Goal: Download file/media: Download file/media

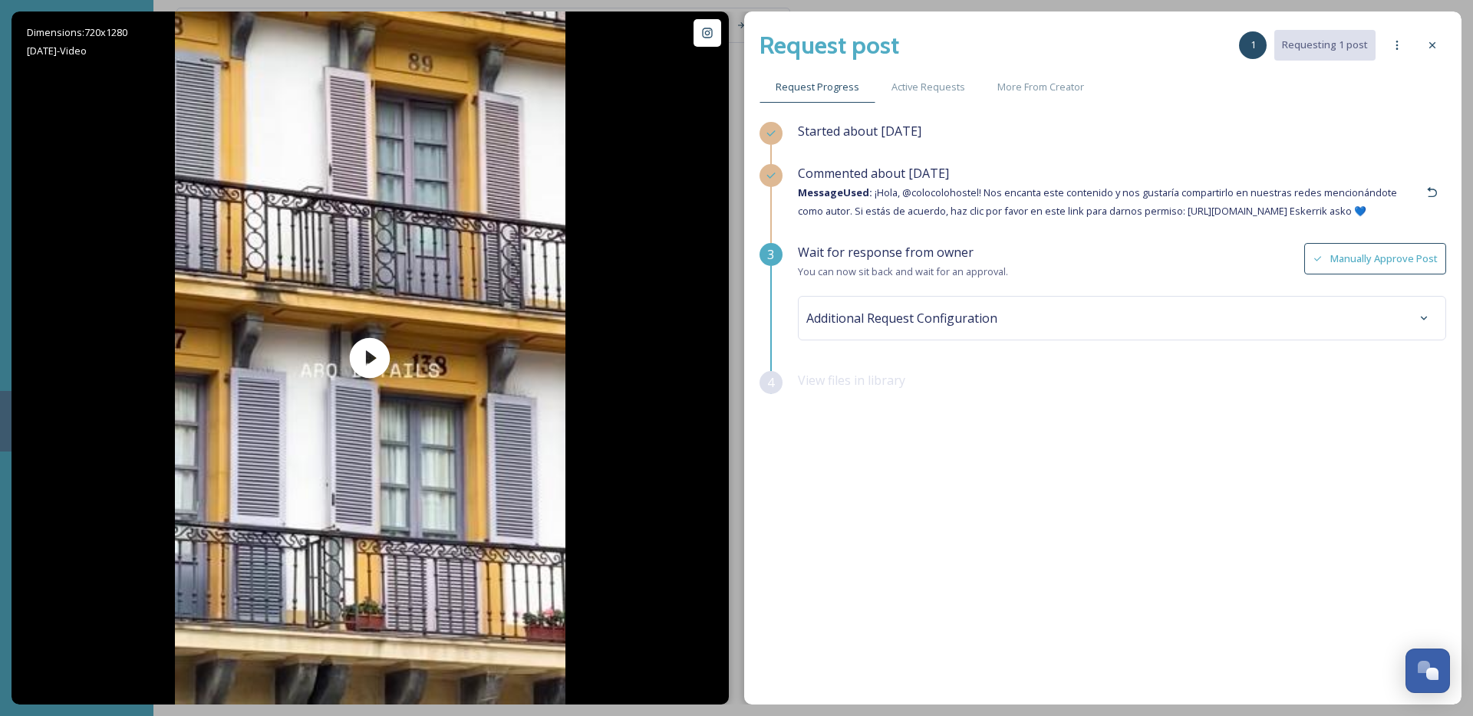
click at [964, 450] on div "Started about [DATE] Commented about [DATE] Message Used: ¡Hola, @colocolohoste…" at bounding box center [1102, 373] width 687 height 503
click at [1395, 275] on button "Manually Approve Post" at bounding box center [1375, 258] width 142 height 31
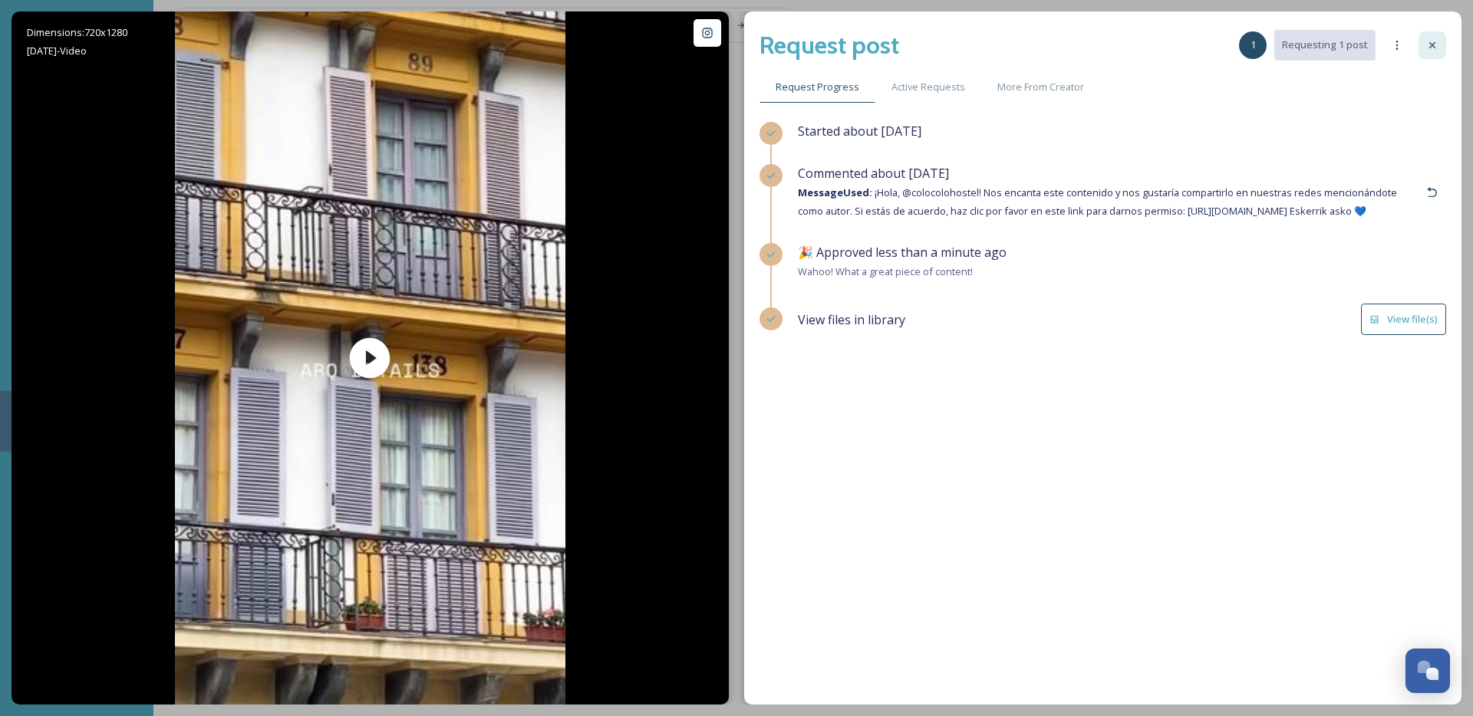
click at [1428, 51] on icon at bounding box center [1432, 45] width 12 height 12
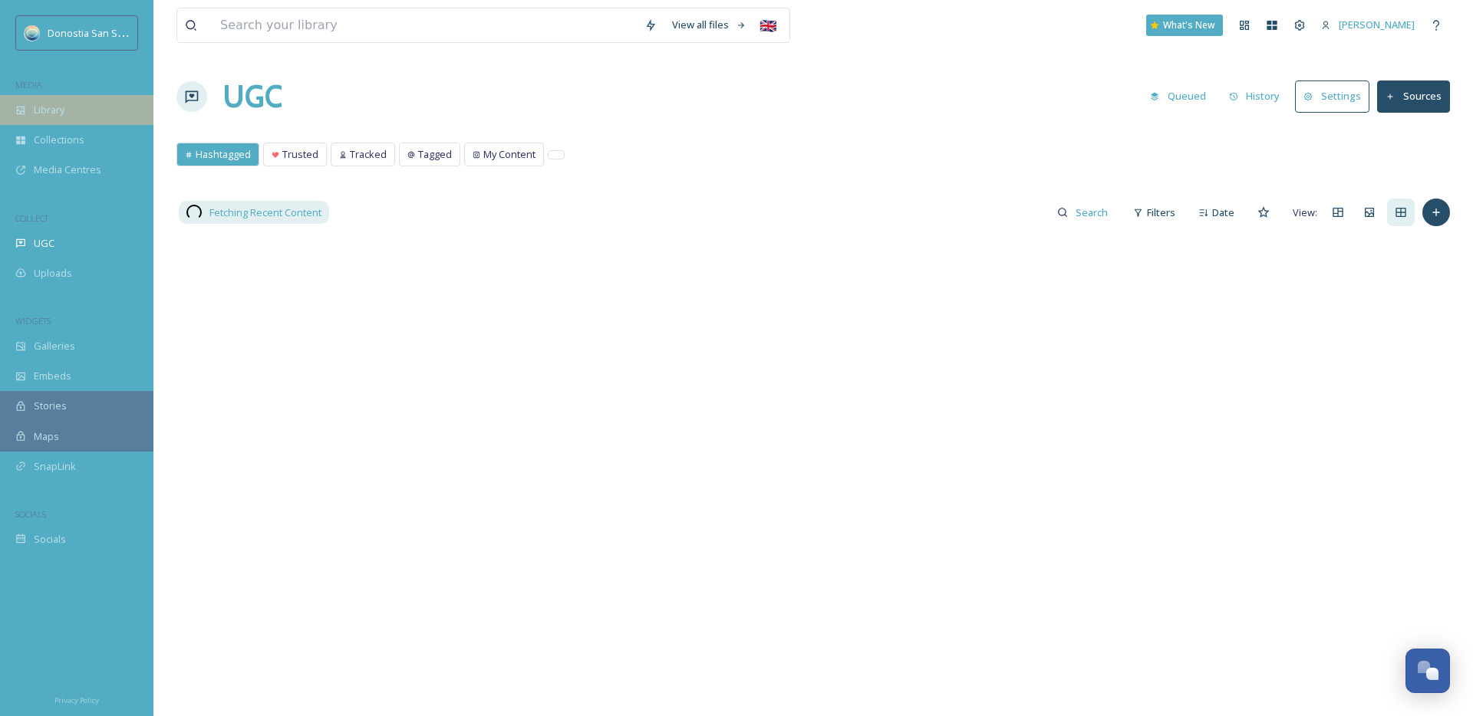
click at [70, 102] on div "Library" at bounding box center [76, 110] width 153 height 30
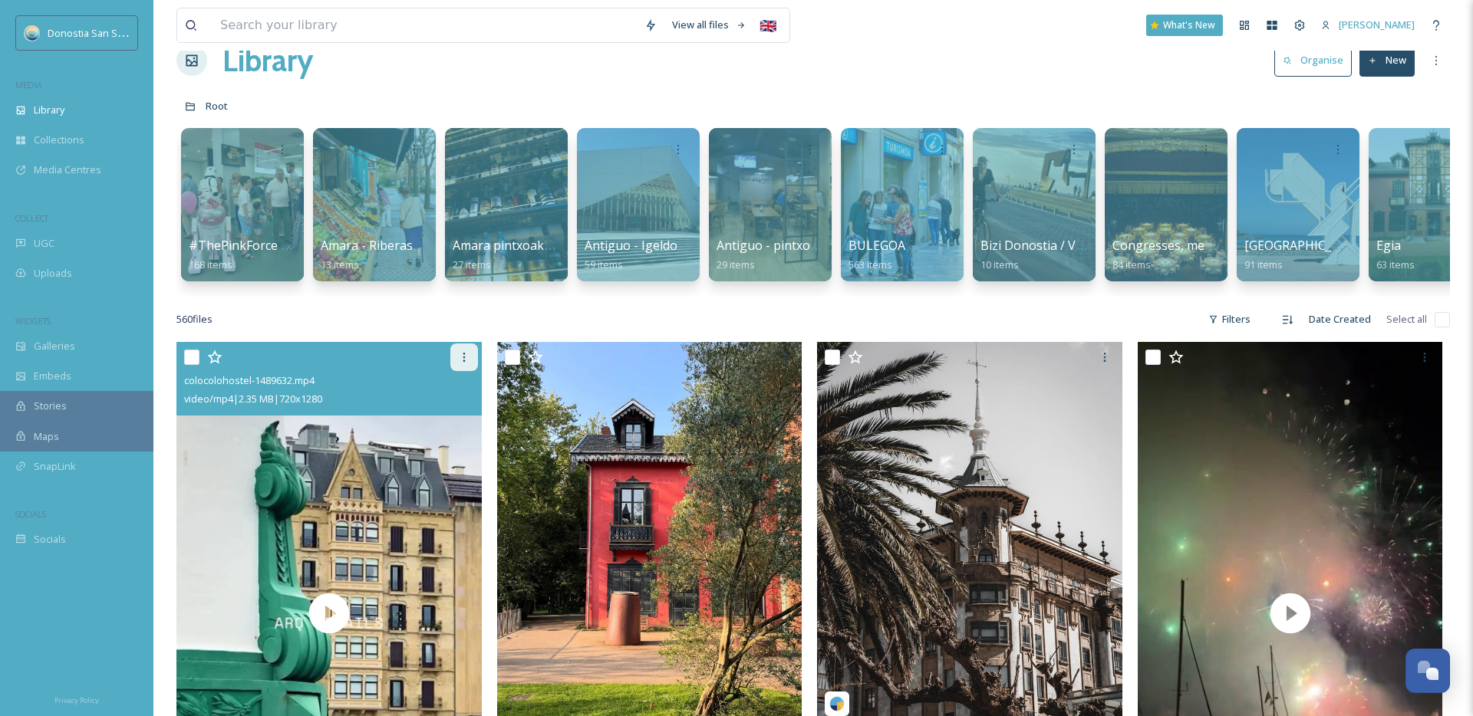
click at [464, 354] on icon at bounding box center [464, 357] width 12 height 12
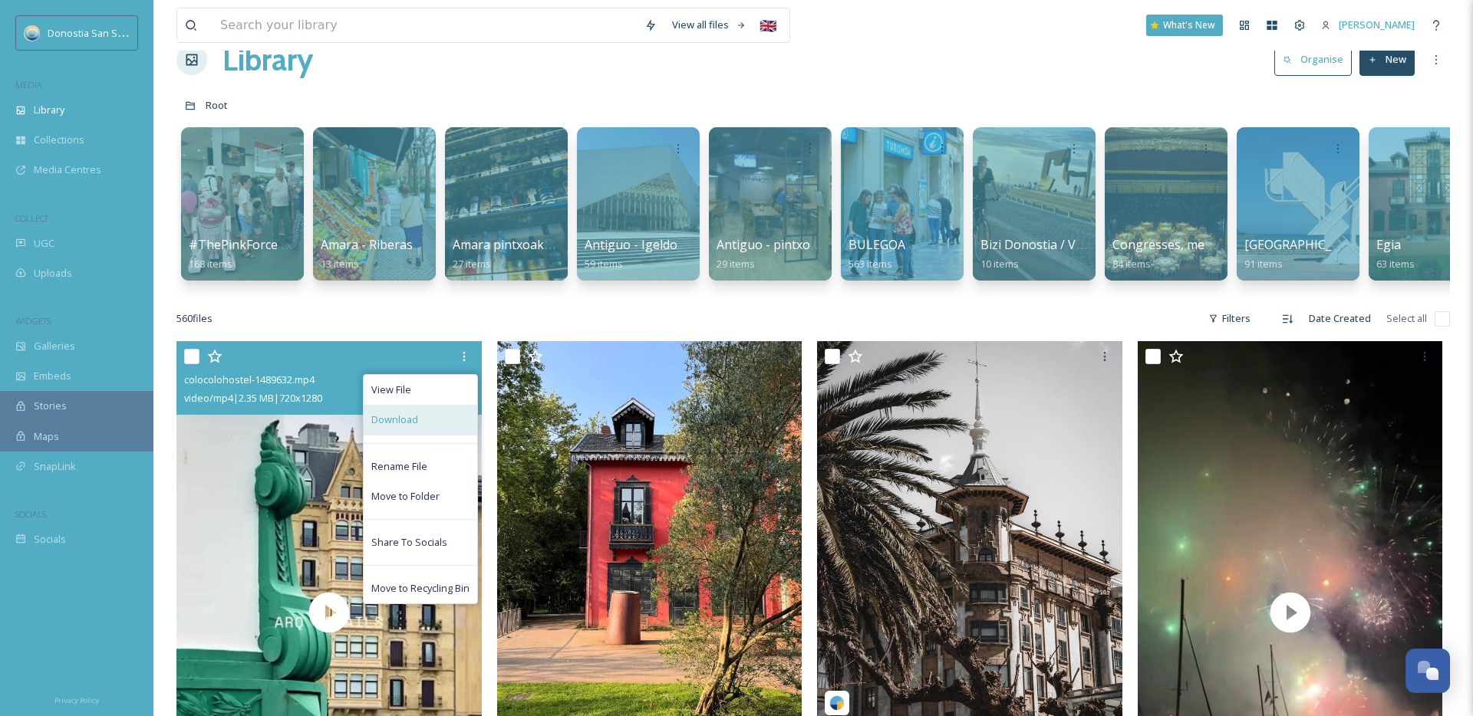
click at [435, 427] on div "Download" at bounding box center [421, 420] width 114 height 30
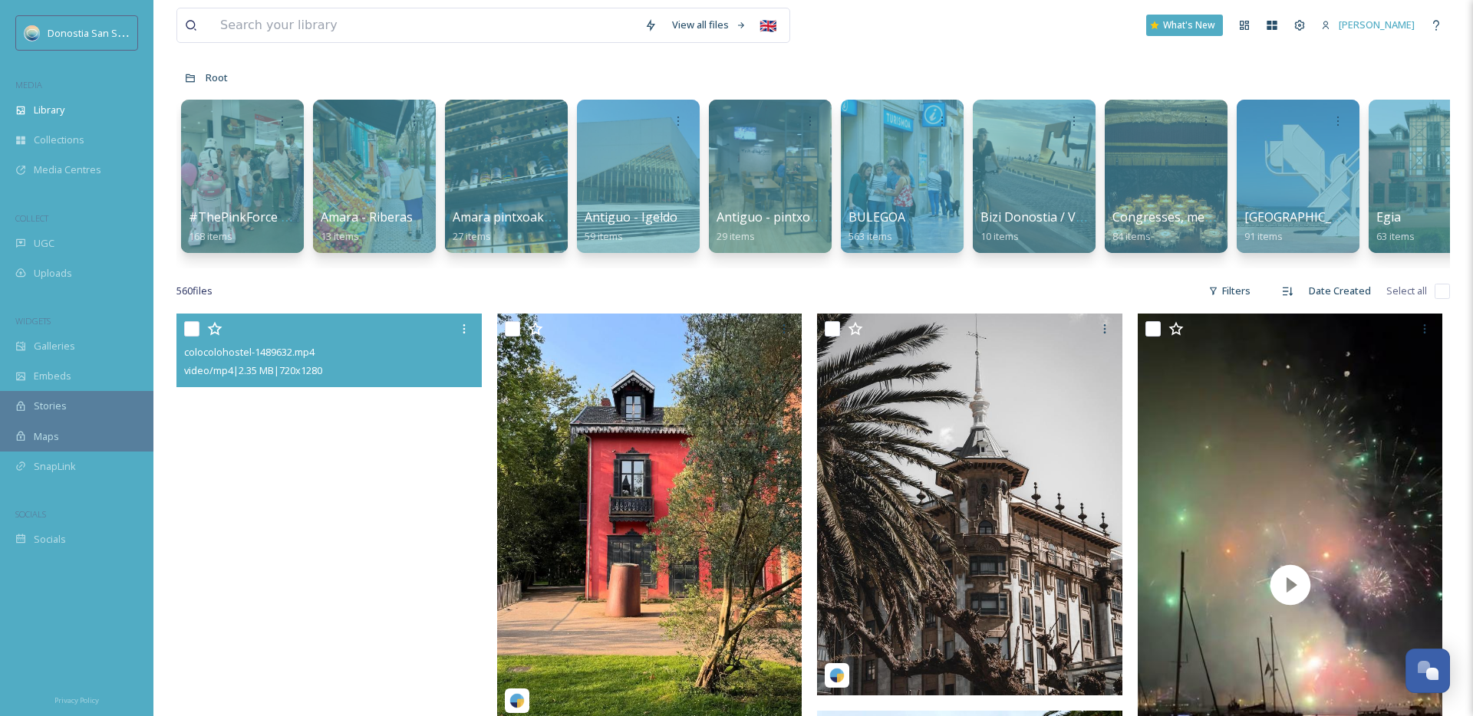
scroll to position [203, 0]
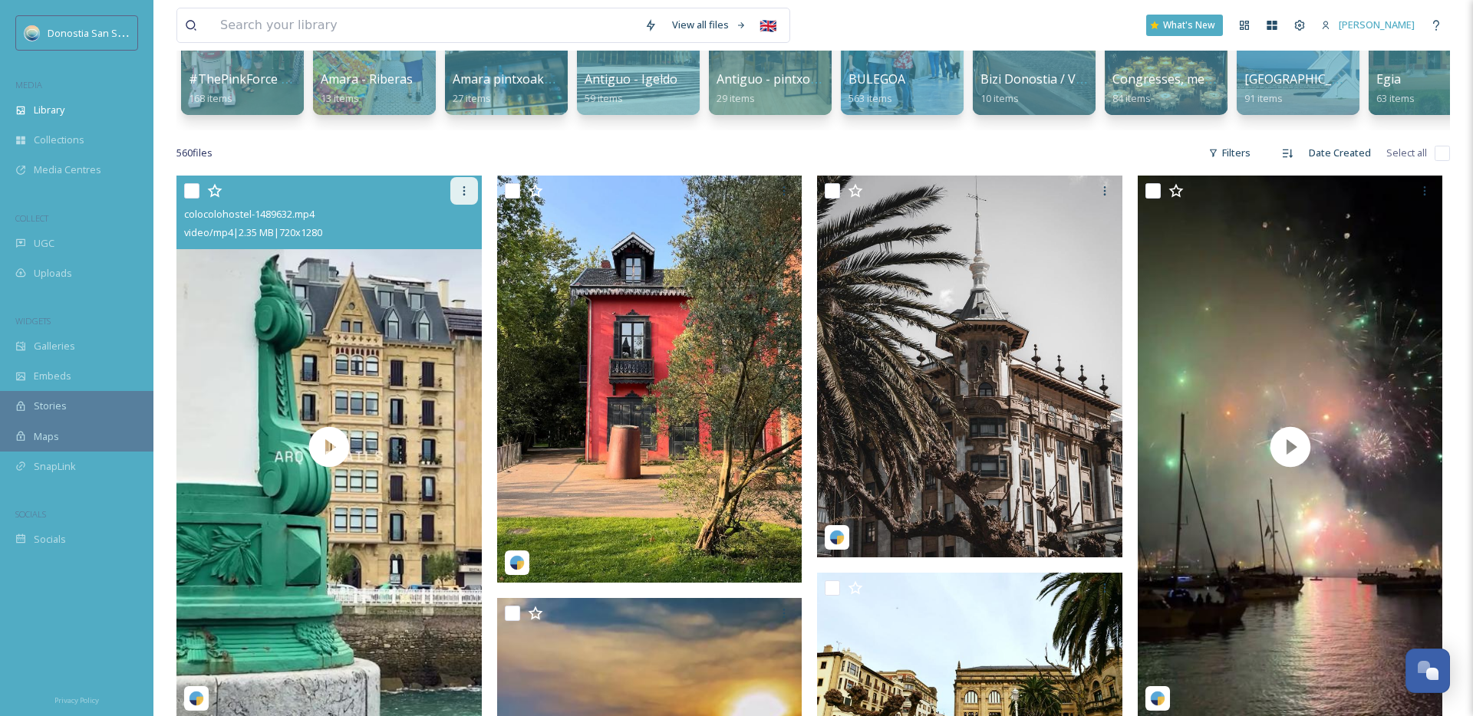
click at [465, 190] on icon at bounding box center [464, 191] width 12 height 12
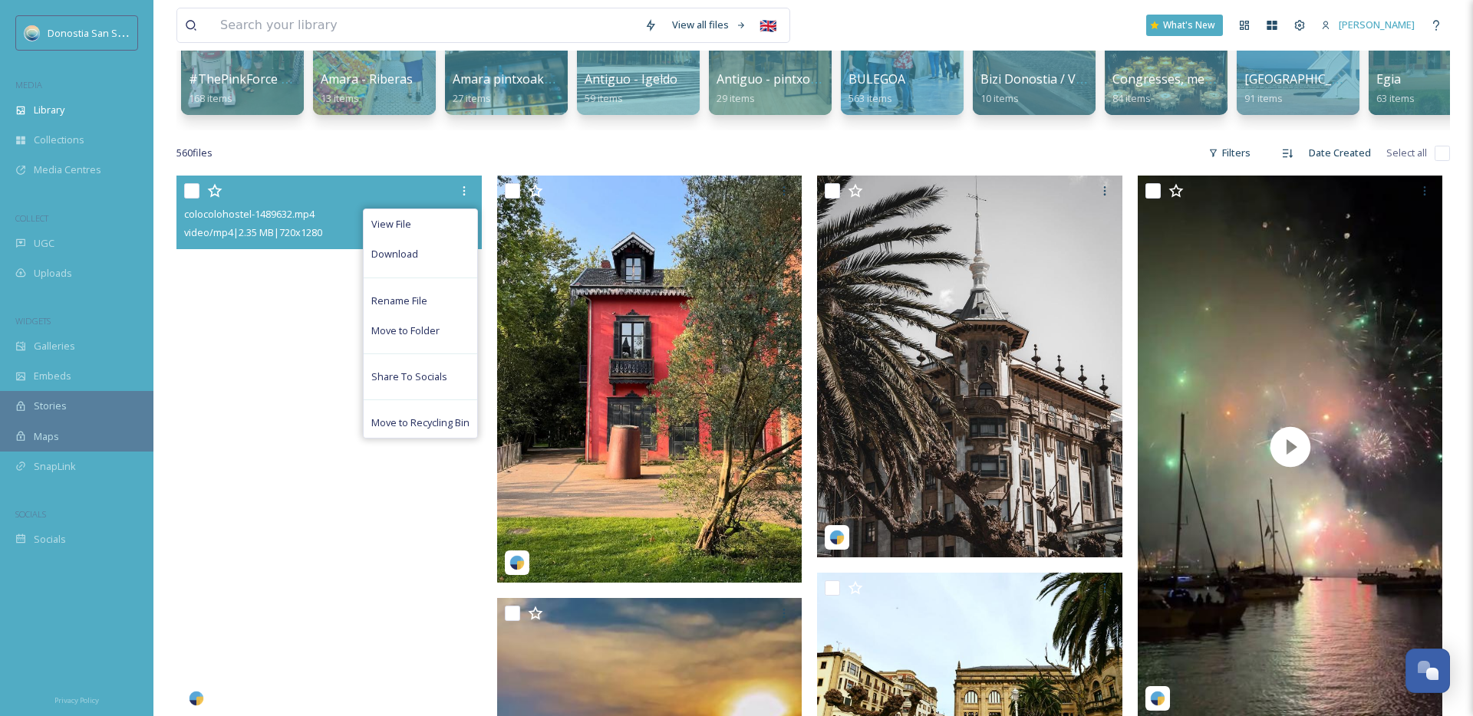
click at [279, 392] on video "colocolohostel-1489632.mp4" at bounding box center [328, 447] width 305 height 543
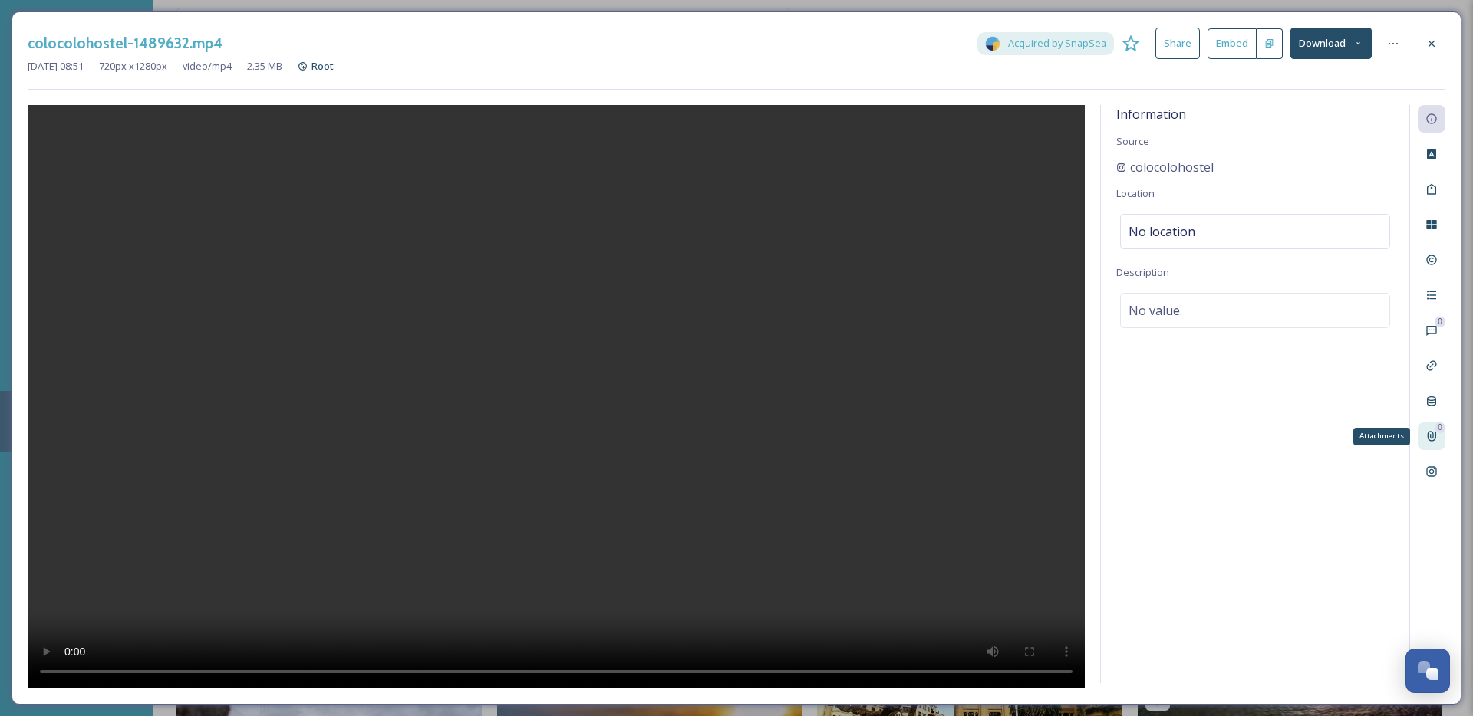
click at [1431, 442] on icon at bounding box center [1431, 436] width 12 height 12
click at [1384, 124] on icon at bounding box center [1380, 119] width 12 height 12
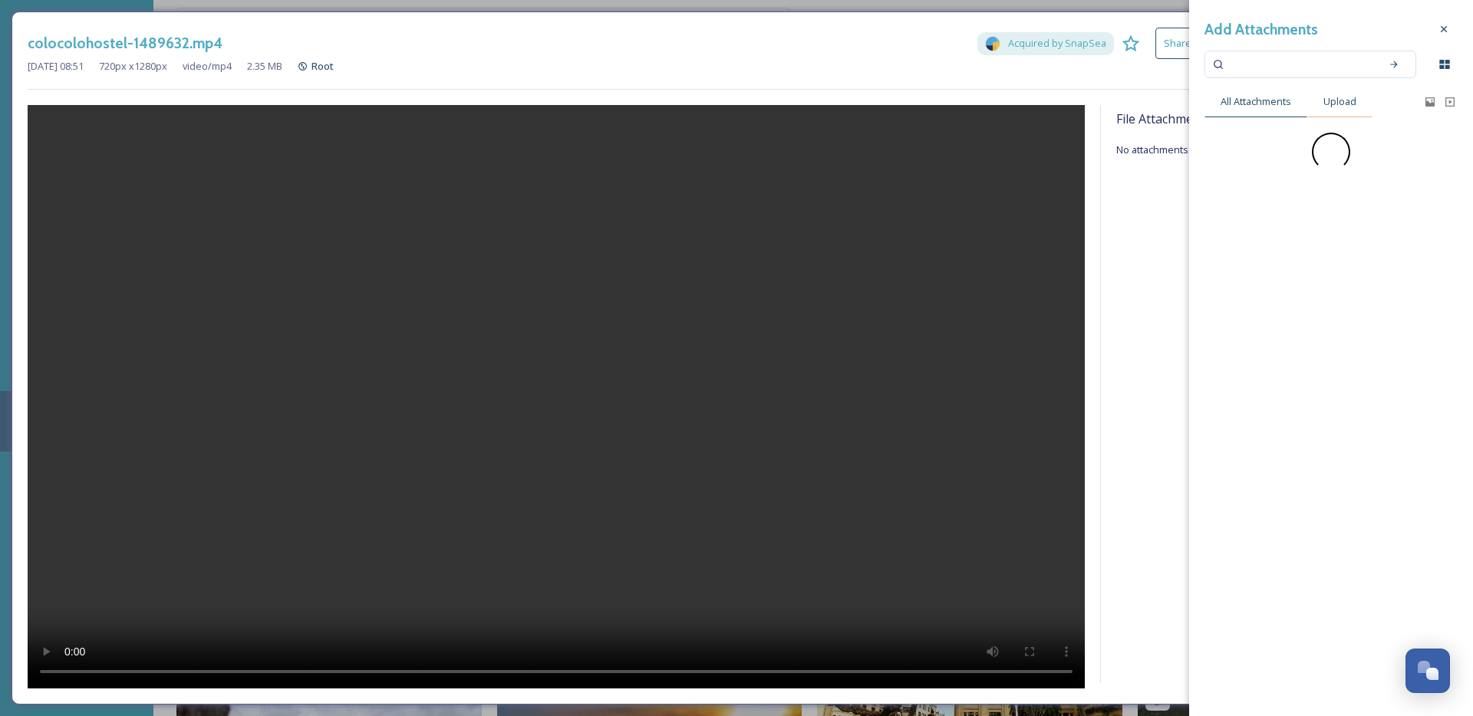
click at [1336, 103] on span "Upload" at bounding box center [1339, 101] width 33 height 15
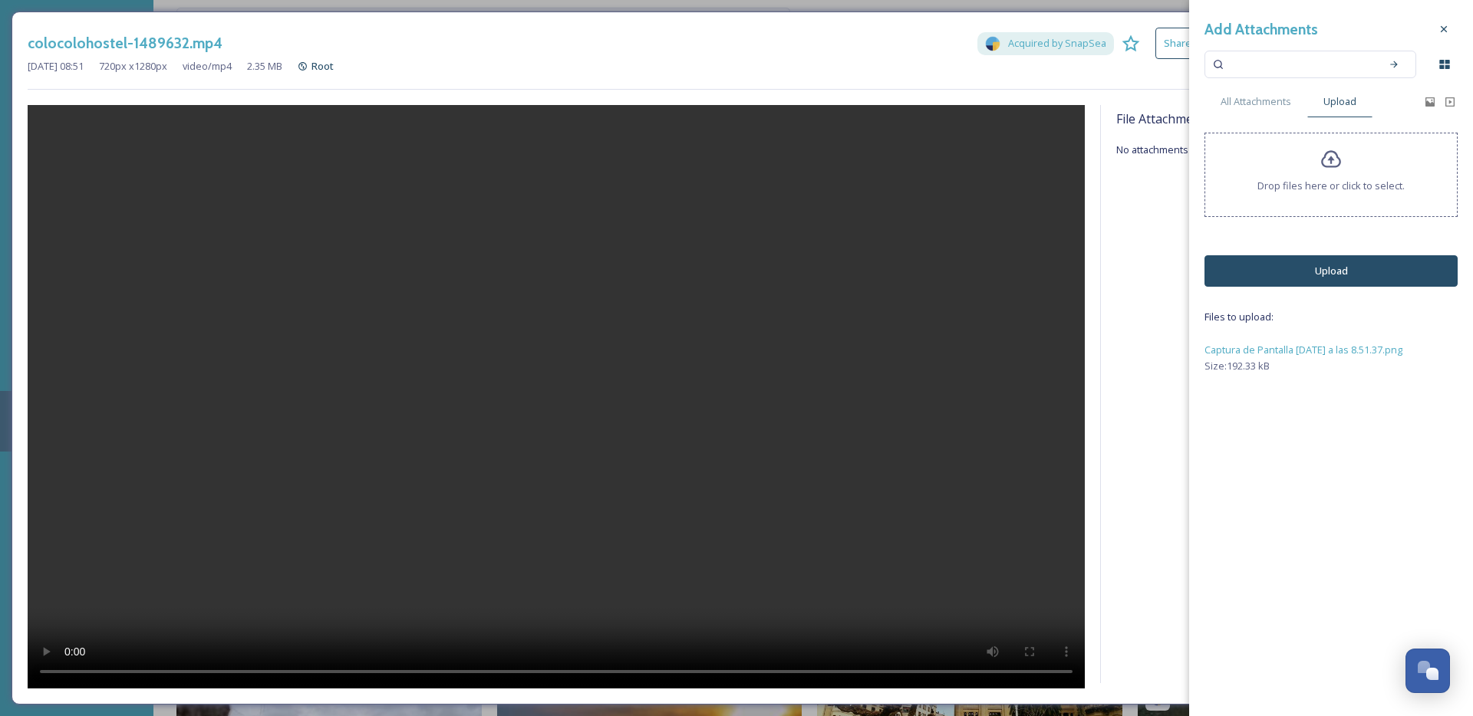
click at [1335, 166] on icon at bounding box center [1331, 160] width 20 height 18
click at [1308, 172] on div "Drop files here or click to select." at bounding box center [1330, 175] width 253 height 84
click at [1312, 289] on div "Add Attachments All Attachments Upload Drop files here or click to select. Uplo…" at bounding box center [1331, 235] width 284 height 470
click at [1313, 285] on button "Upload" at bounding box center [1330, 270] width 253 height 31
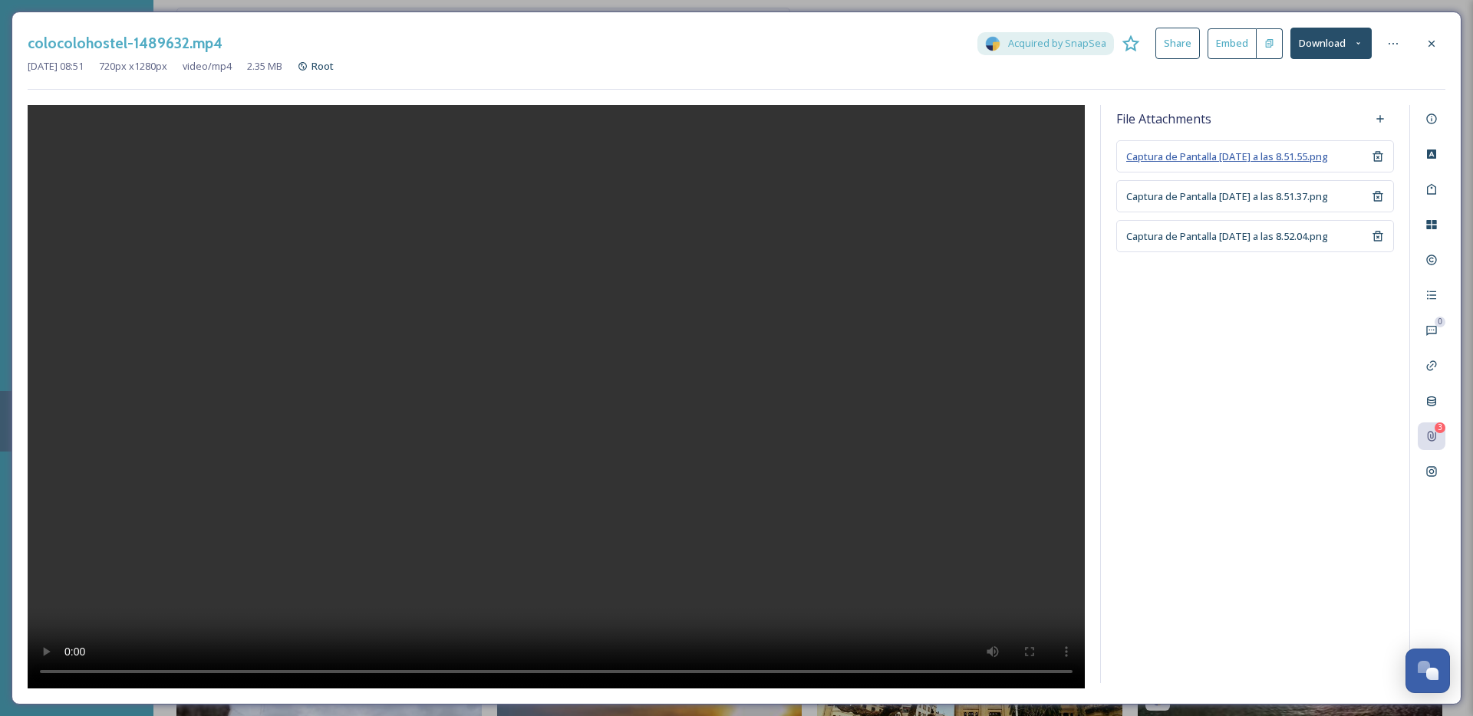
click at [1328, 157] on span "Captura de Pantalla 2025-08-19 a las 8.51.55.png" at bounding box center [1227, 157] width 202 height 14
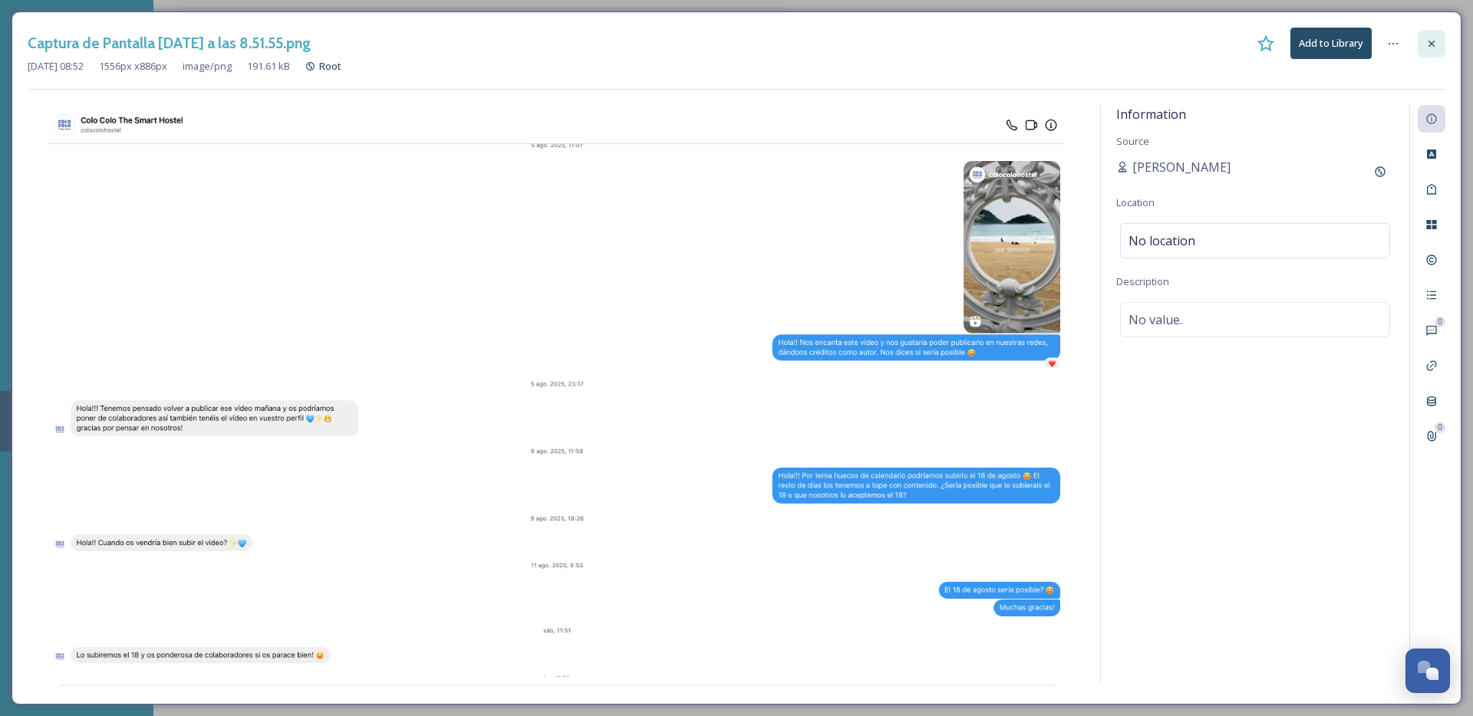
click at [1432, 53] on div at bounding box center [1432, 44] width 28 height 28
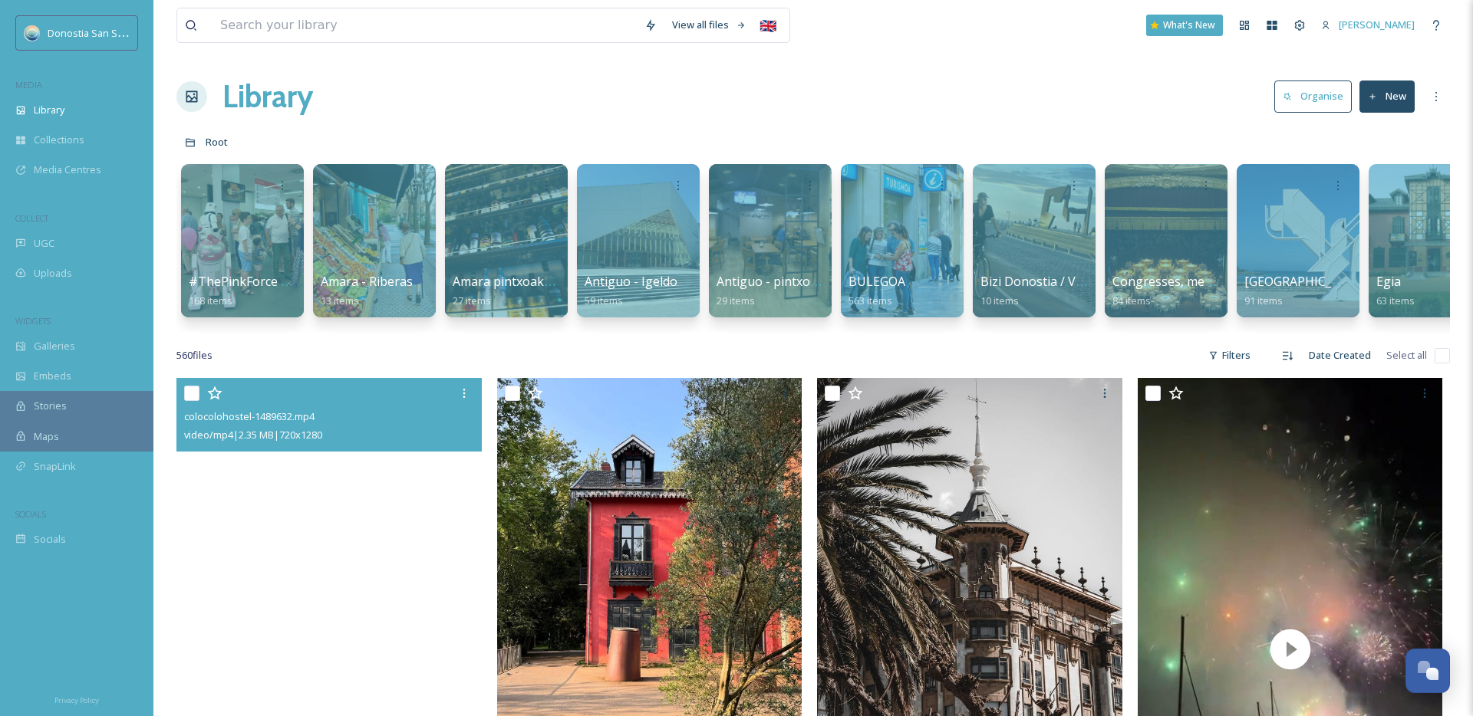
click at [331, 524] on video "colocolohostel-1489632.mp4" at bounding box center [328, 649] width 305 height 543
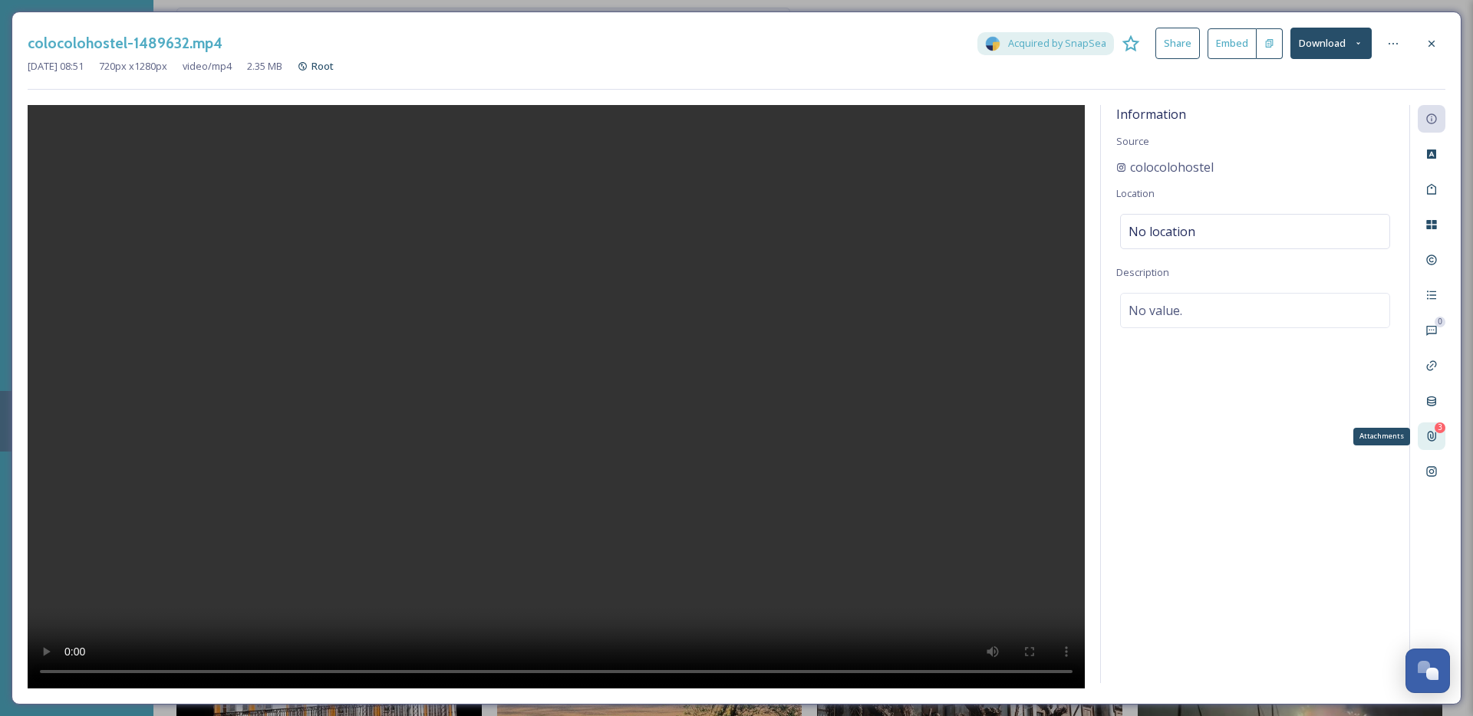
click at [1425, 435] on icon at bounding box center [1431, 436] width 12 height 12
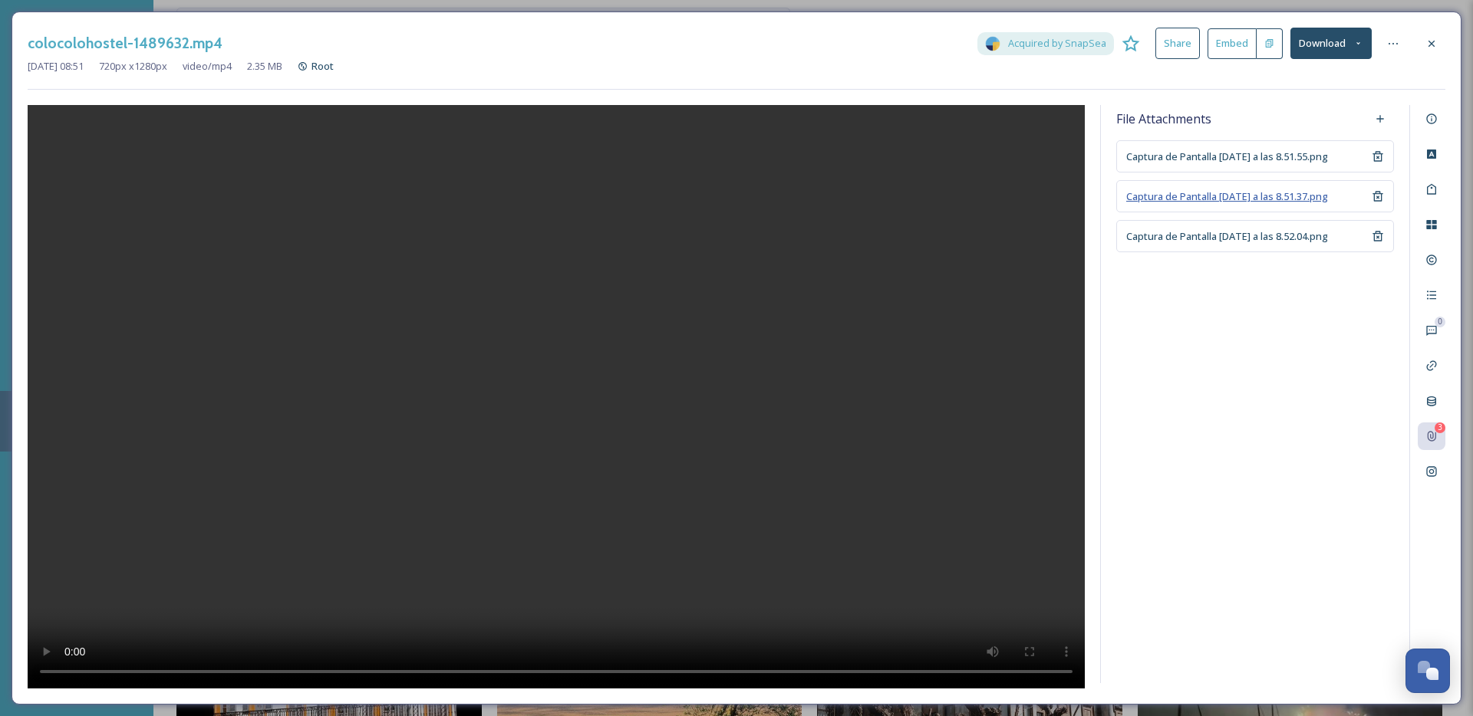
click at [1320, 196] on span "Captura de Pantalla 2025-08-19 a las 8.51.37.png" at bounding box center [1227, 196] width 202 height 14
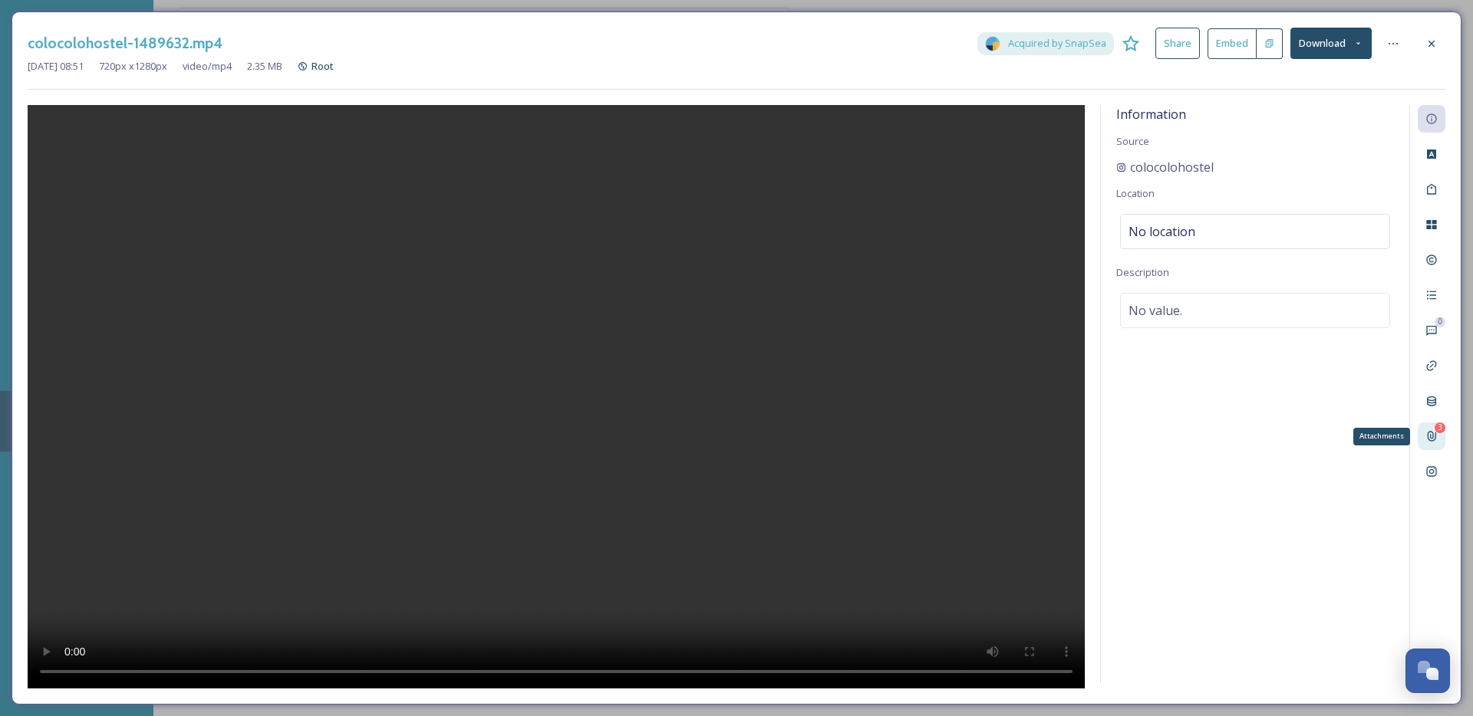
click at [1435, 435] on icon at bounding box center [1432, 437] width 8 height 10
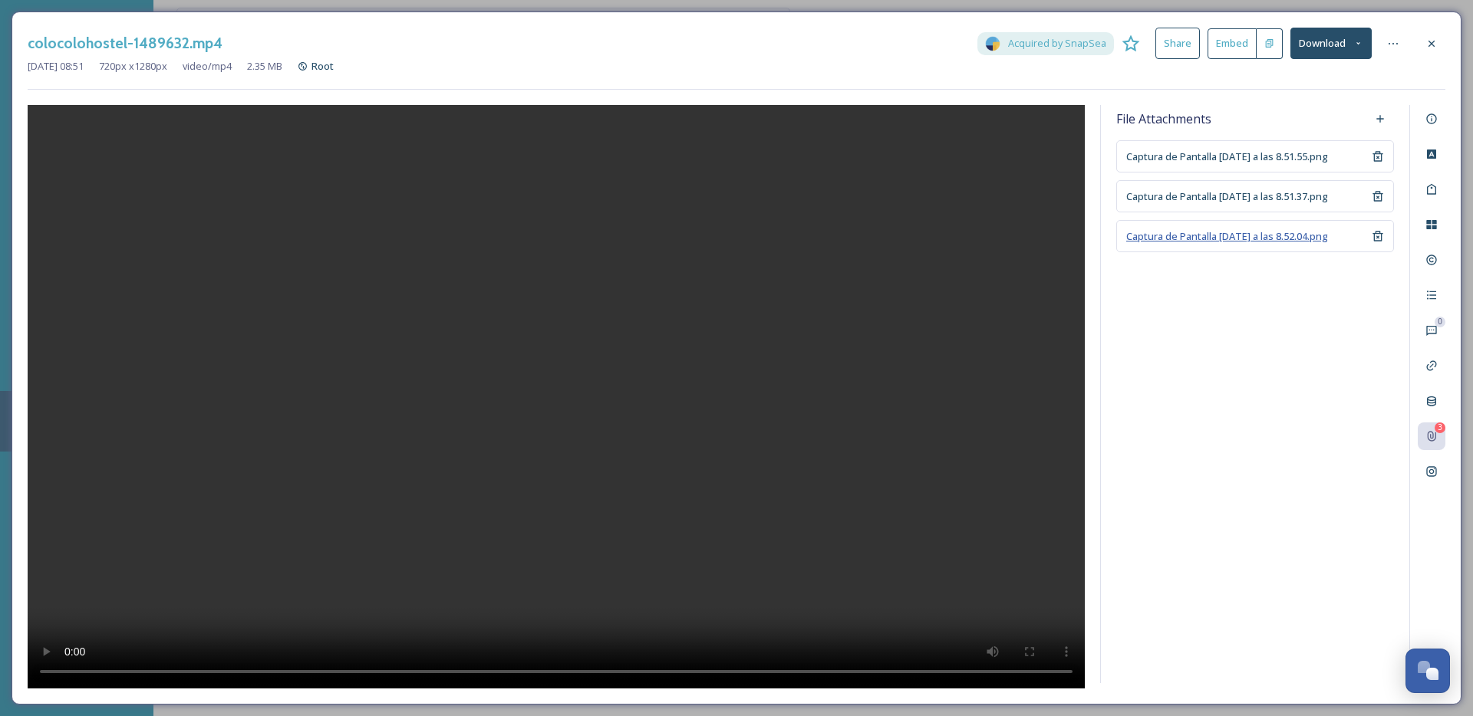
click at [1230, 240] on span "Captura de Pantalla 2025-08-19 a las 8.52.04.png" at bounding box center [1227, 236] width 202 height 14
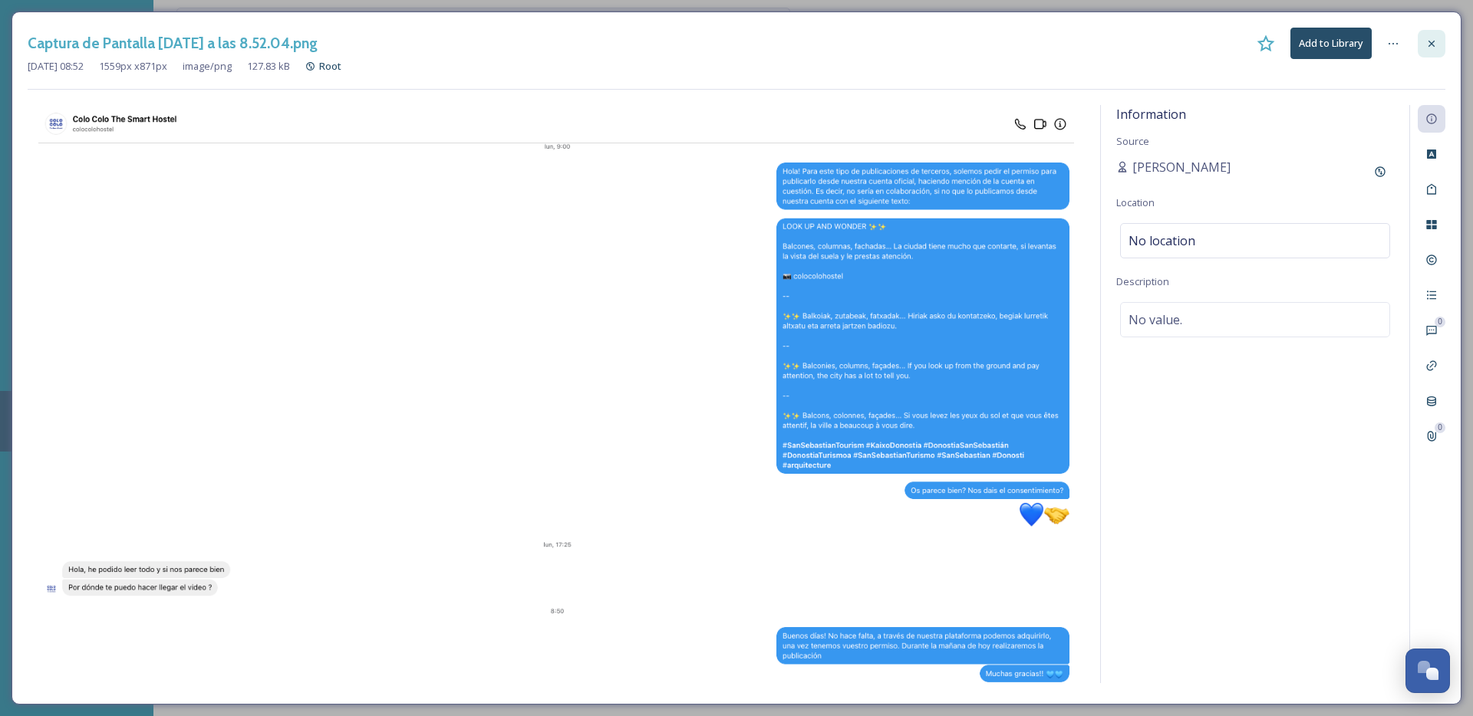
click at [1425, 44] on icon at bounding box center [1431, 44] width 12 height 12
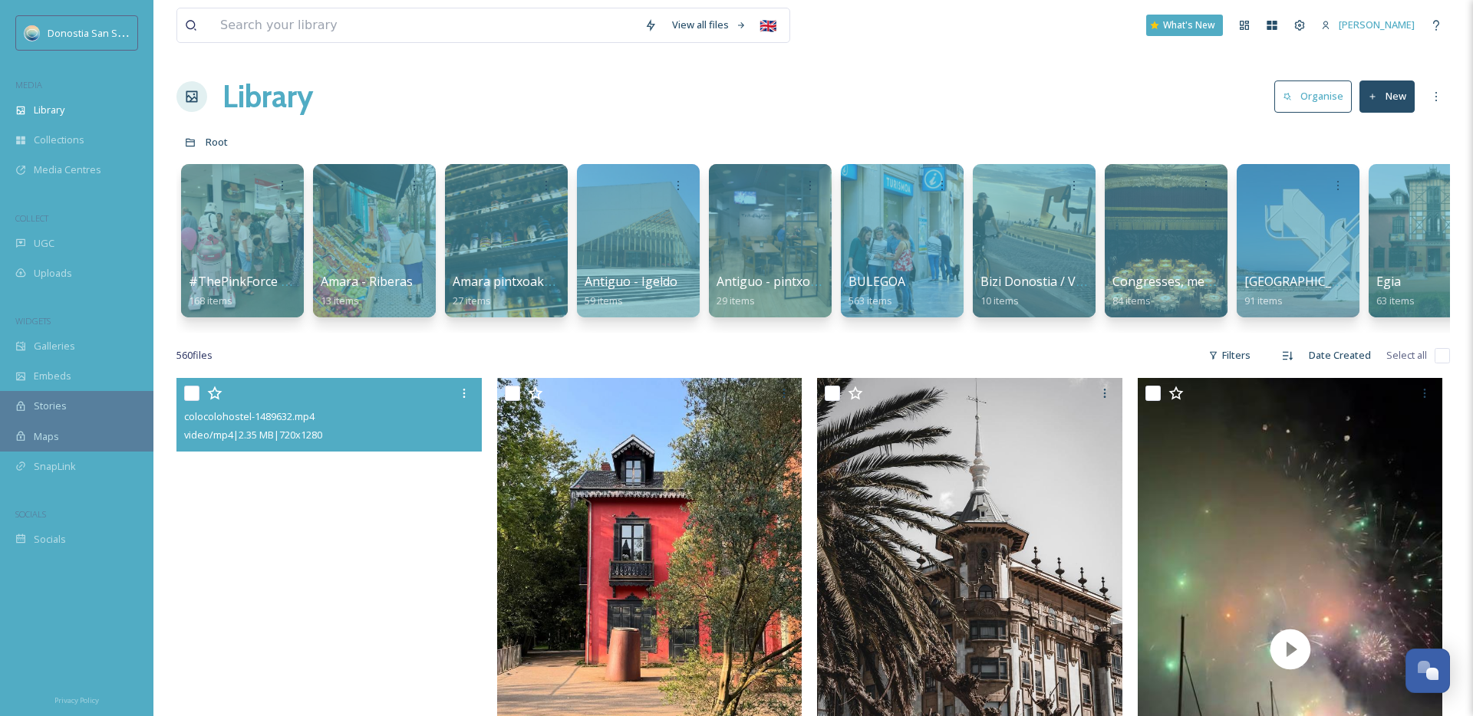
click at [307, 503] on video "colocolohostel-1489632.mp4" at bounding box center [328, 649] width 305 height 543
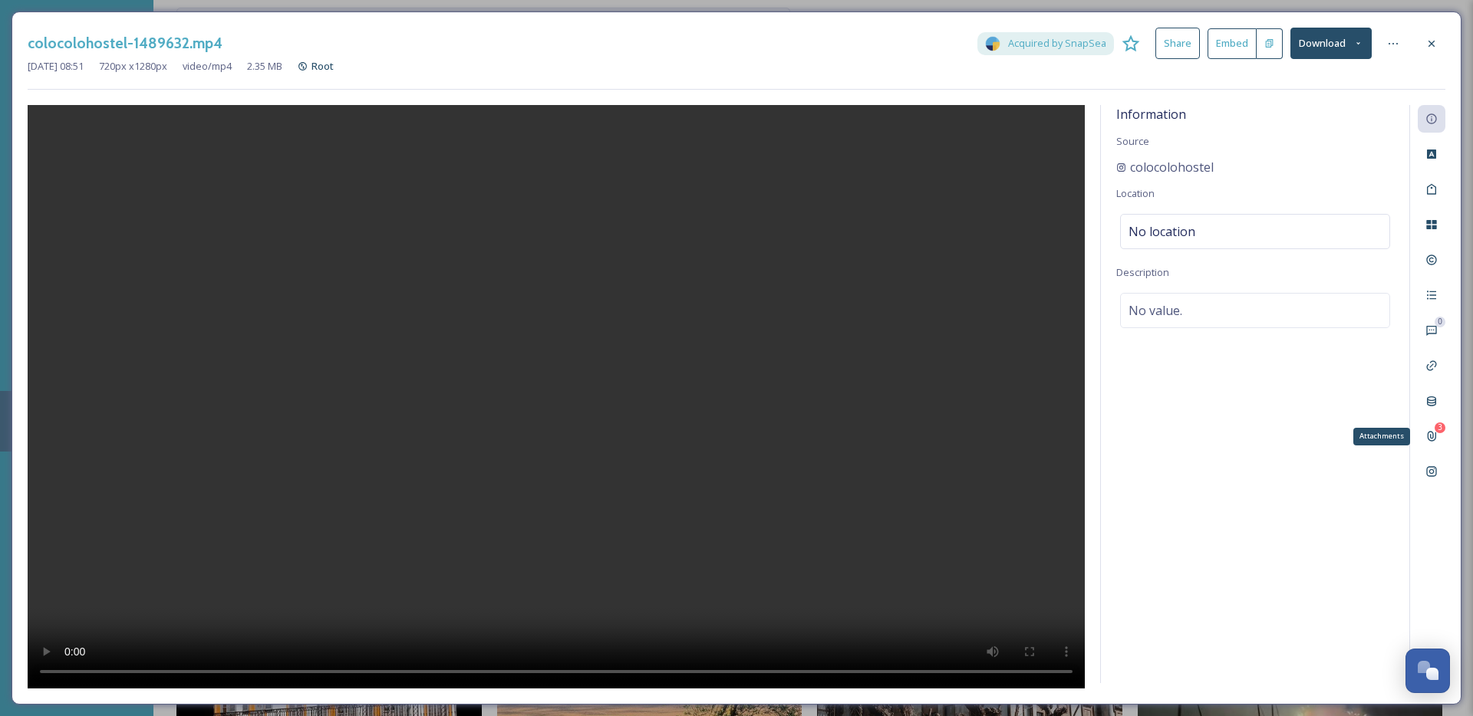
drag, startPoint x: 1435, startPoint y: 431, endPoint x: 1418, endPoint y: 416, distance: 22.2
click at [1435, 430] on div "3" at bounding box center [1440, 428] width 11 height 11
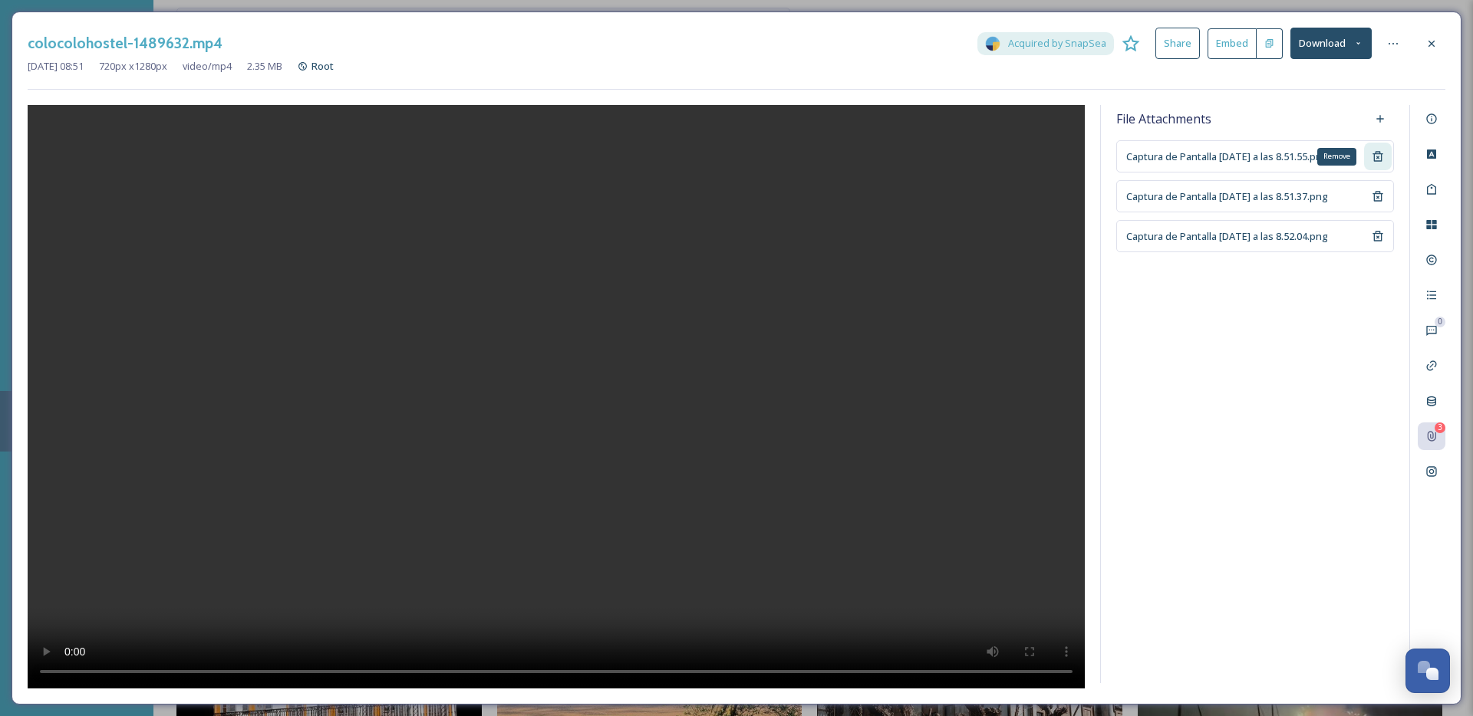
click at [1380, 153] on icon at bounding box center [1378, 156] width 12 height 12
drag, startPoint x: 1253, startPoint y: 280, endPoint x: 1260, endPoint y: 261, distance: 20.1
click at [1254, 280] on div "File Attachments Captura de Pantalla 2025-08-19 a las 8.51.37.png Captura de Pa…" at bounding box center [1255, 394] width 308 height 578
click at [1433, 43] on icon at bounding box center [1431, 44] width 12 height 12
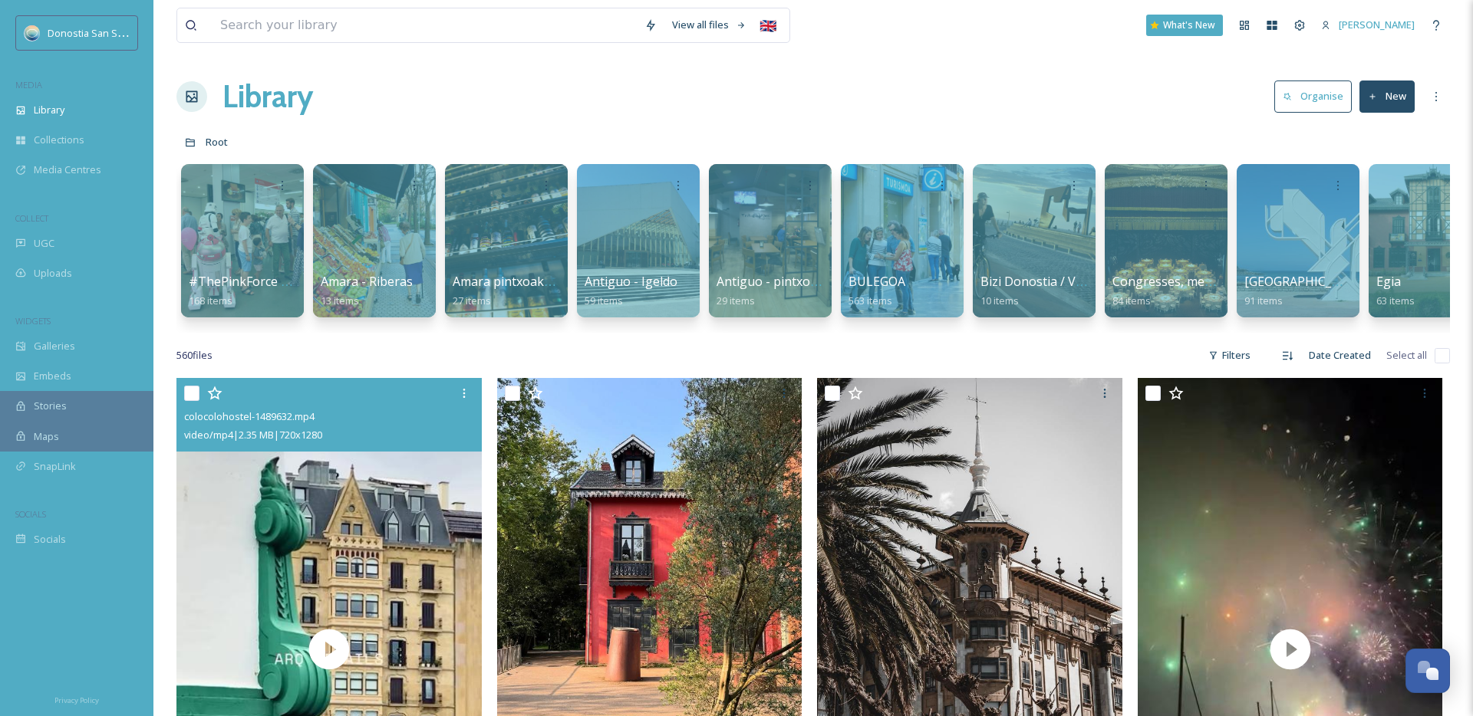
click at [500, 115] on div "Library Organise New" at bounding box center [812, 97] width 1273 height 46
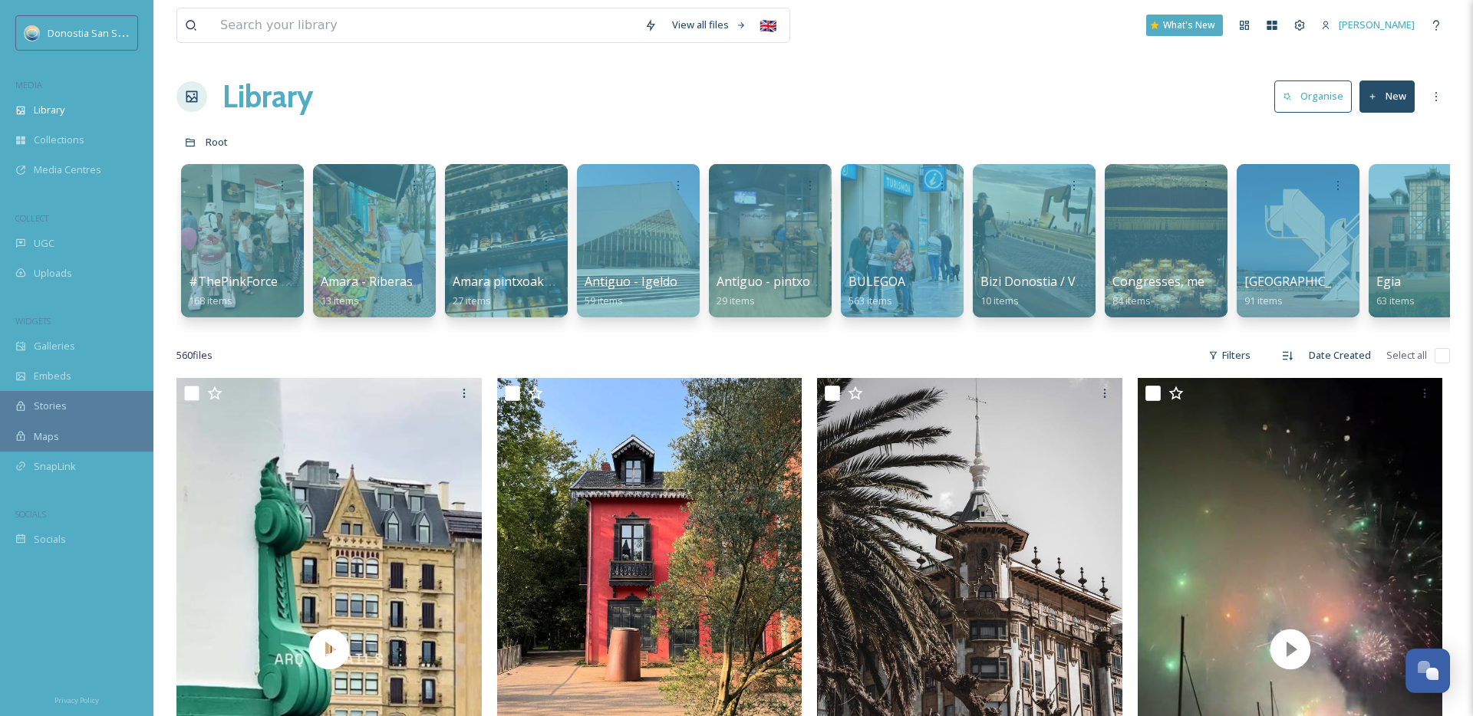
click at [419, 364] on div "560 file s Filters Date Created Select all" at bounding box center [812, 356] width 1273 height 30
click at [490, 347] on div "560 file s Filters Date Created Select all" at bounding box center [812, 356] width 1273 height 30
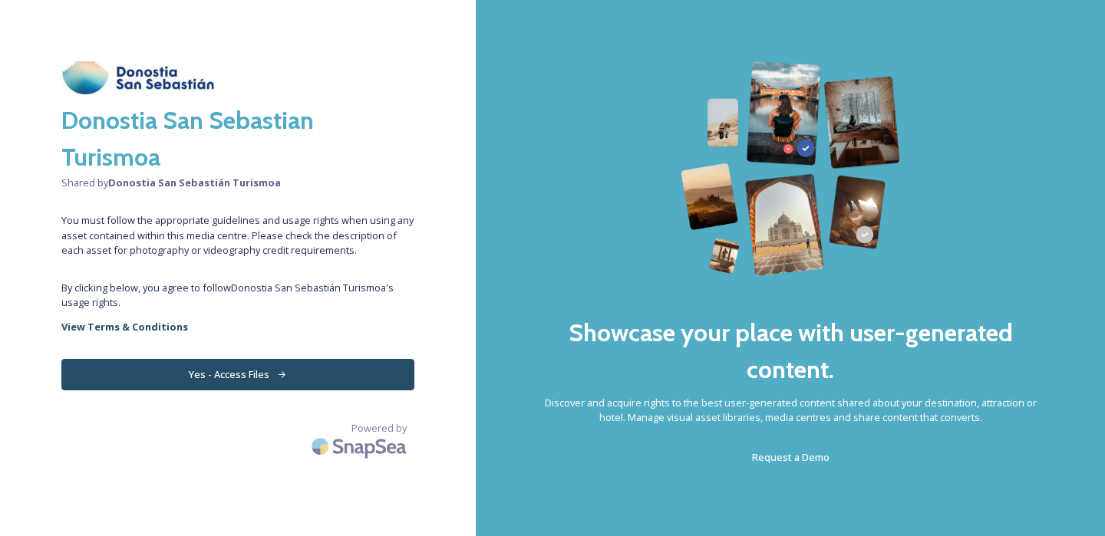
click at [286, 374] on button "Yes - Access Files" at bounding box center [237, 374] width 353 height 31
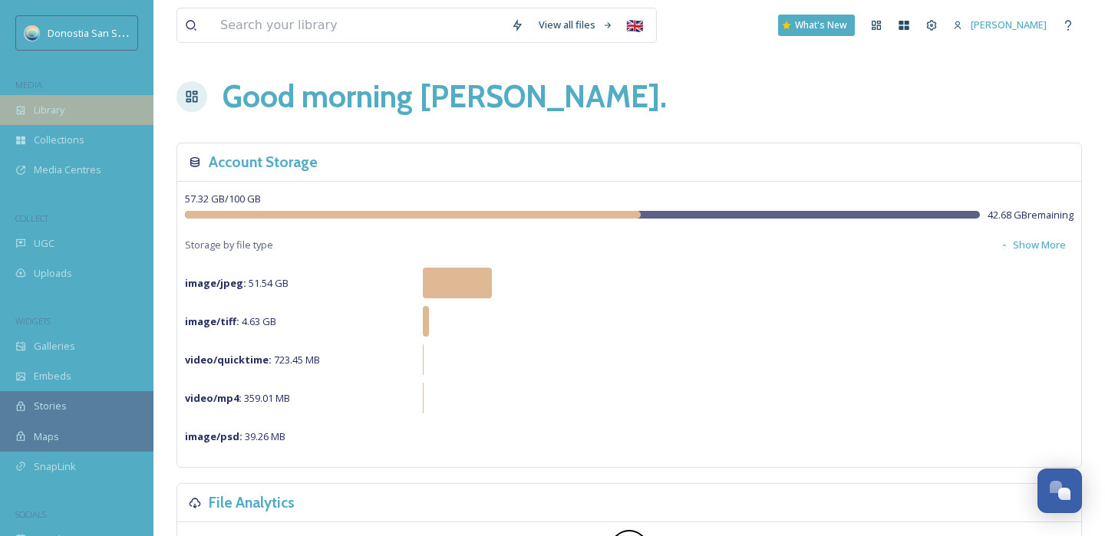
click at [70, 104] on div "Library" at bounding box center [76, 110] width 153 height 30
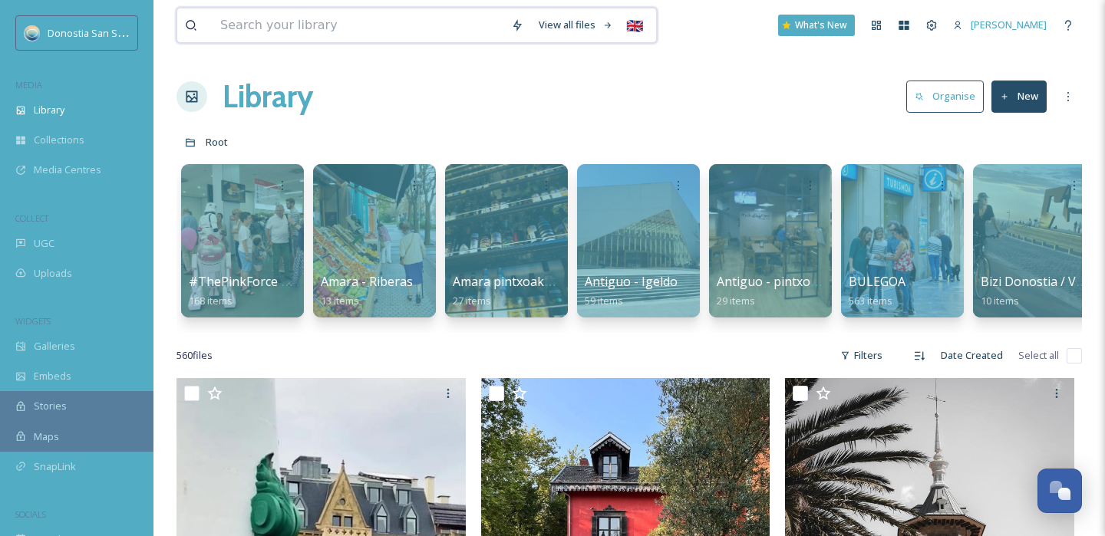
click at [289, 19] on input at bounding box center [357, 25] width 291 height 34
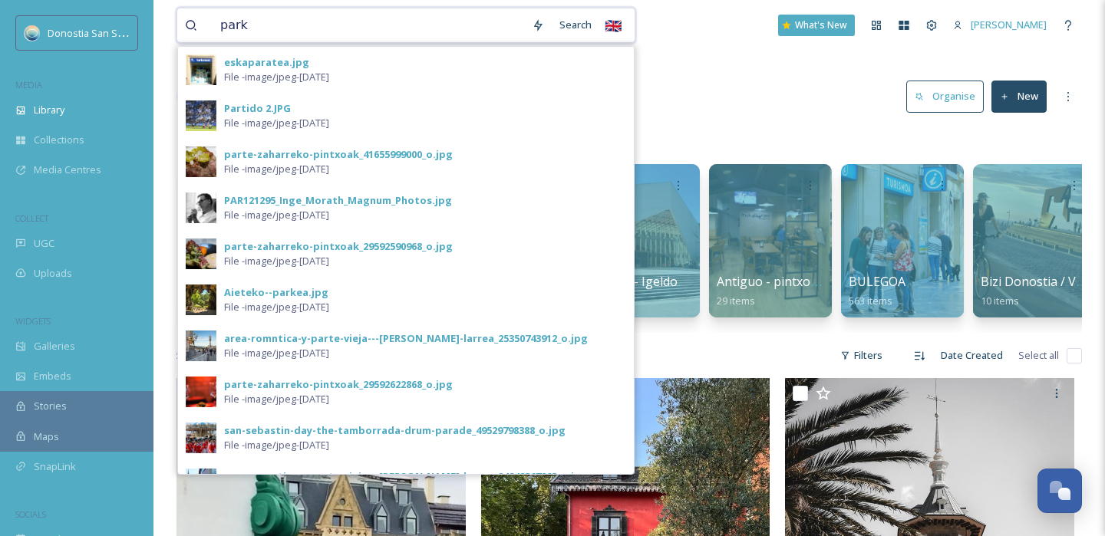
type input "parke"
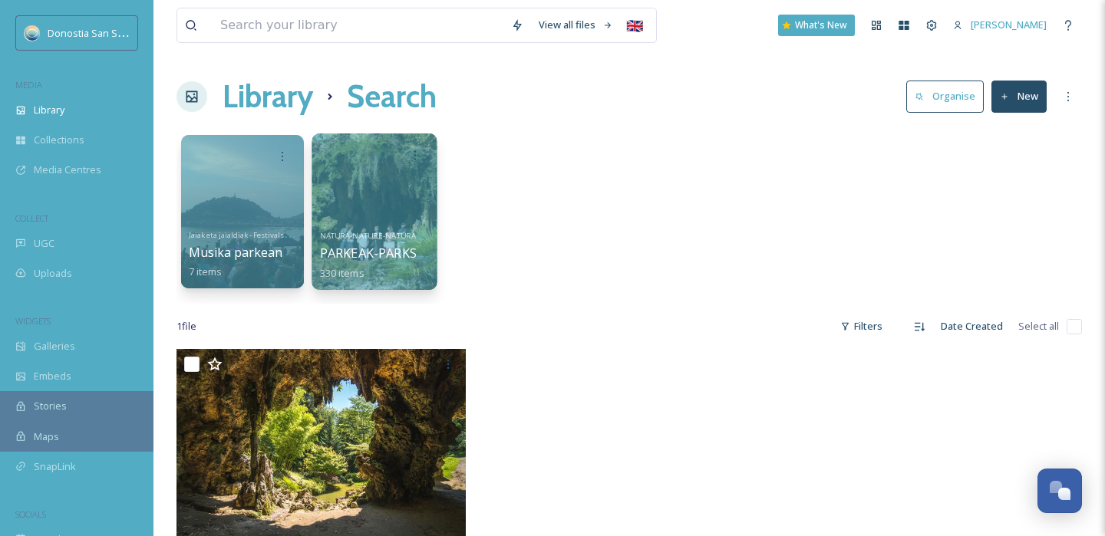
click at [346, 189] on div at bounding box center [373, 211] width 125 height 156
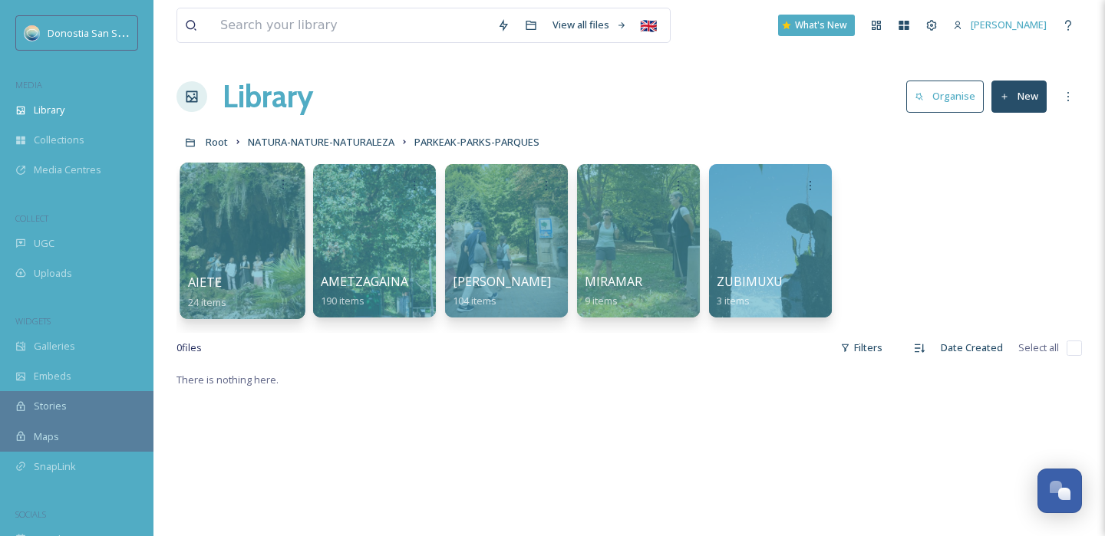
click at [232, 226] on div at bounding box center [242, 241] width 125 height 156
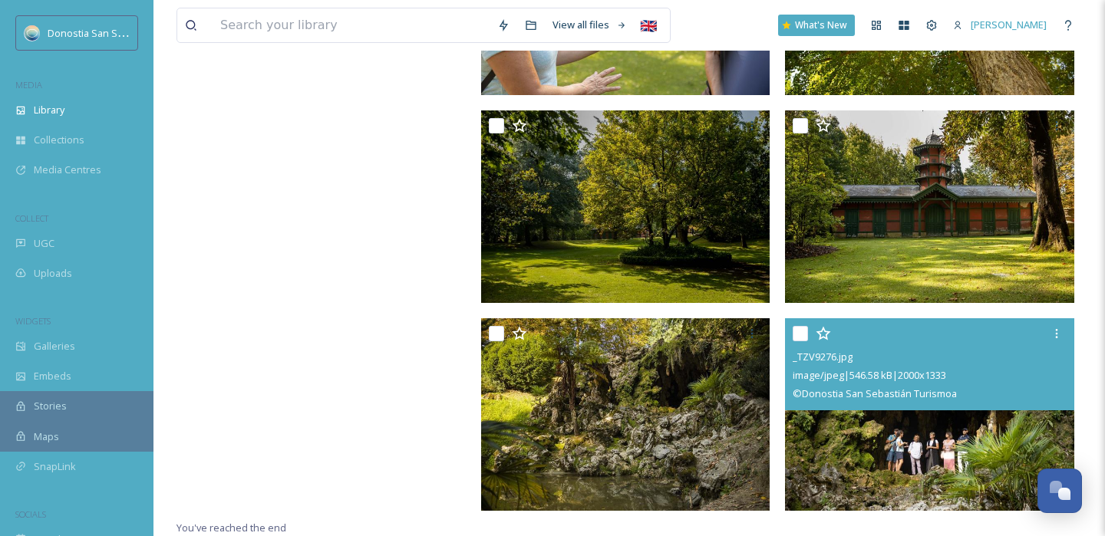
scroll to position [1831, 0]
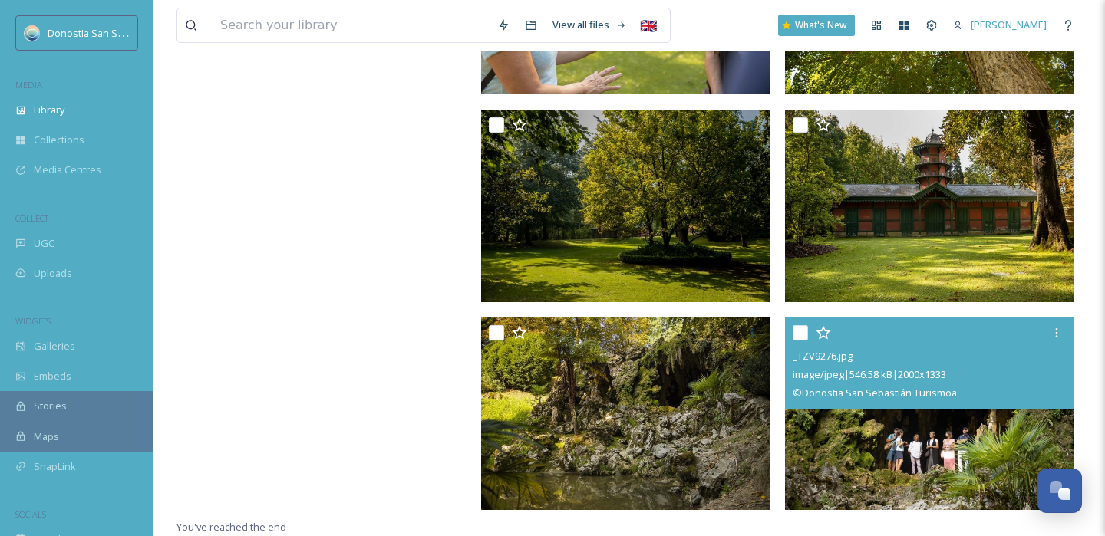
click at [884, 417] on img at bounding box center [929, 414] width 289 height 193
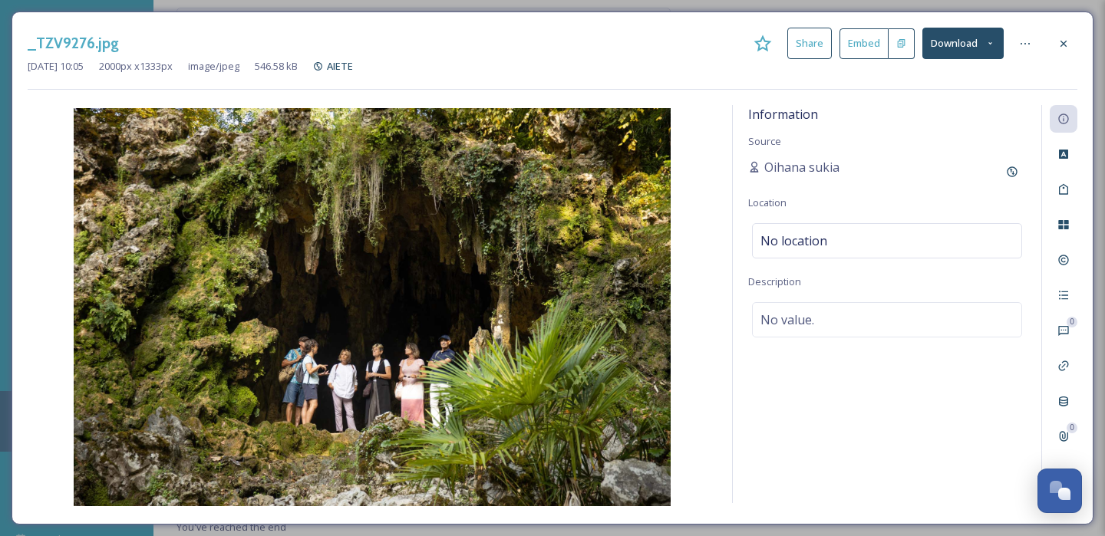
click at [978, 38] on button "Download" at bounding box center [962, 43] width 81 height 31
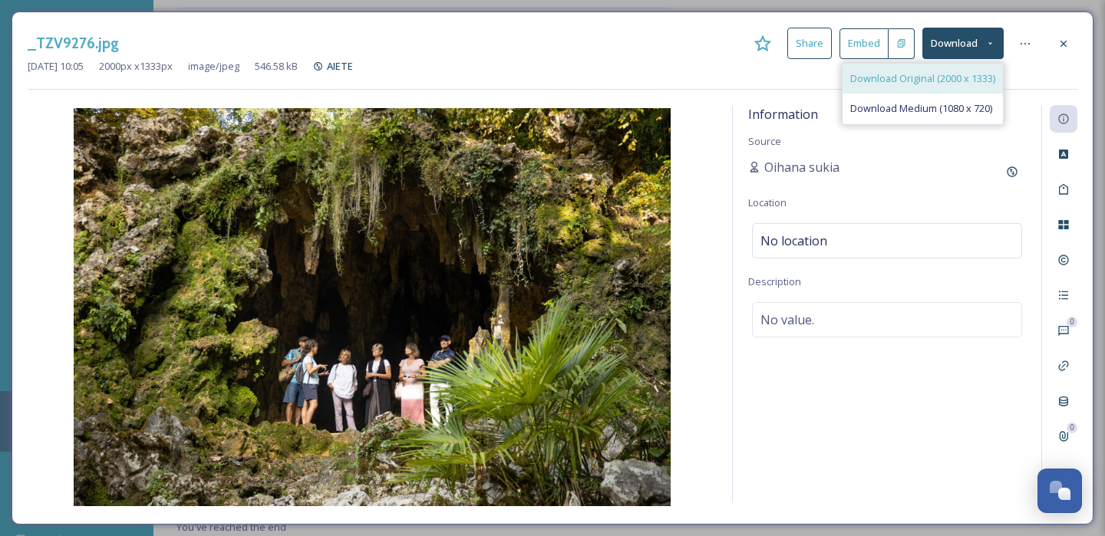
click at [888, 80] on span "Download Original (2000 x 1333)" at bounding box center [922, 78] width 145 height 15
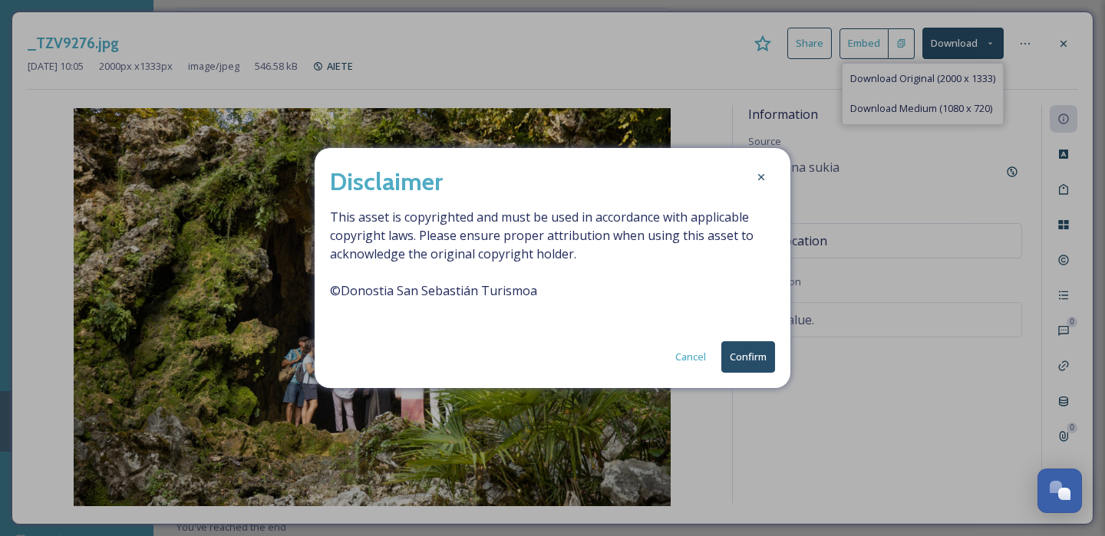
click at [751, 359] on button "Confirm" at bounding box center [748, 356] width 54 height 31
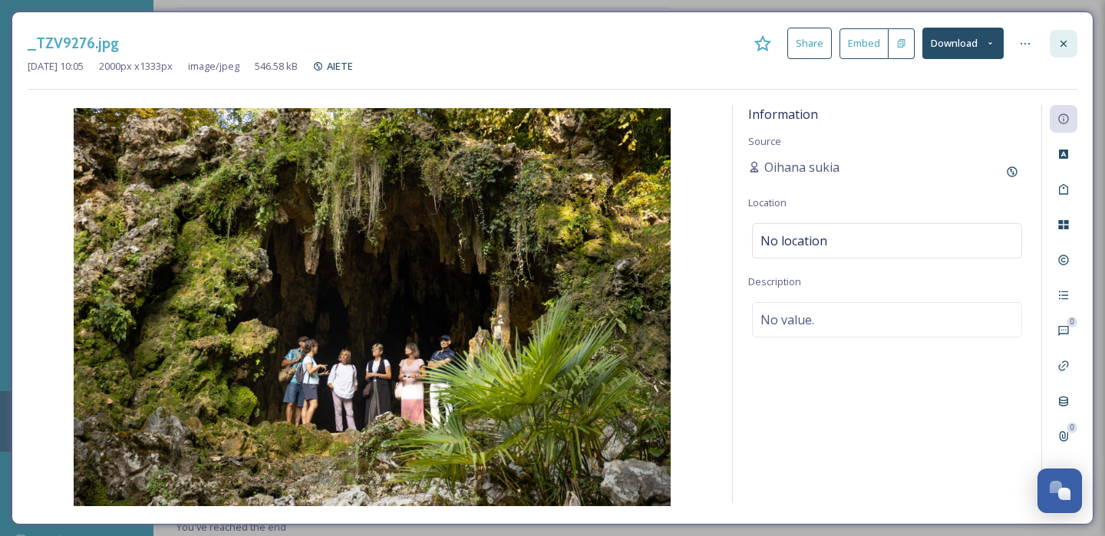
click at [1063, 44] on icon at bounding box center [1063, 43] width 6 height 6
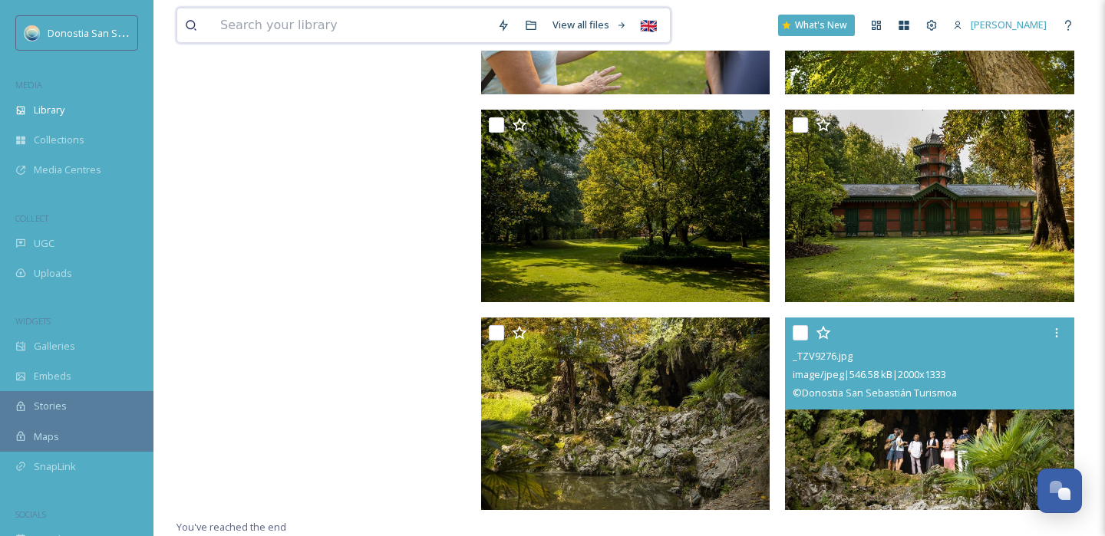
click at [262, 23] on input at bounding box center [350, 25] width 277 height 34
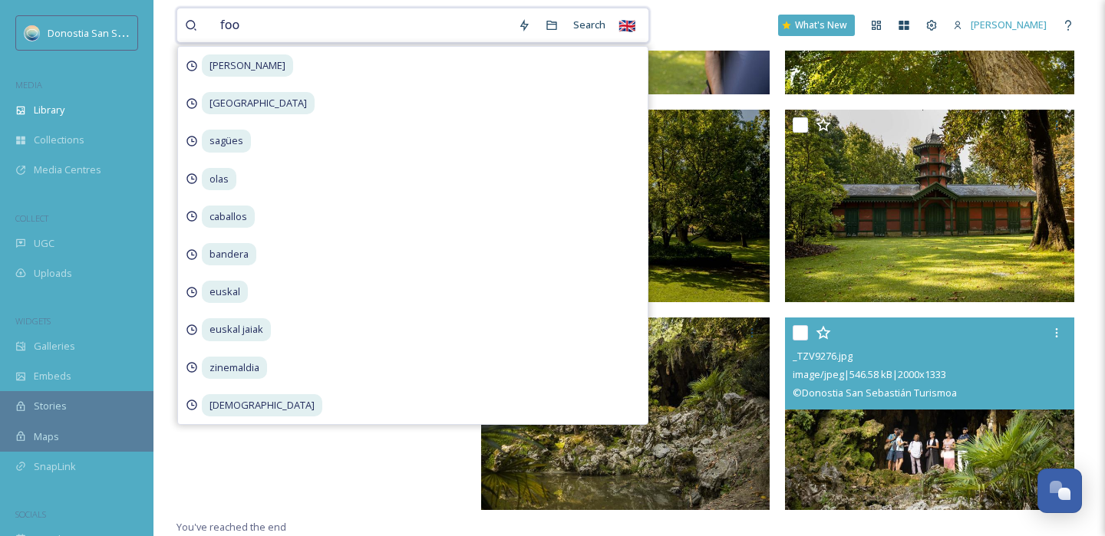
type input "food"
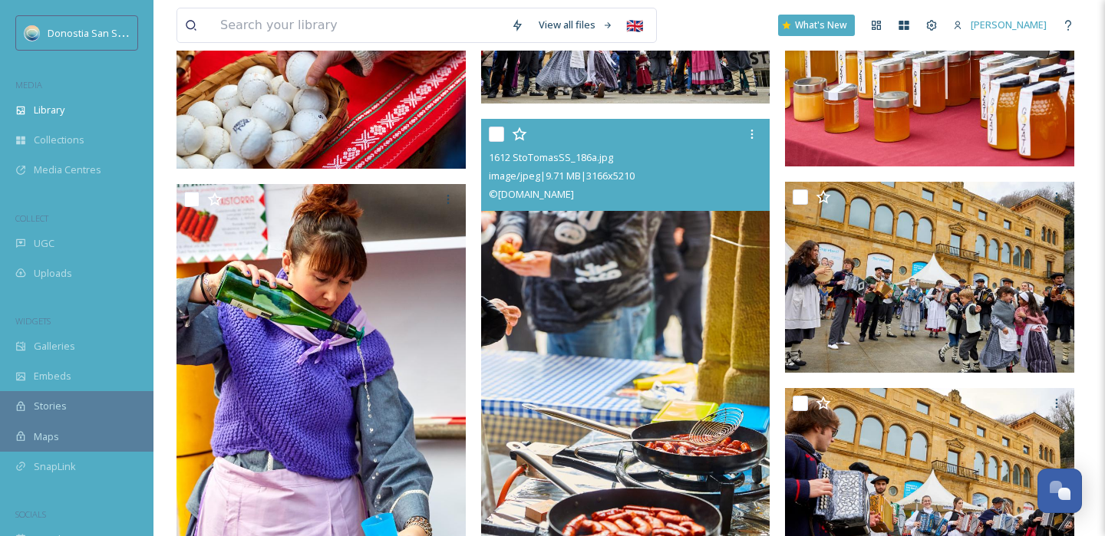
scroll to position [3062, 0]
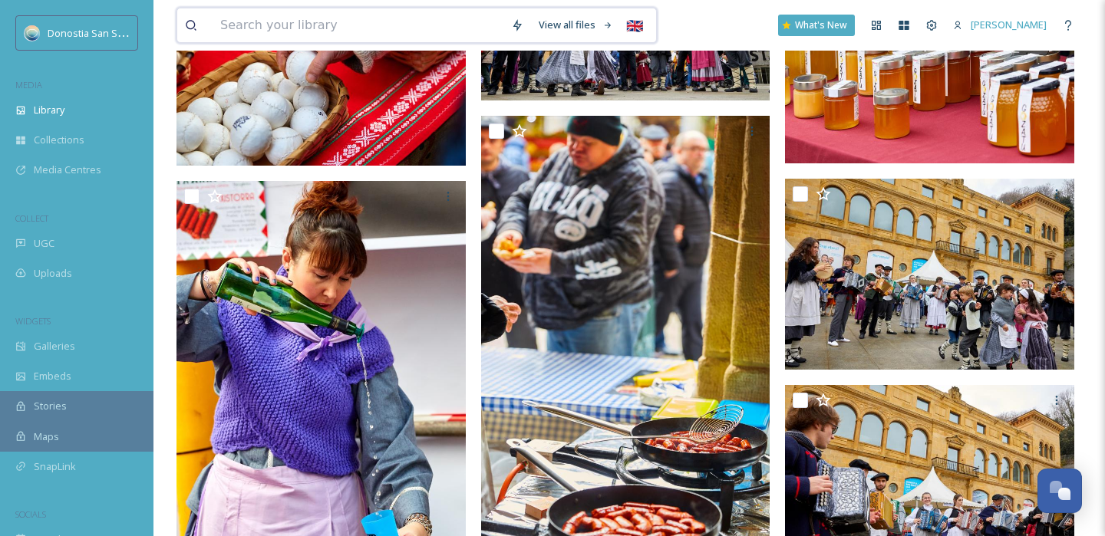
click at [292, 20] on input at bounding box center [357, 25] width 291 height 34
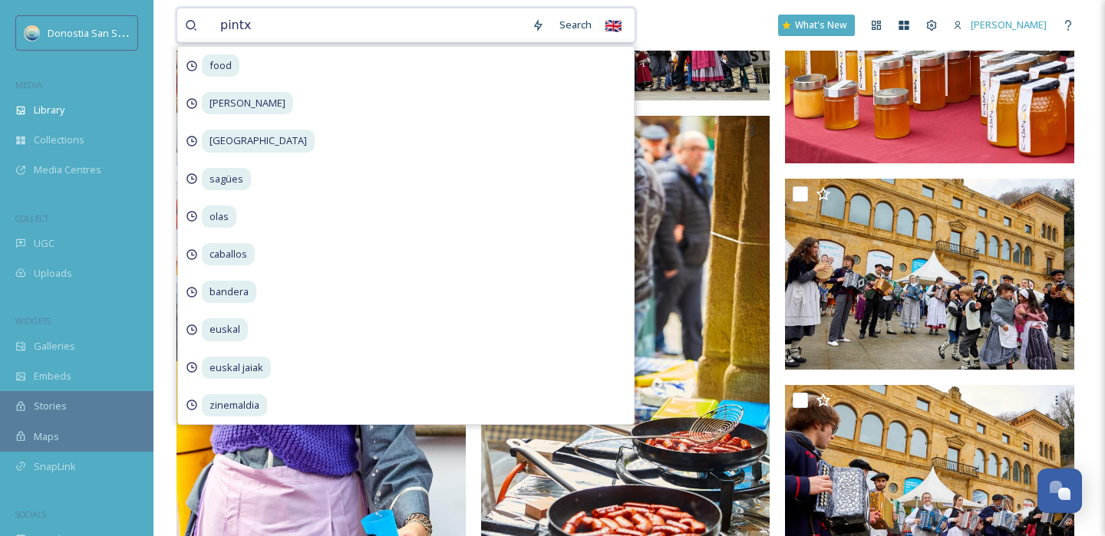
type input "pintxo"
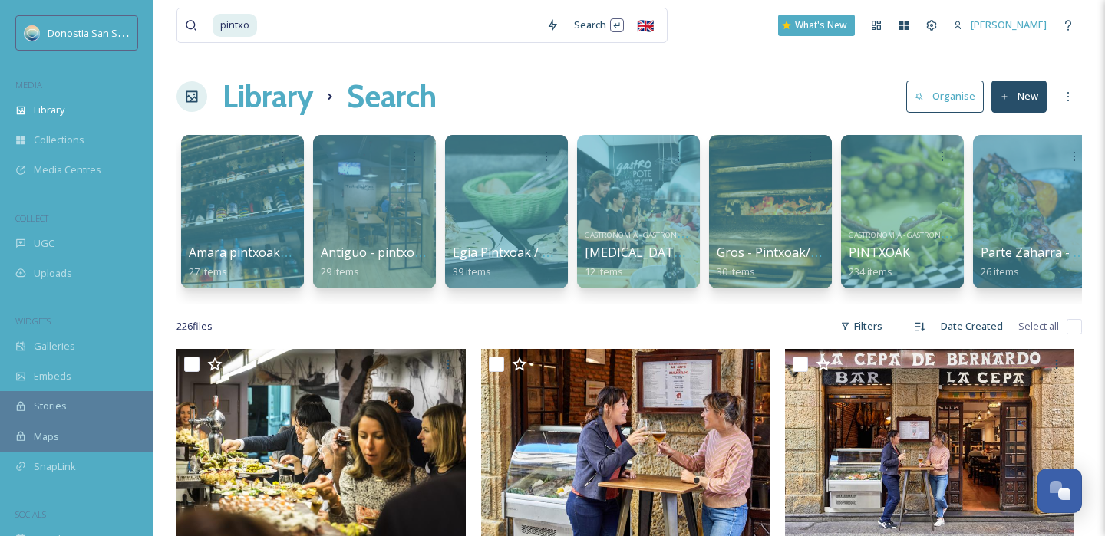
click at [753, 95] on div "Library Search Organise New" at bounding box center [628, 97] width 905 height 46
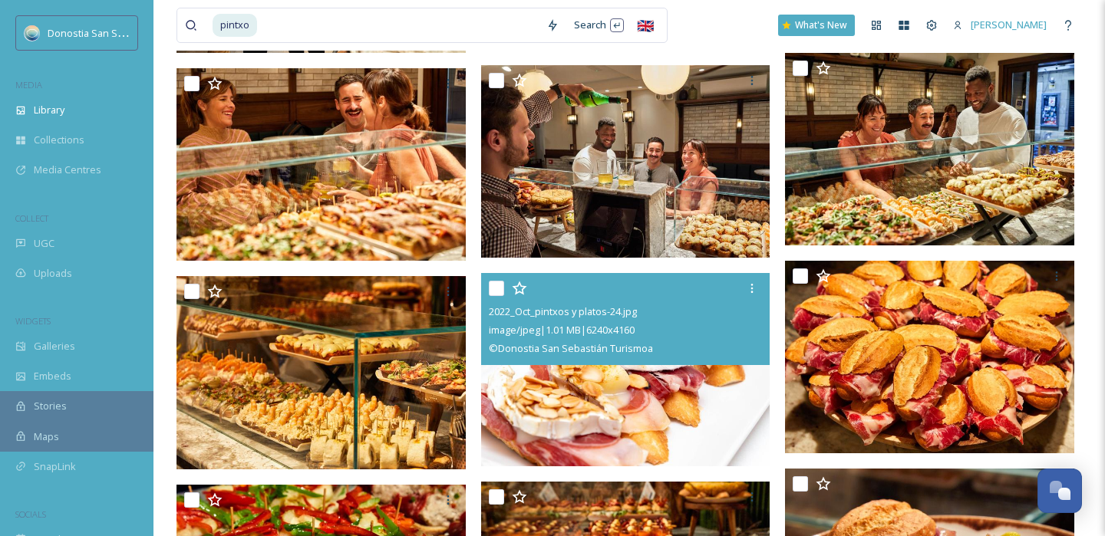
scroll to position [3598, 0]
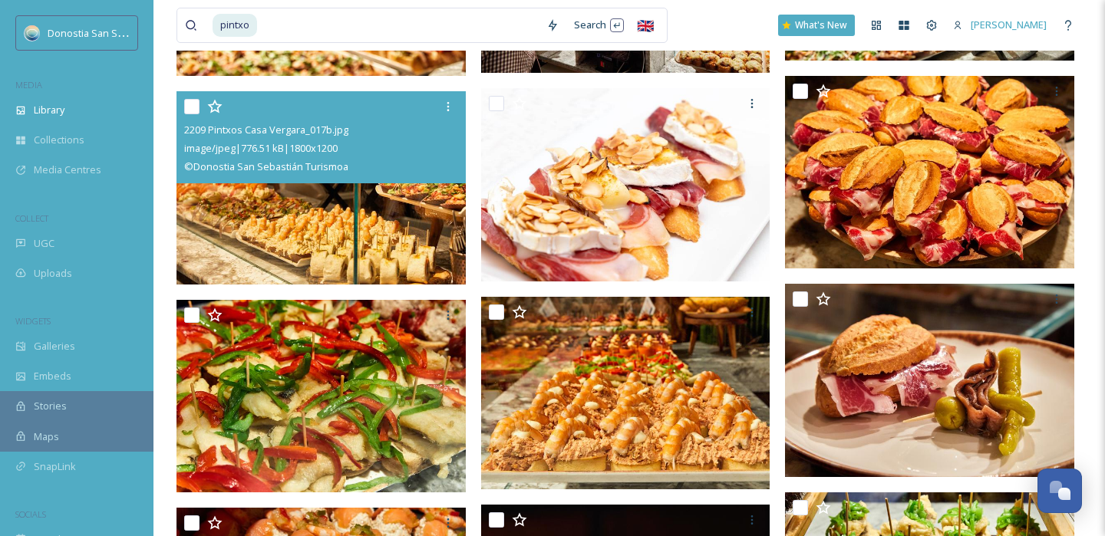
click at [367, 245] on img at bounding box center [320, 187] width 289 height 193
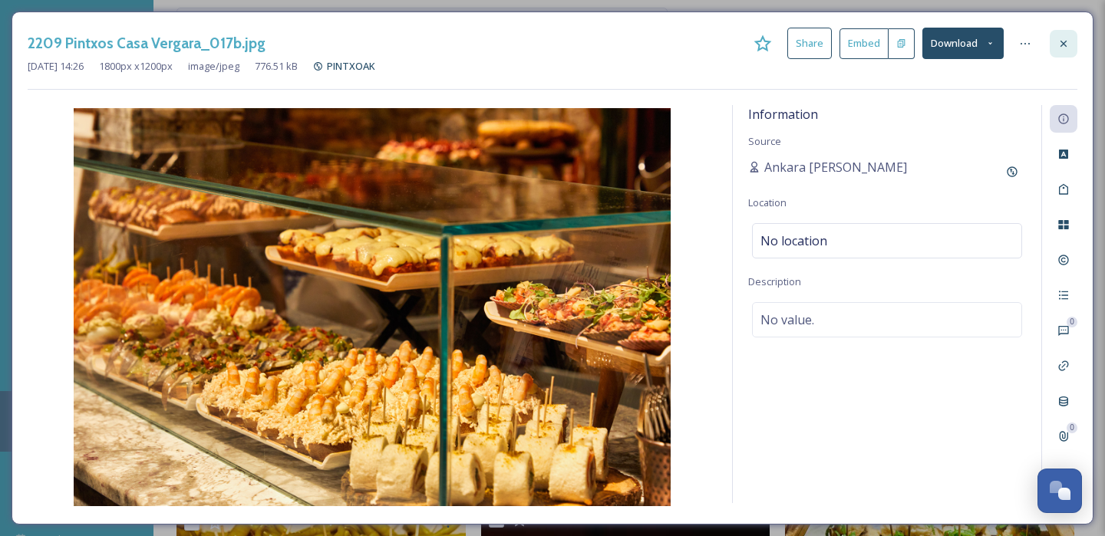
click at [1064, 48] on icon at bounding box center [1063, 44] width 12 height 12
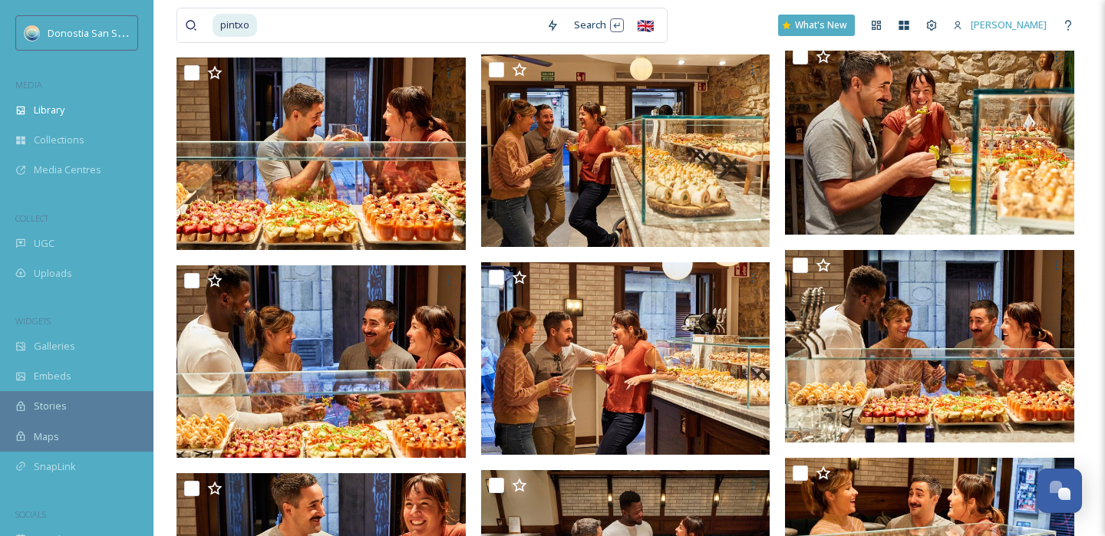
scroll to position [2367, 0]
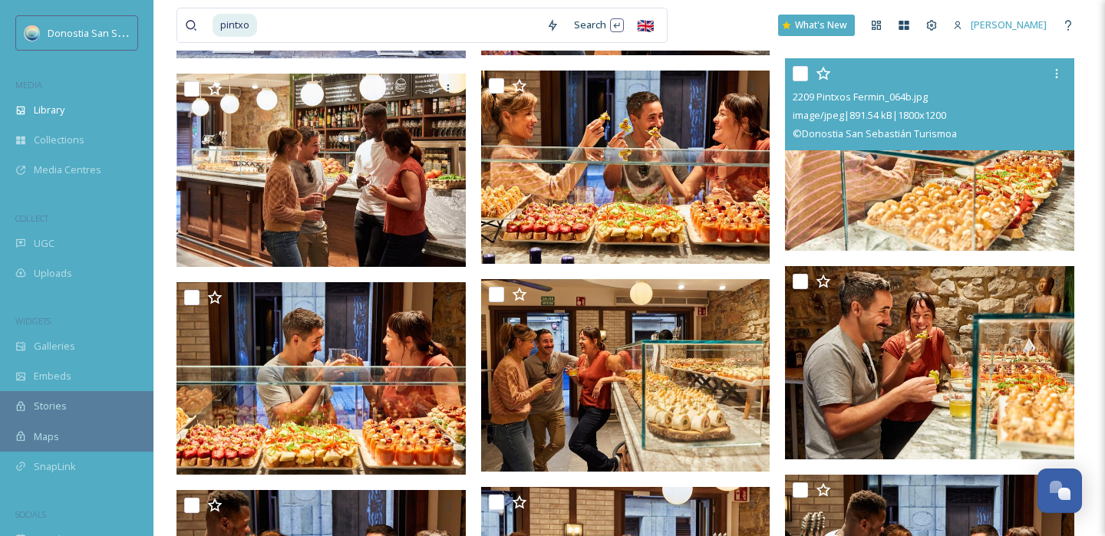
click at [898, 203] on img at bounding box center [929, 154] width 289 height 193
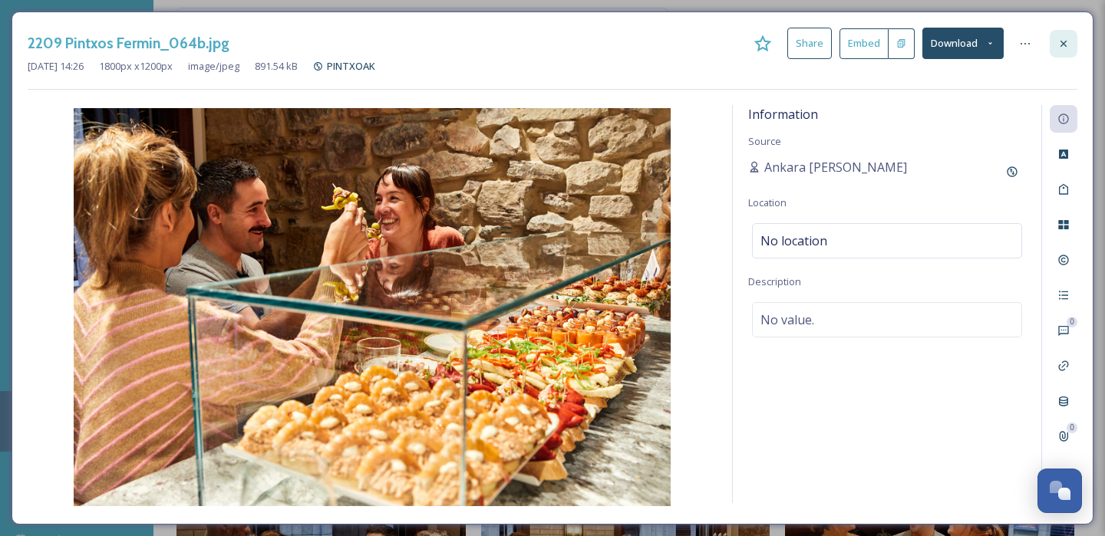
click at [1058, 44] on icon at bounding box center [1063, 44] width 12 height 12
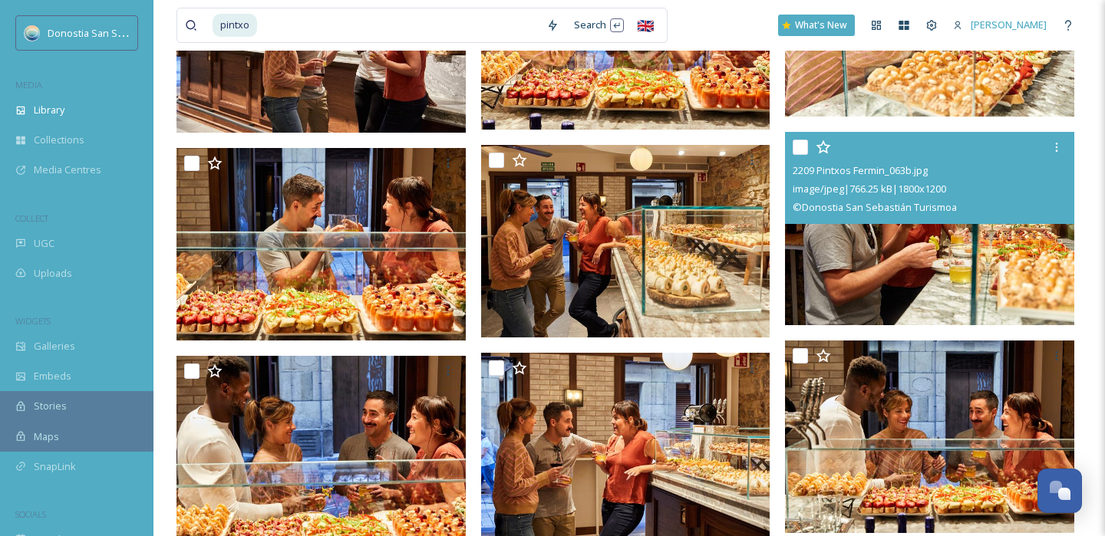
scroll to position [2678, 0]
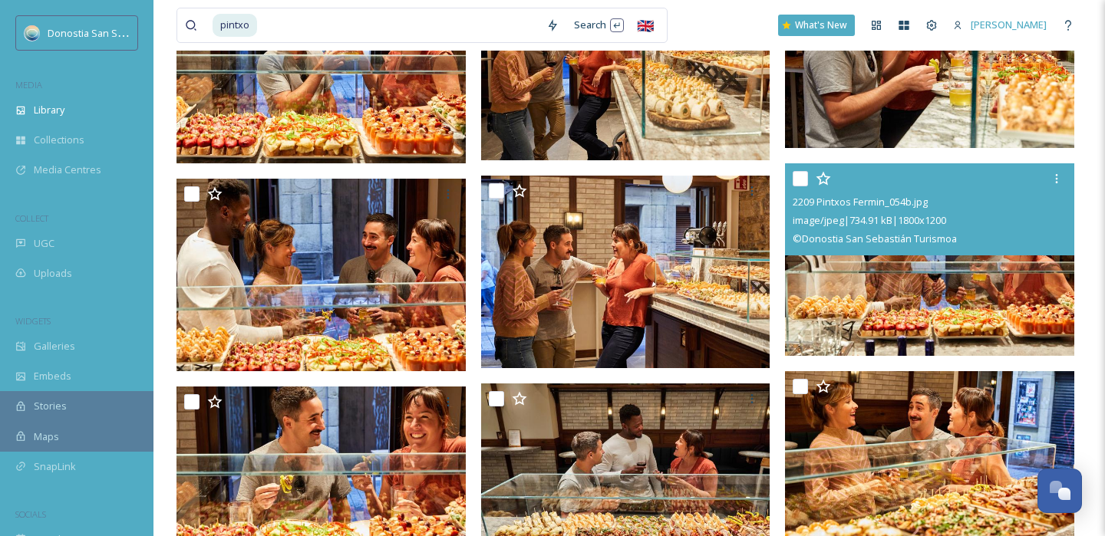
click at [852, 303] on img at bounding box center [929, 259] width 289 height 193
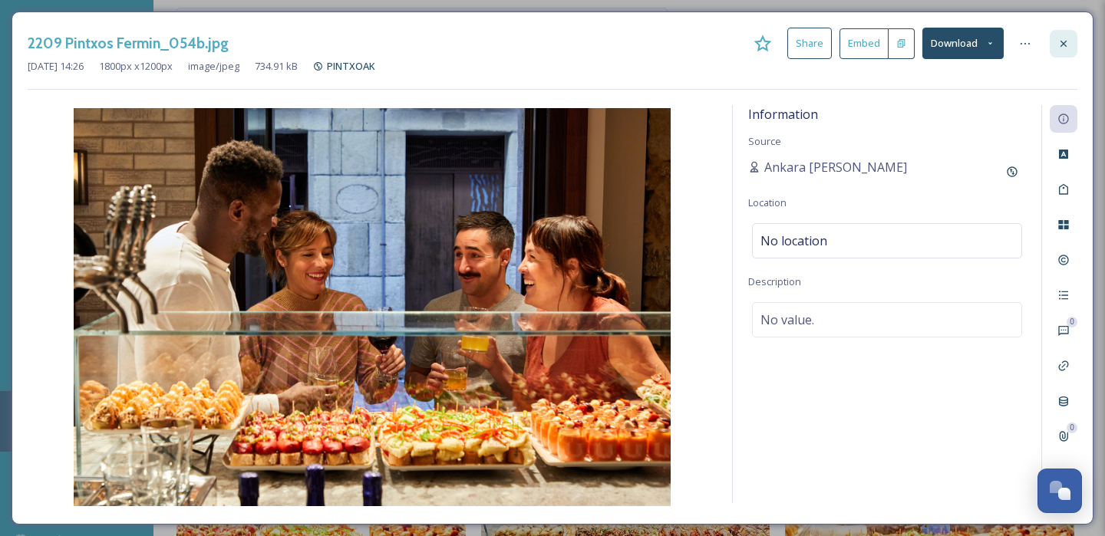
click at [1064, 43] on icon at bounding box center [1063, 43] width 6 height 6
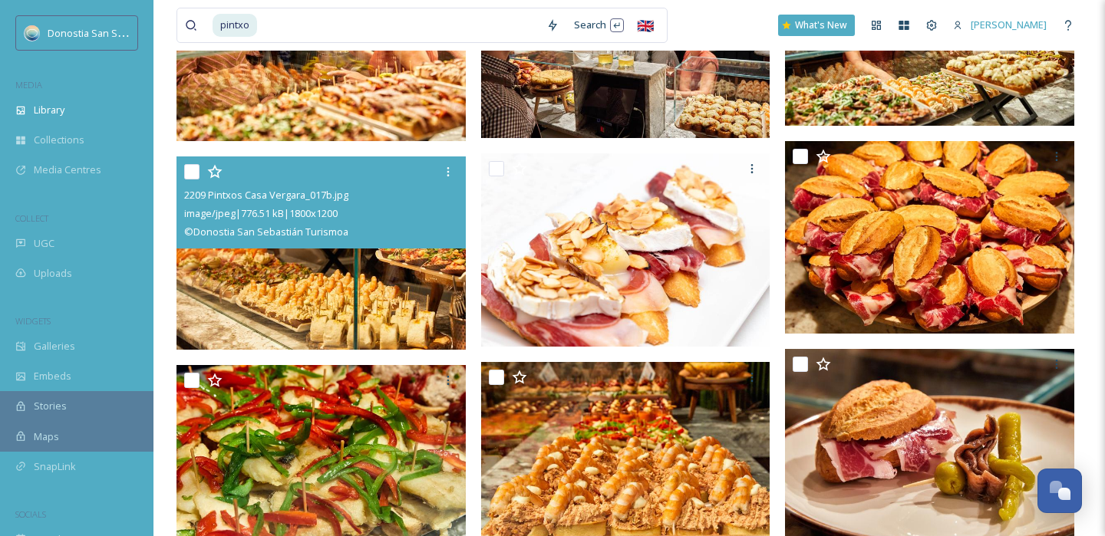
scroll to position [3462, 0]
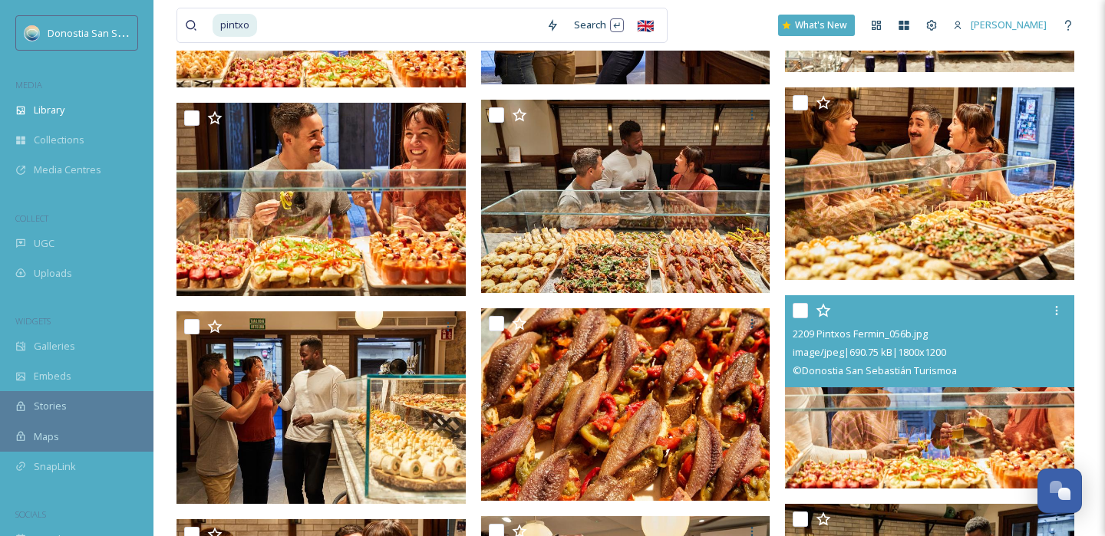
scroll to position [2930, 0]
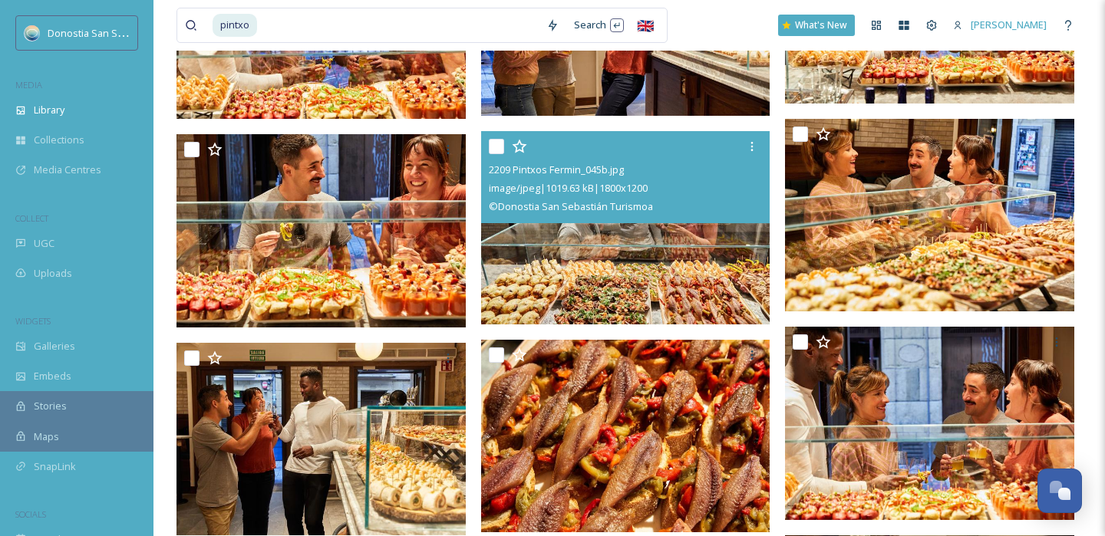
click at [663, 271] on img at bounding box center [625, 227] width 289 height 193
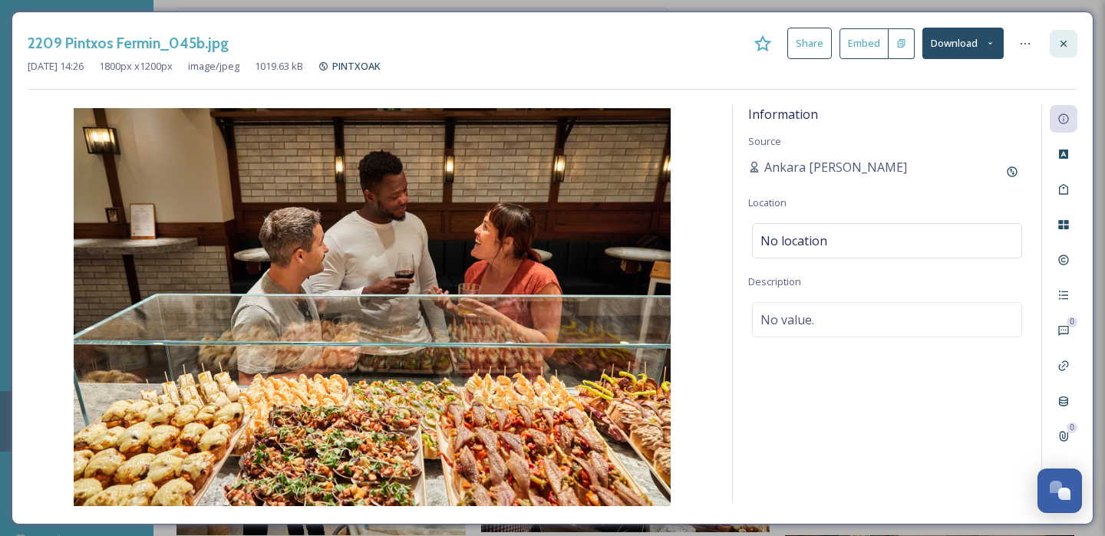
click at [1054, 41] on div at bounding box center [1063, 44] width 28 height 28
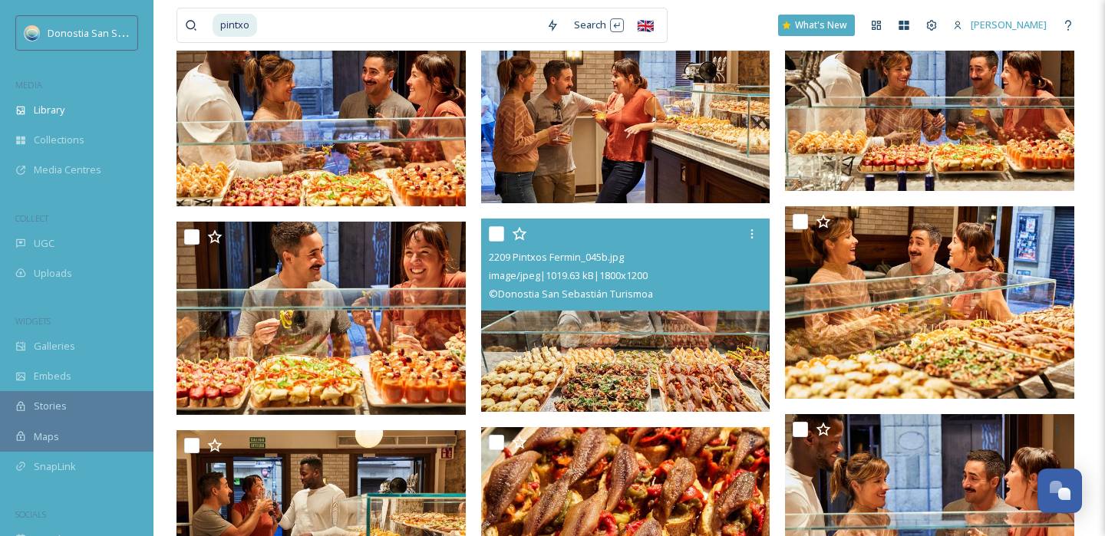
scroll to position [2684, 0]
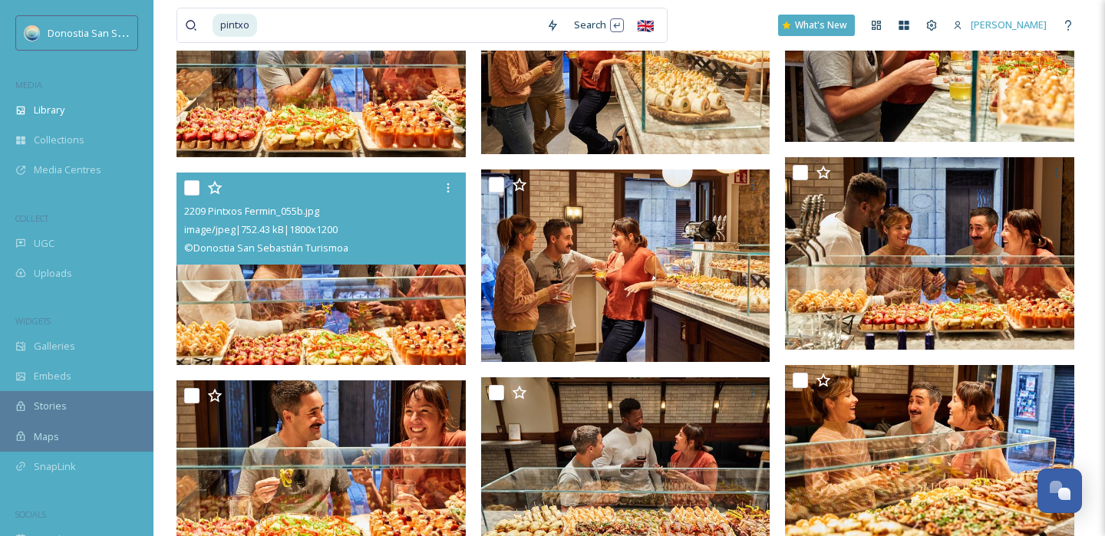
click at [401, 317] on img at bounding box center [320, 269] width 289 height 193
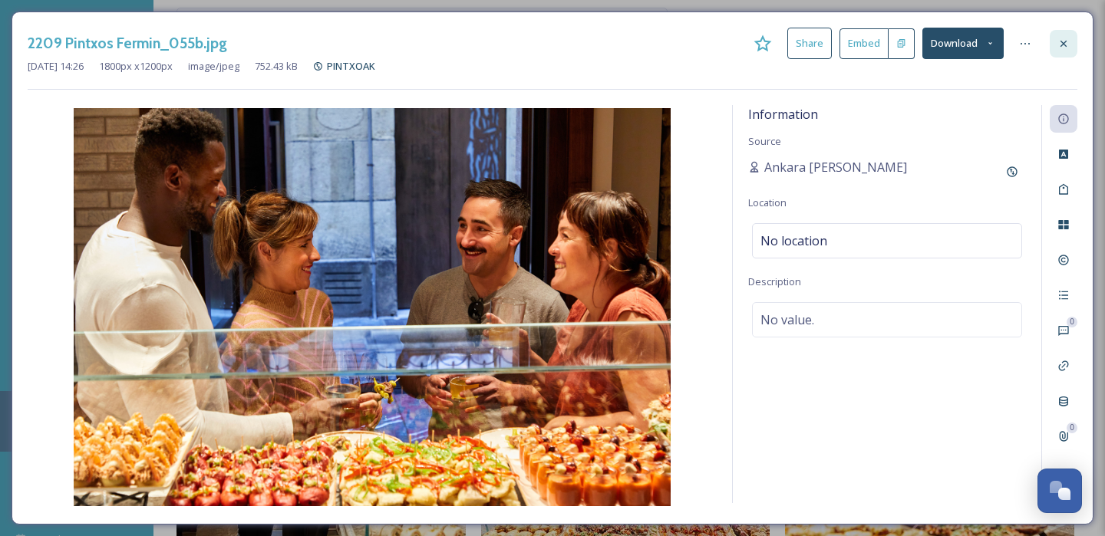
click at [1061, 43] on icon at bounding box center [1063, 44] width 12 height 12
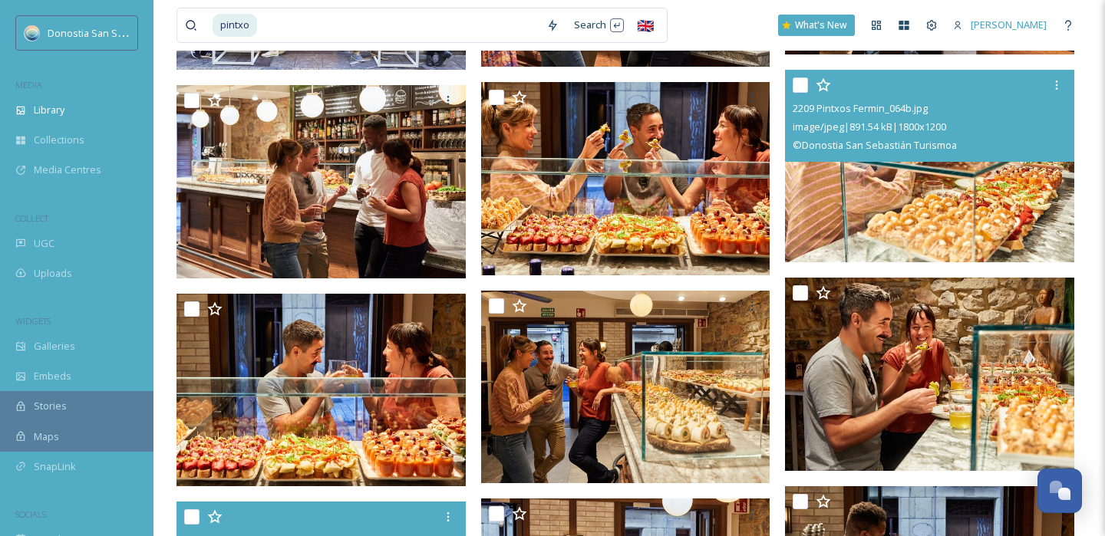
scroll to position [2351, 0]
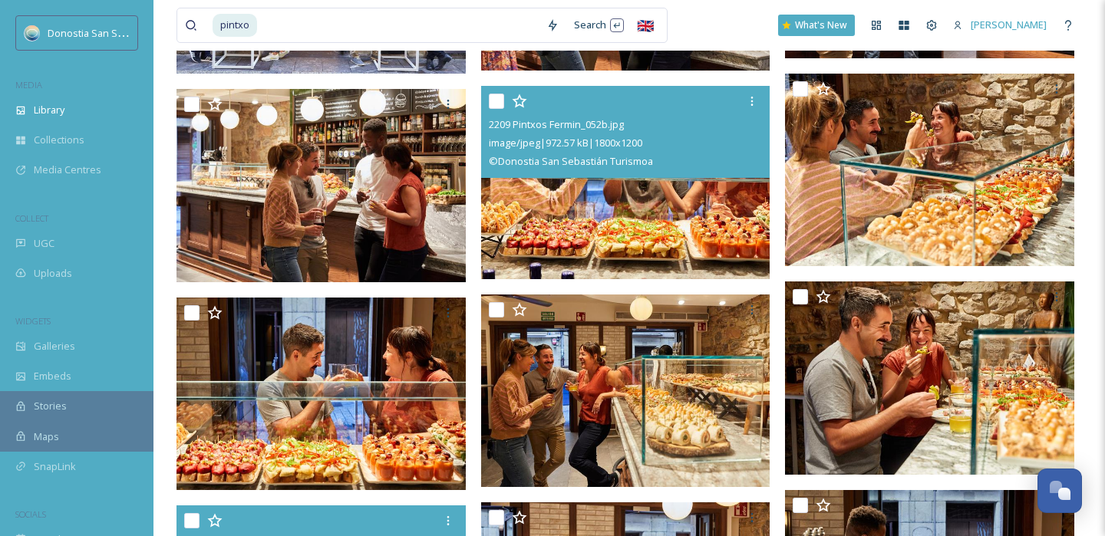
click at [680, 223] on img at bounding box center [625, 182] width 289 height 193
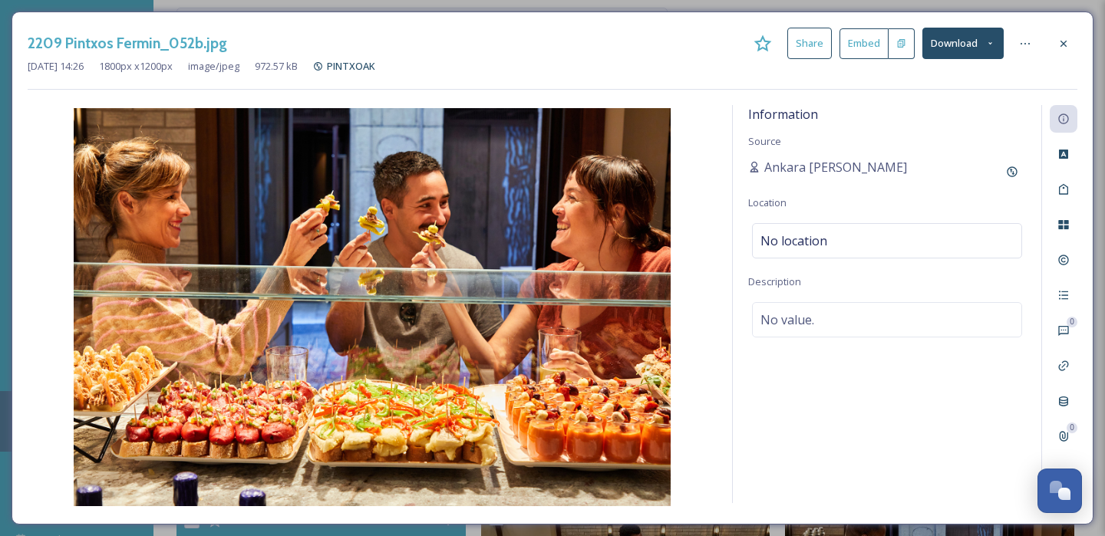
click at [973, 41] on button "Download" at bounding box center [962, 43] width 81 height 31
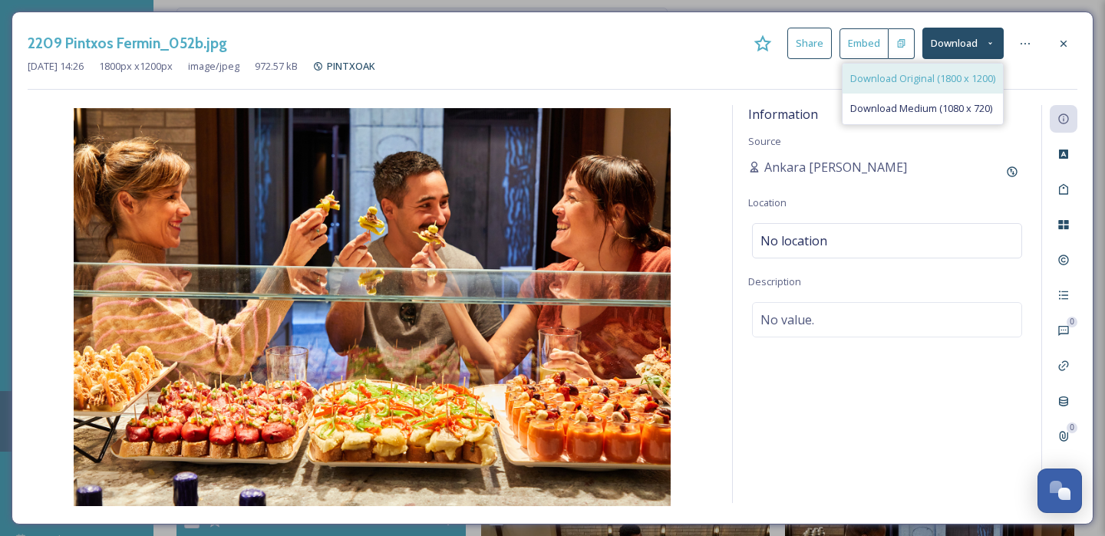
click at [900, 74] on span "Download Original (1800 x 1200)" at bounding box center [922, 78] width 145 height 15
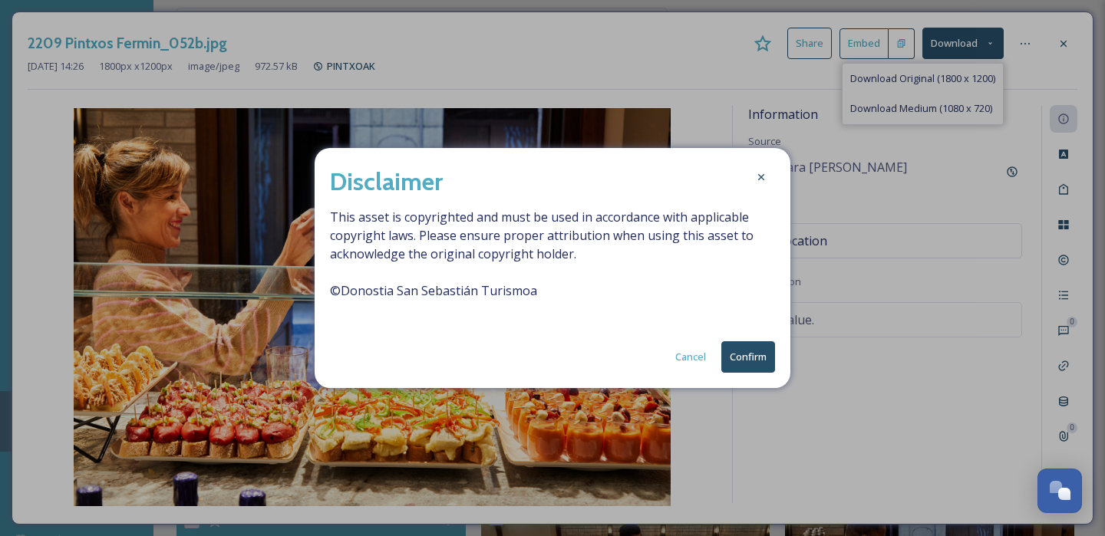
click at [724, 353] on button "Confirm" at bounding box center [748, 356] width 54 height 31
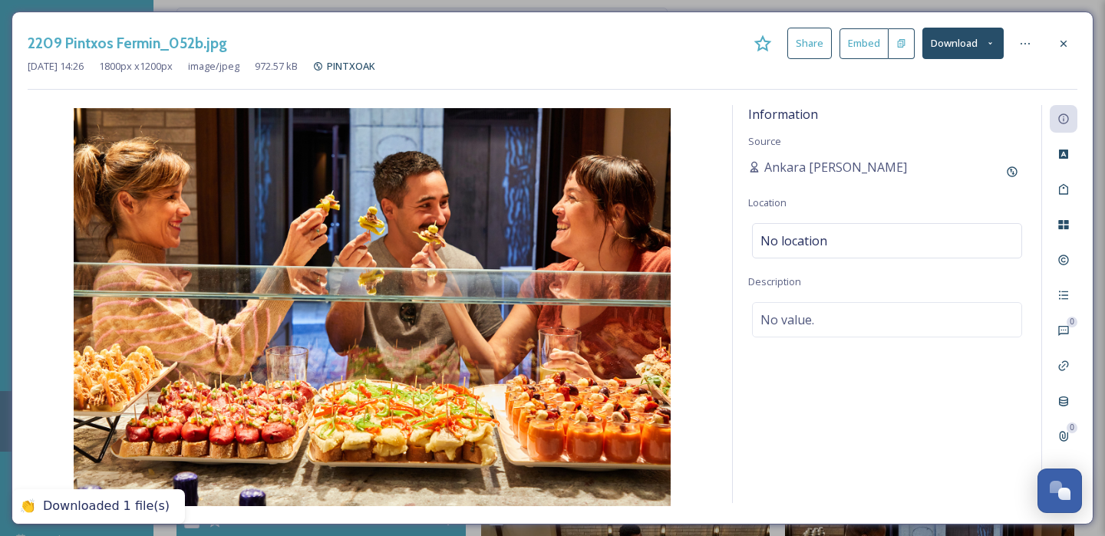
drag, startPoint x: 1063, startPoint y: 48, endPoint x: 789, endPoint y: 166, distance: 298.0
click at [1063, 48] on icon at bounding box center [1063, 44] width 12 height 12
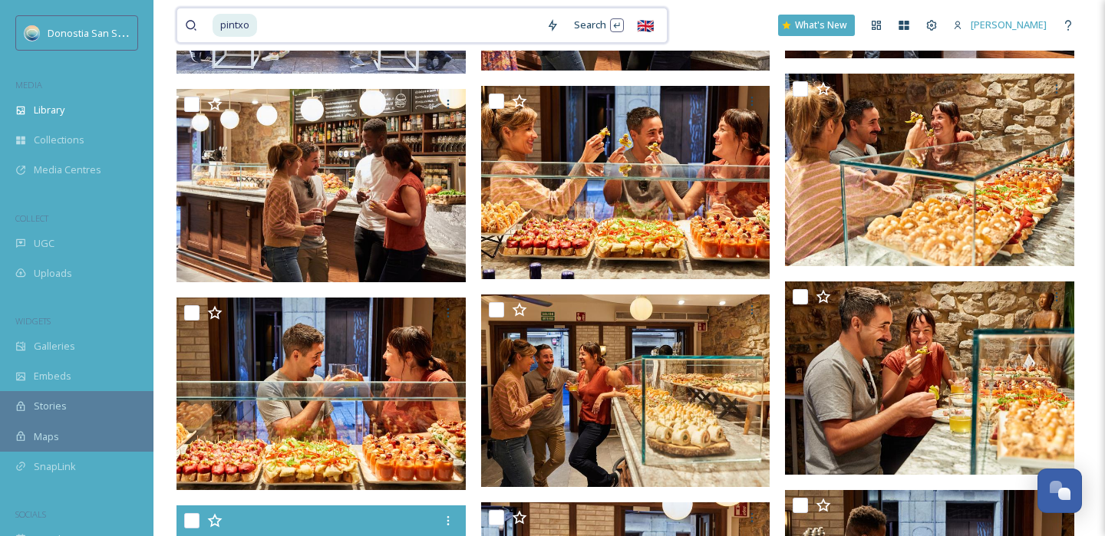
drag, startPoint x: 249, startPoint y: 20, endPoint x: 259, endPoint y: 19, distance: 10.8
click at [249, 20] on span "pintxo" at bounding box center [234, 25] width 44 height 22
click at [260, 19] on input at bounding box center [399, 25] width 280 height 34
type input "p"
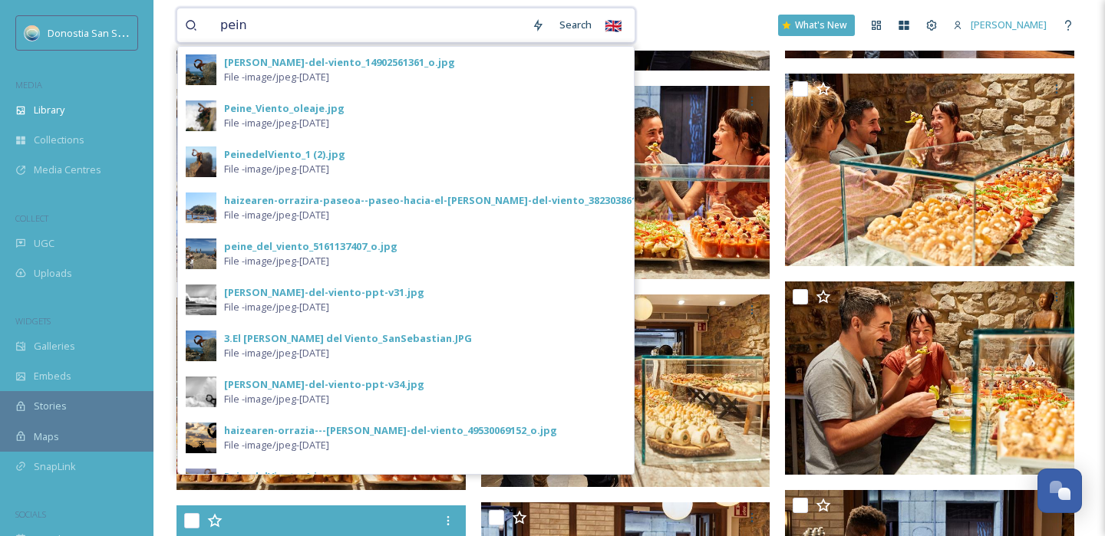
type input "peine"
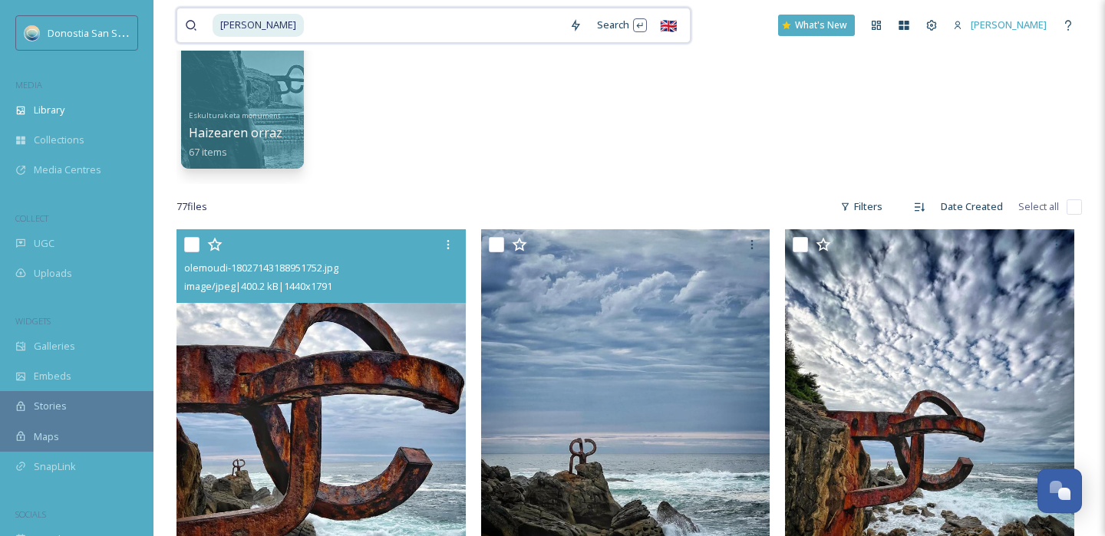
scroll to position [10, 0]
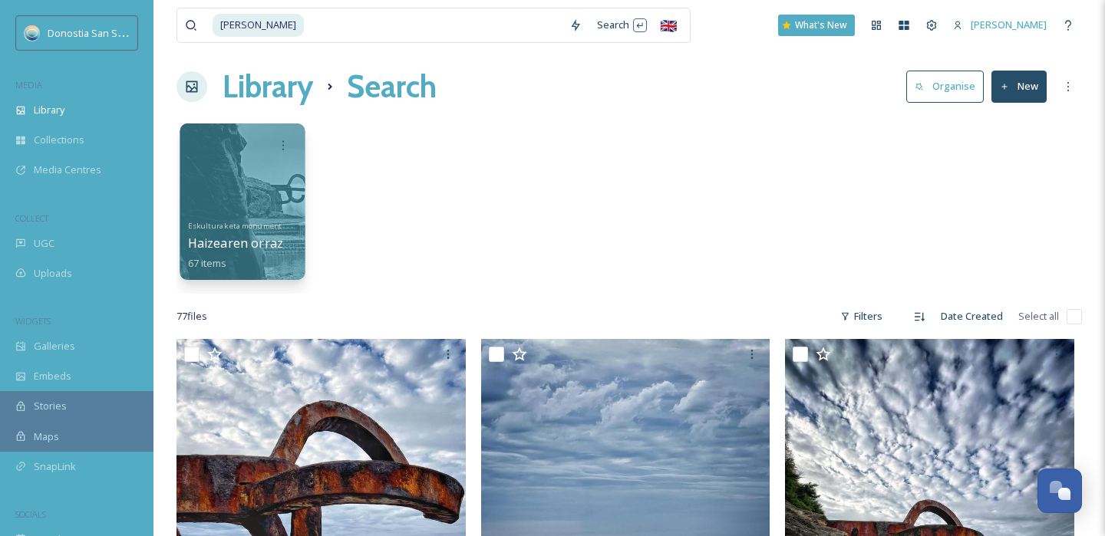
click at [262, 200] on div at bounding box center [242, 202] width 125 height 156
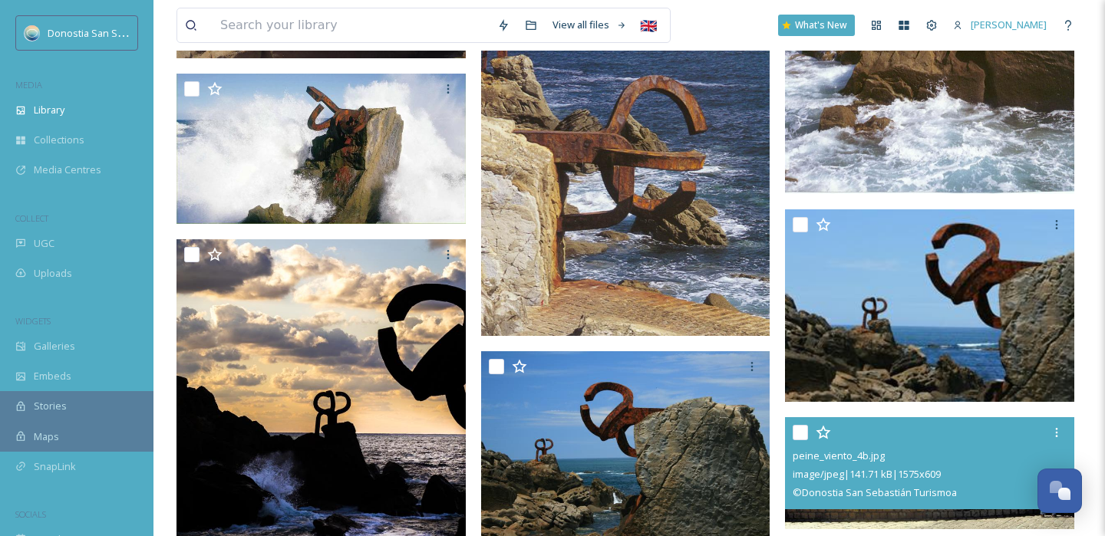
scroll to position [878, 0]
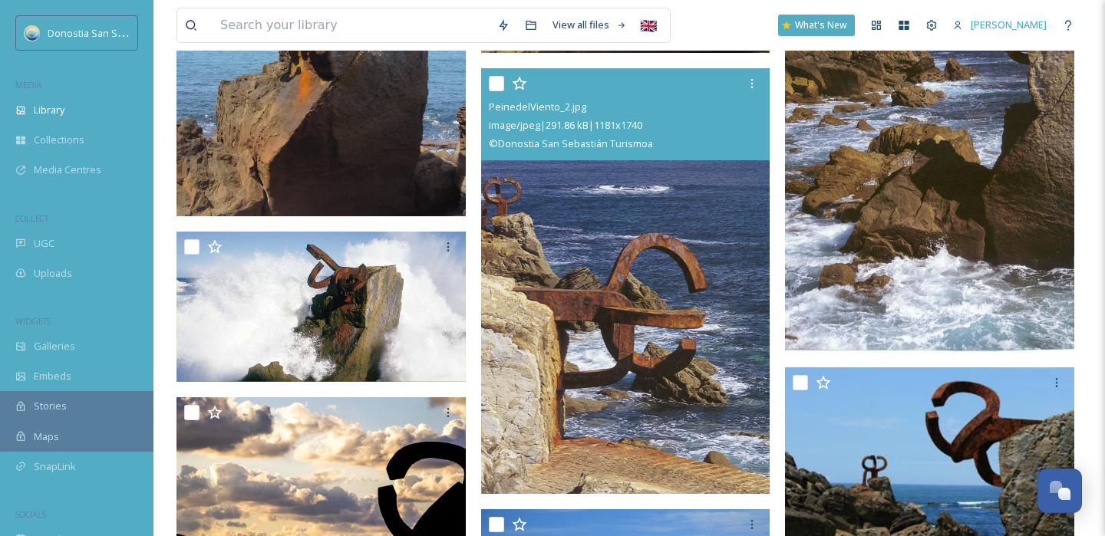
click at [631, 361] on img at bounding box center [625, 281] width 289 height 426
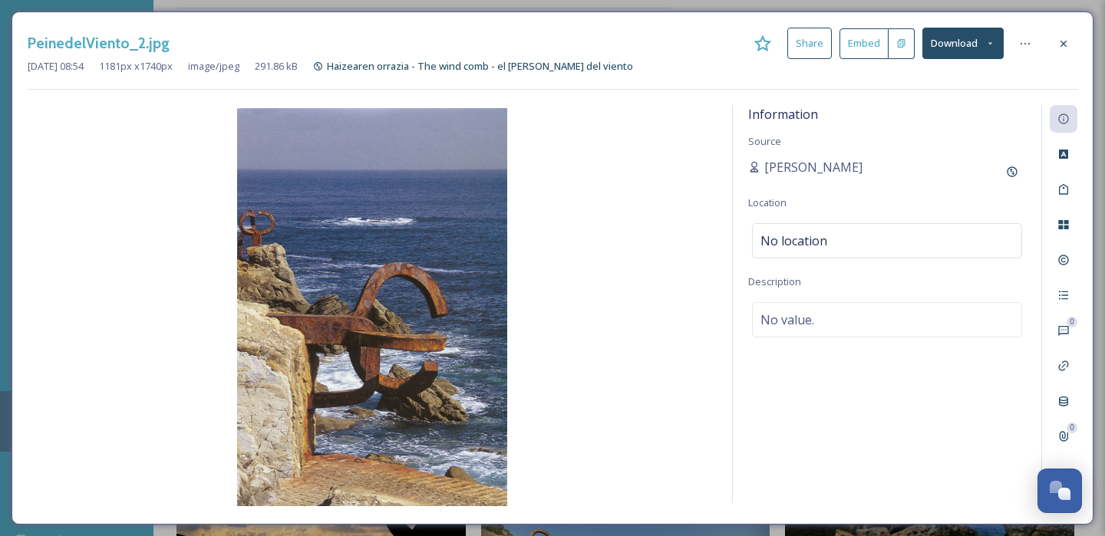
click at [973, 51] on button "Download" at bounding box center [962, 43] width 81 height 31
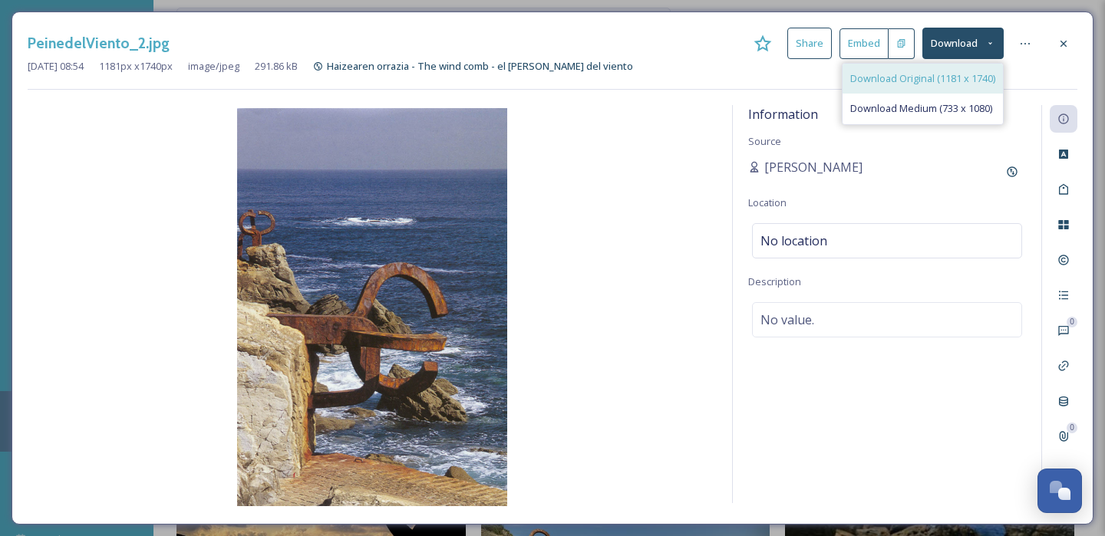
click at [915, 81] on span "Download Original (1181 x 1740)" at bounding box center [922, 78] width 145 height 15
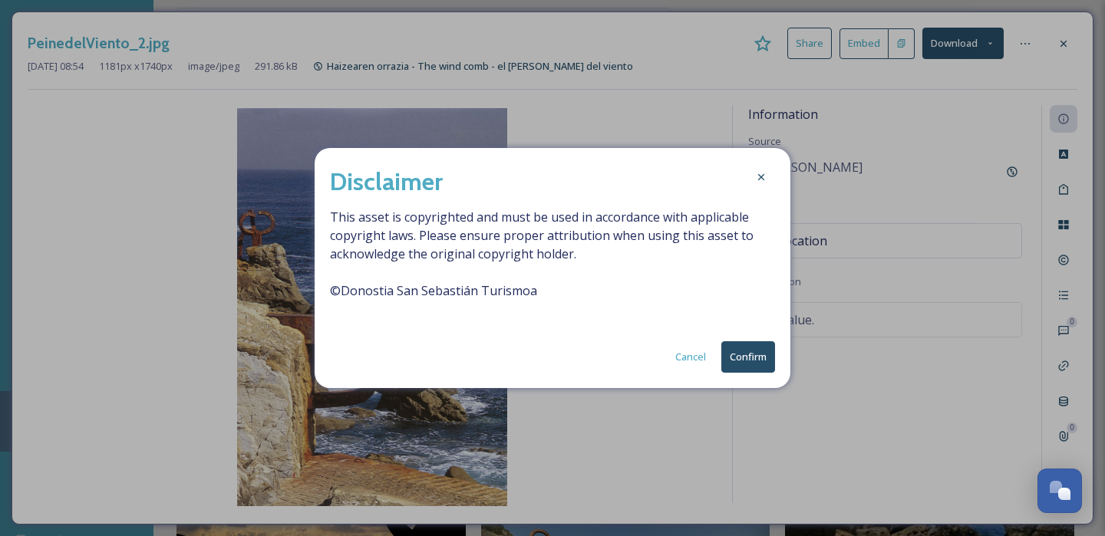
click at [733, 366] on button "Confirm" at bounding box center [748, 356] width 54 height 31
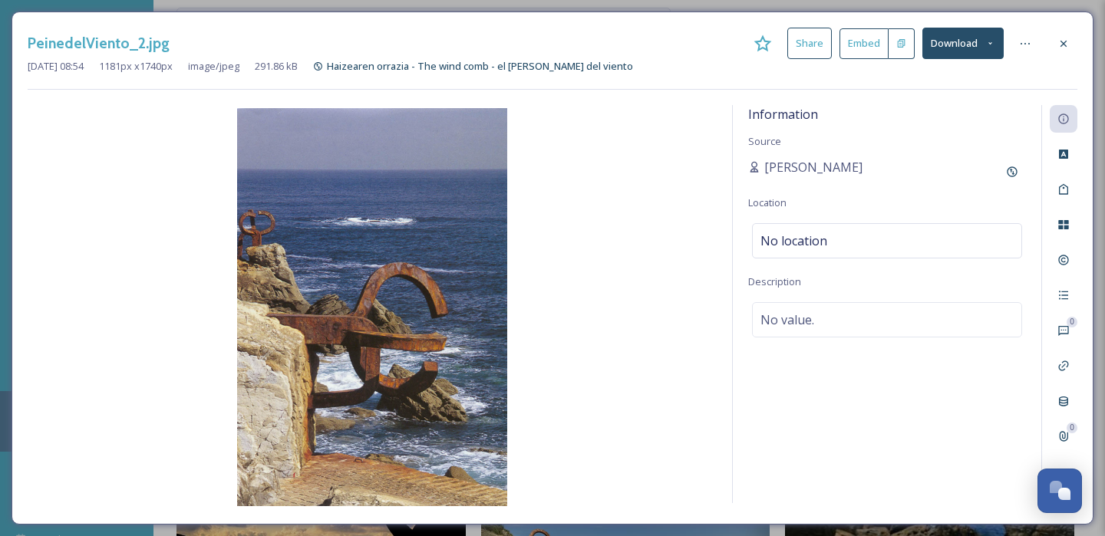
drag, startPoint x: 1059, startPoint y: 43, endPoint x: 746, endPoint y: 33, distance: 313.1
click at [1056, 43] on div at bounding box center [1063, 44] width 28 height 28
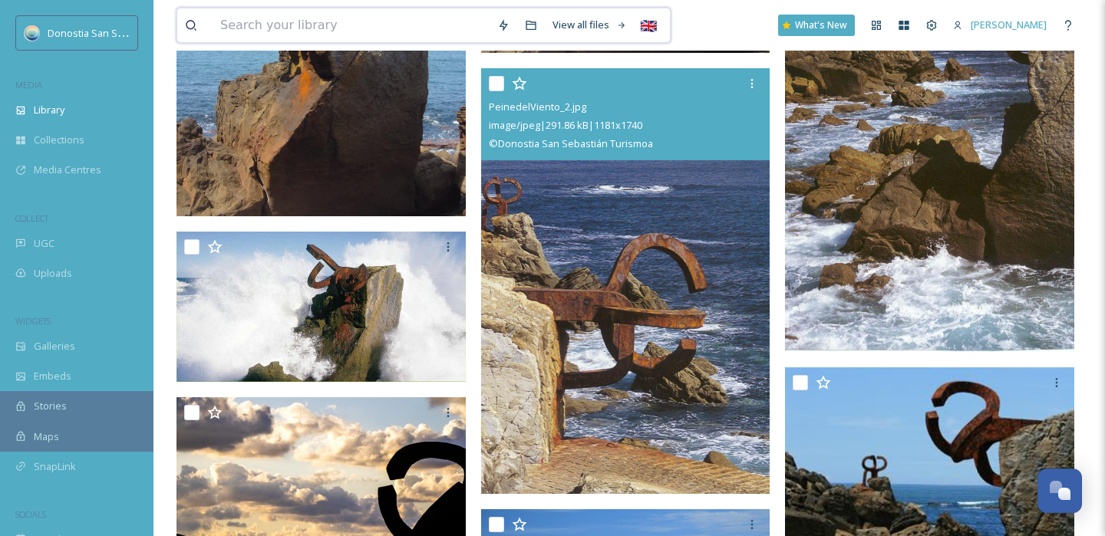
click at [343, 22] on input at bounding box center [350, 25] width 277 height 34
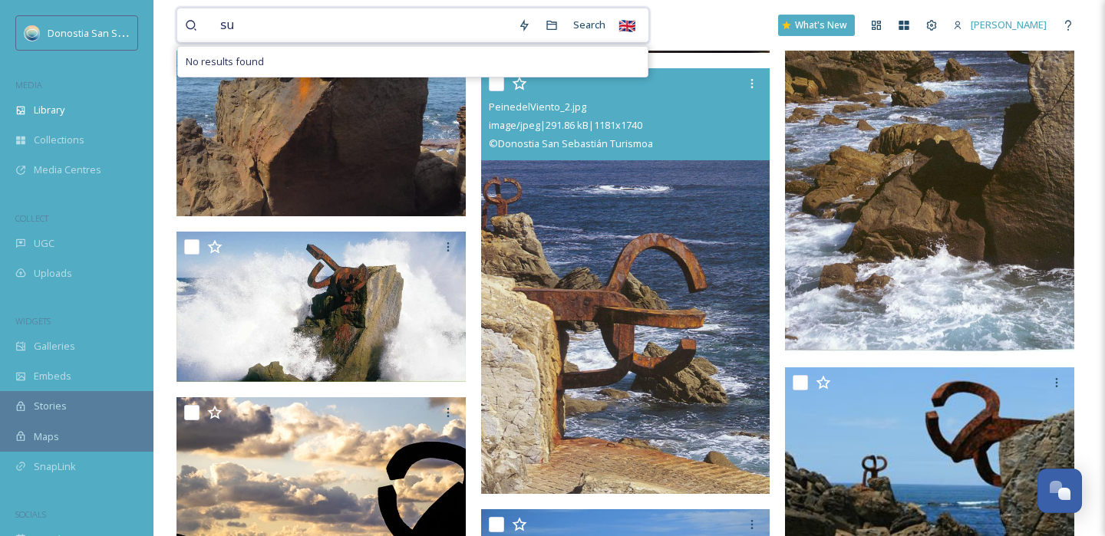
type input "s"
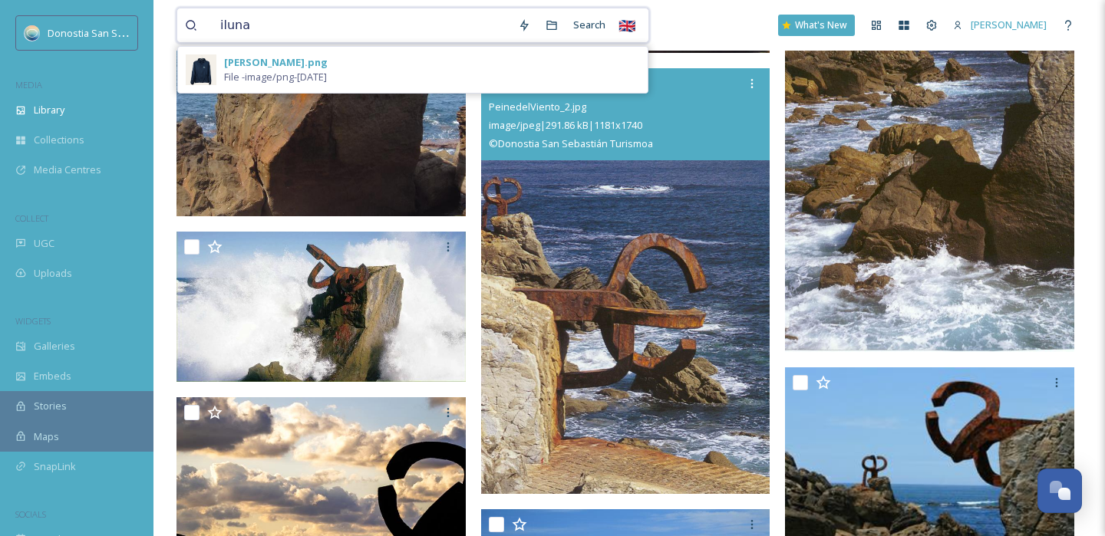
type input "ilun"
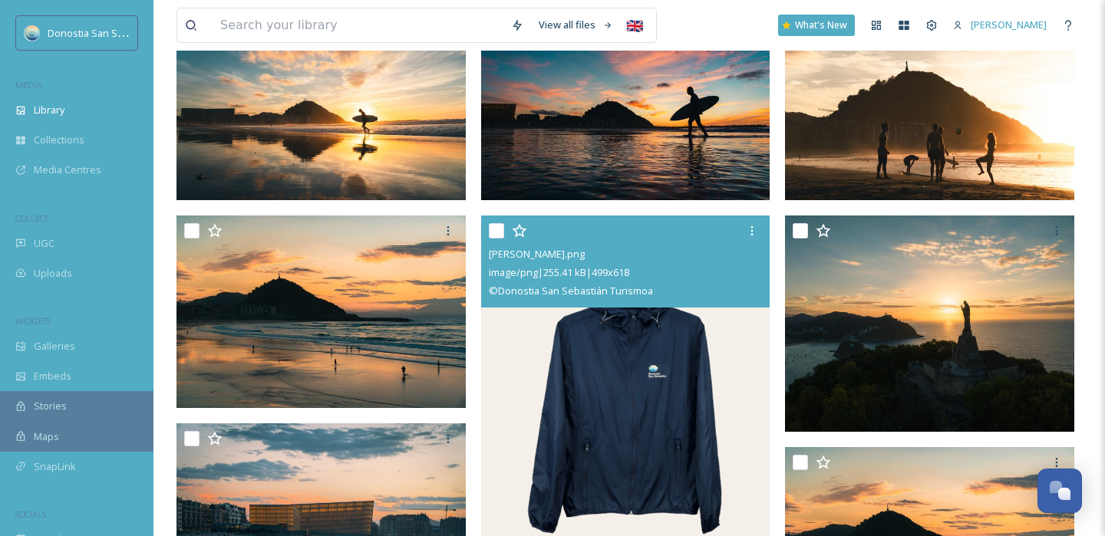
scroll to position [302, 0]
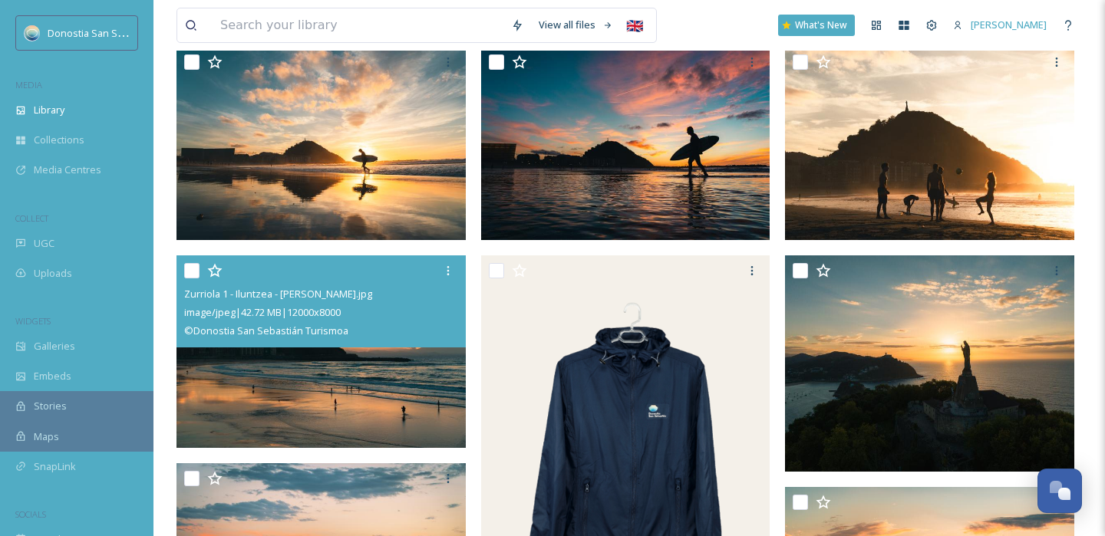
click at [347, 414] on img at bounding box center [320, 351] width 289 height 193
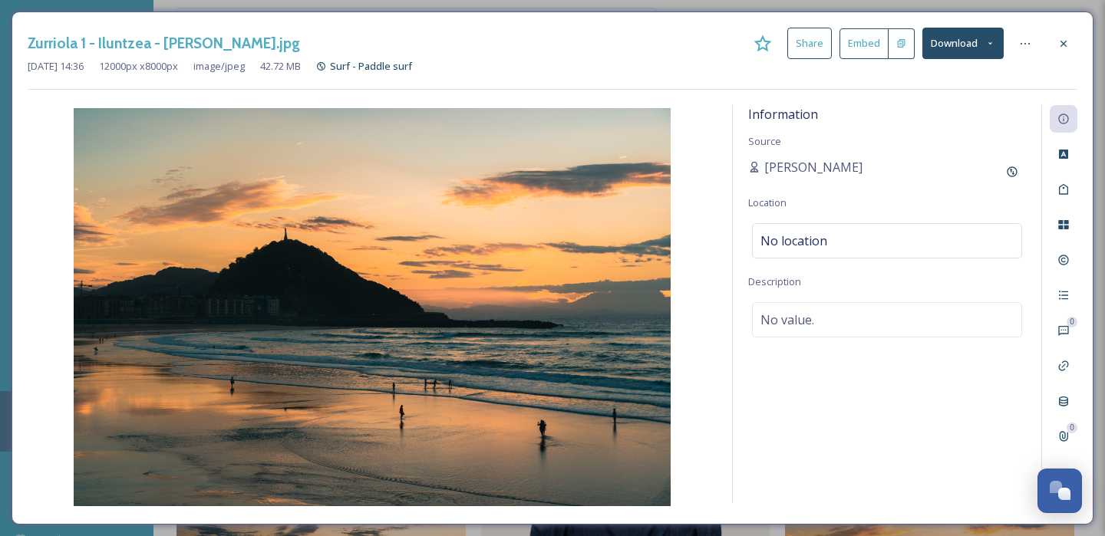
click at [972, 48] on button "Download" at bounding box center [962, 43] width 81 height 31
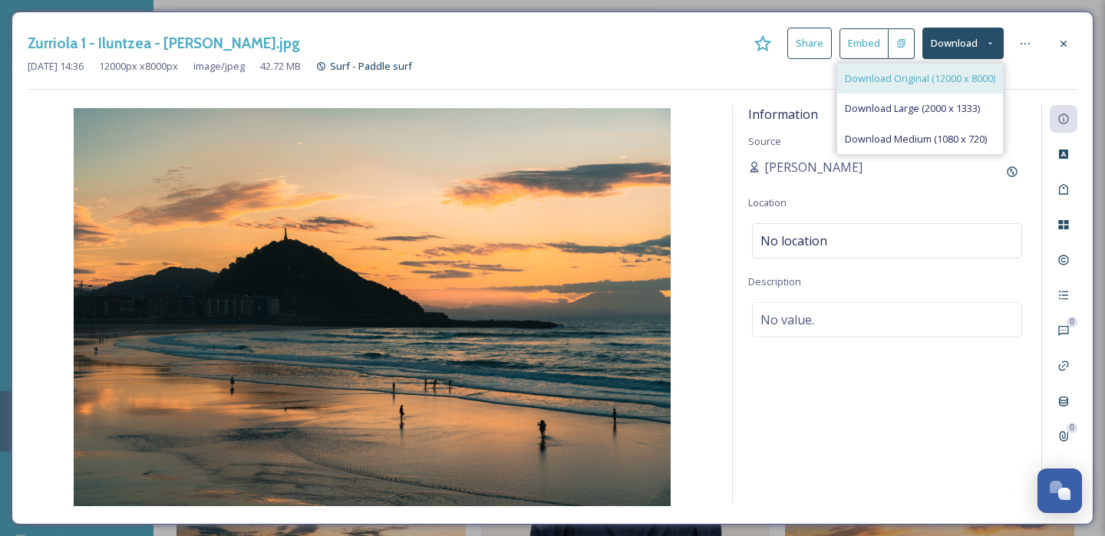
click at [927, 82] on span "Download Original (12000 x 8000)" at bounding box center [920, 78] width 150 height 15
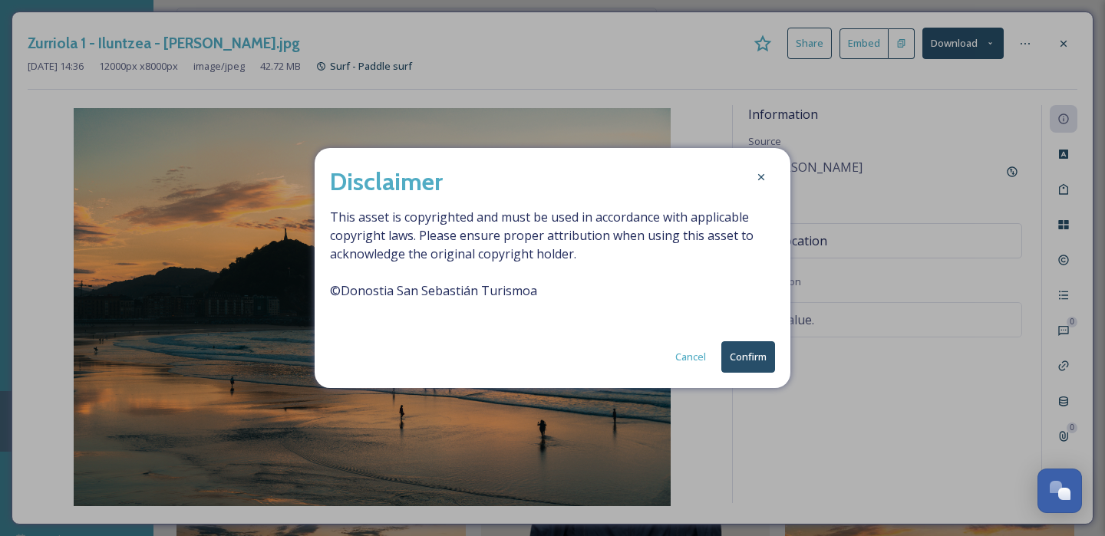
click at [763, 357] on button "Confirm" at bounding box center [748, 356] width 54 height 31
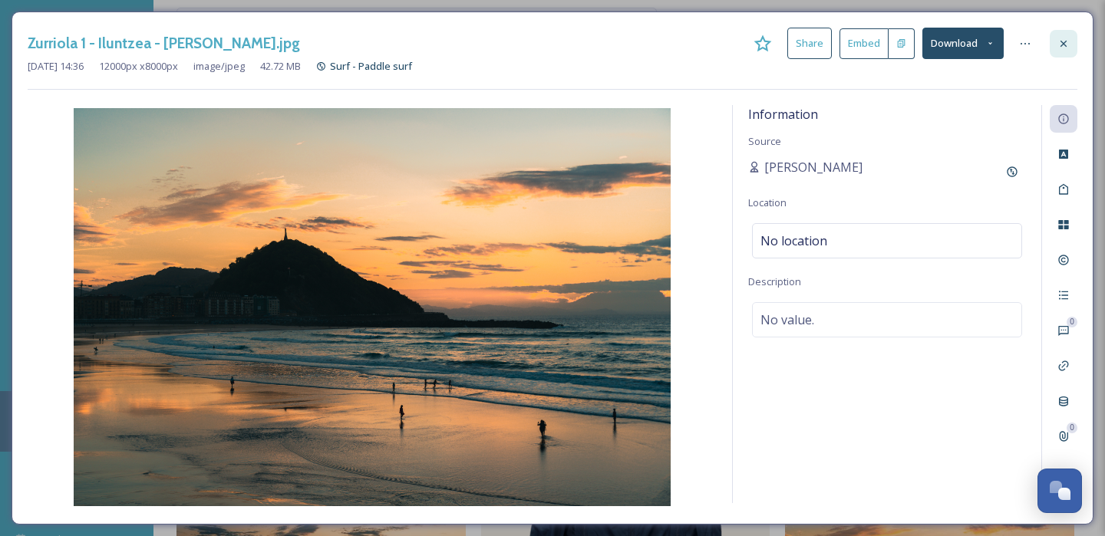
click at [1062, 46] on icon at bounding box center [1063, 44] width 12 height 12
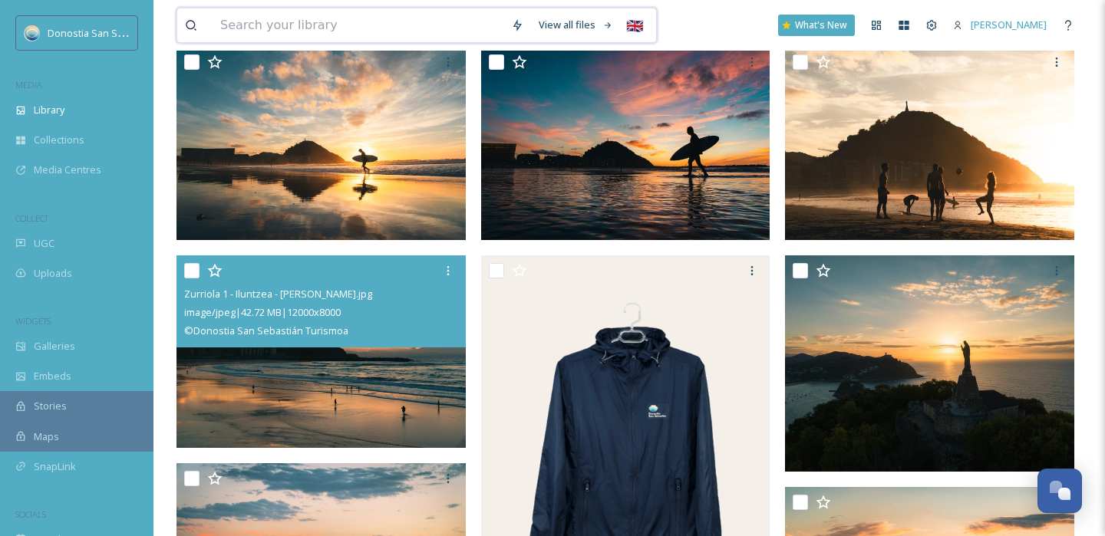
click at [425, 26] on input at bounding box center [357, 25] width 291 height 34
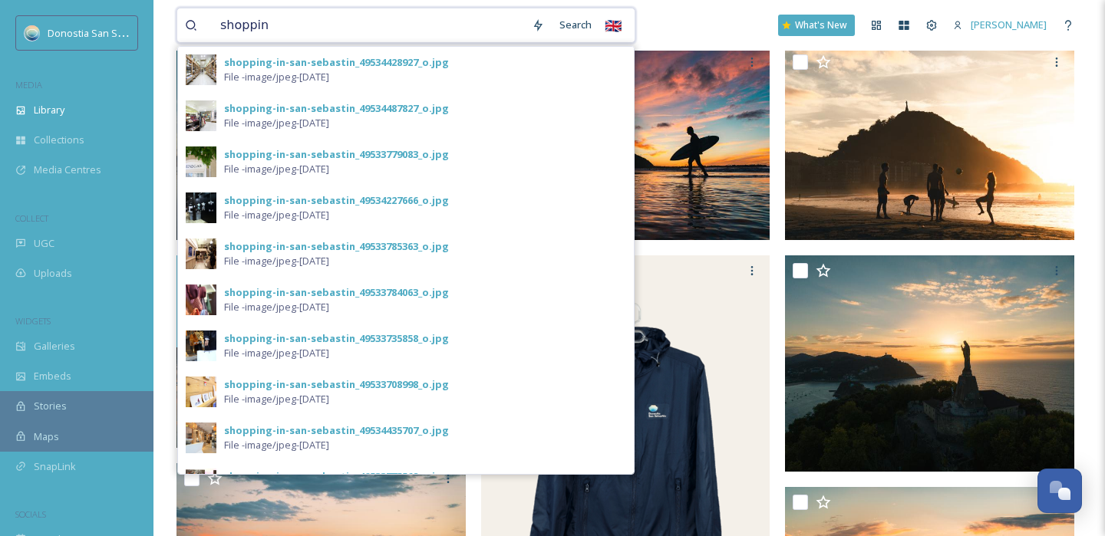
type input "shopping"
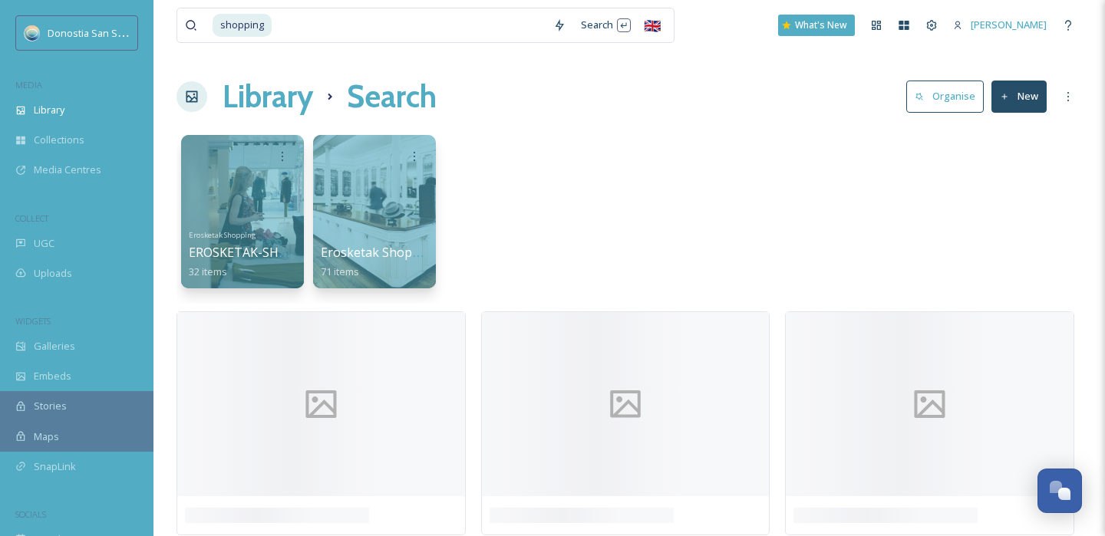
click at [804, 189] on div "Erosketak Shopping EROSKETAK-SHOPPING-COMPRAS 32 items Erosketak Shopping 71 it…" at bounding box center [628, 215] width 905 height 176
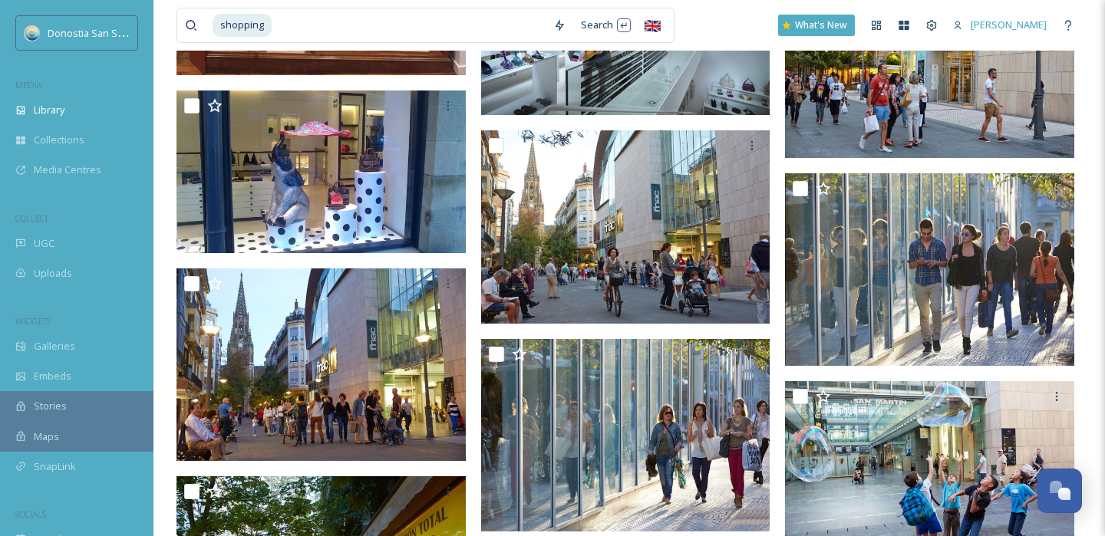
scroll to position [1434, 0]
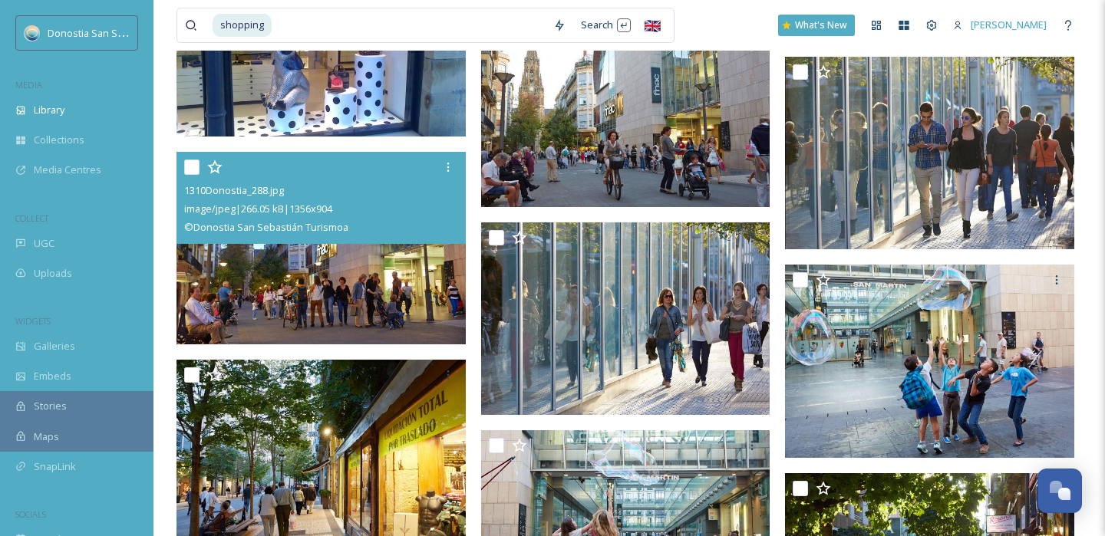
click at [327, 299] on img at bounding box center [320, 248] width 289 height 193
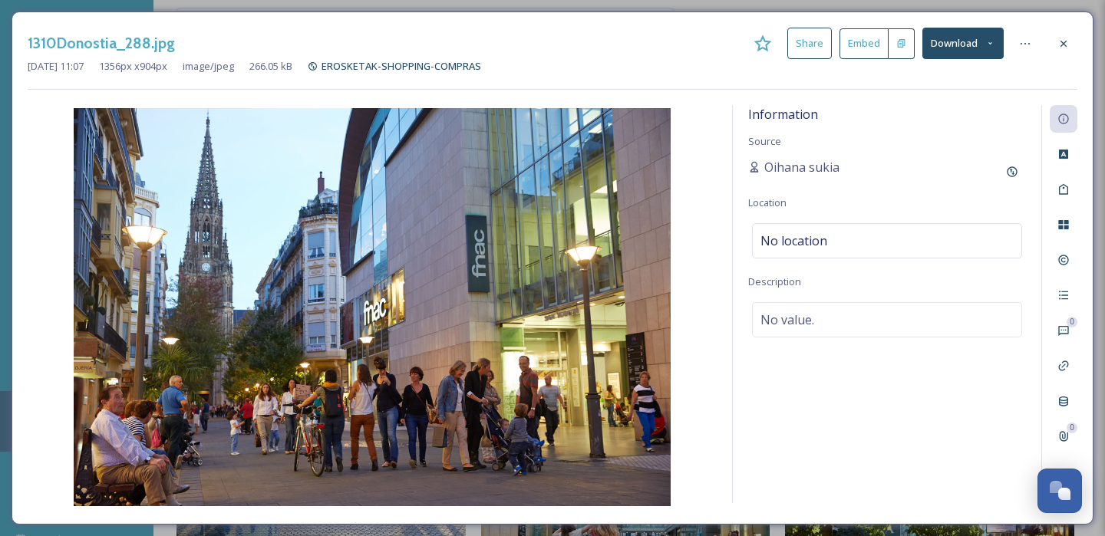
click at [973, 39] on button "Download" at bounding box center [962, 43] width 81 height 31
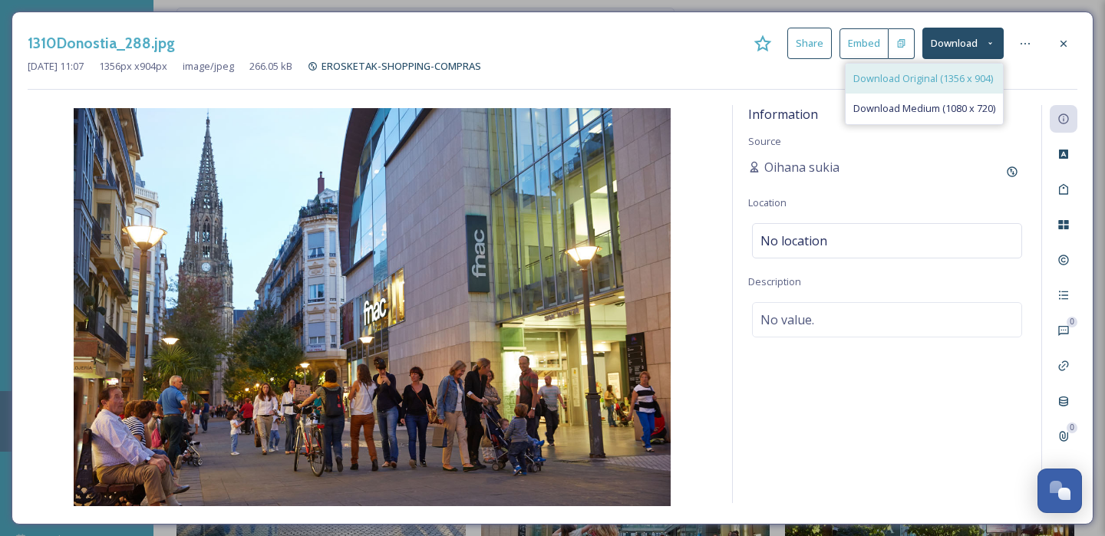
click at [898, 76] on span "Download Original (1356 x 904)" at bounding box center [923, 78] width 140 height 15
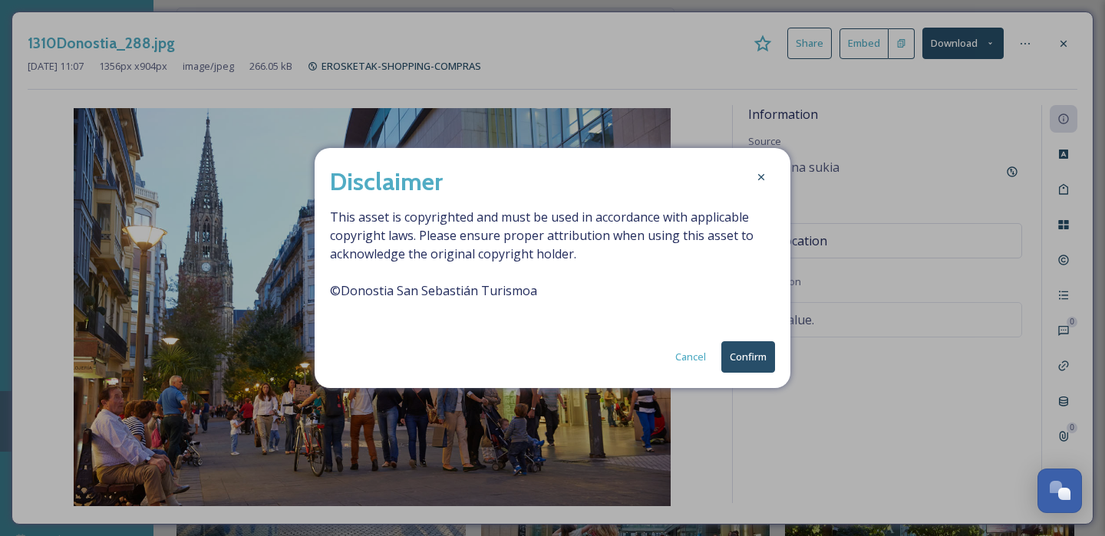
click at [740, 364] on button "Confirm" at bounding box center [748, 356] width 54 height 31
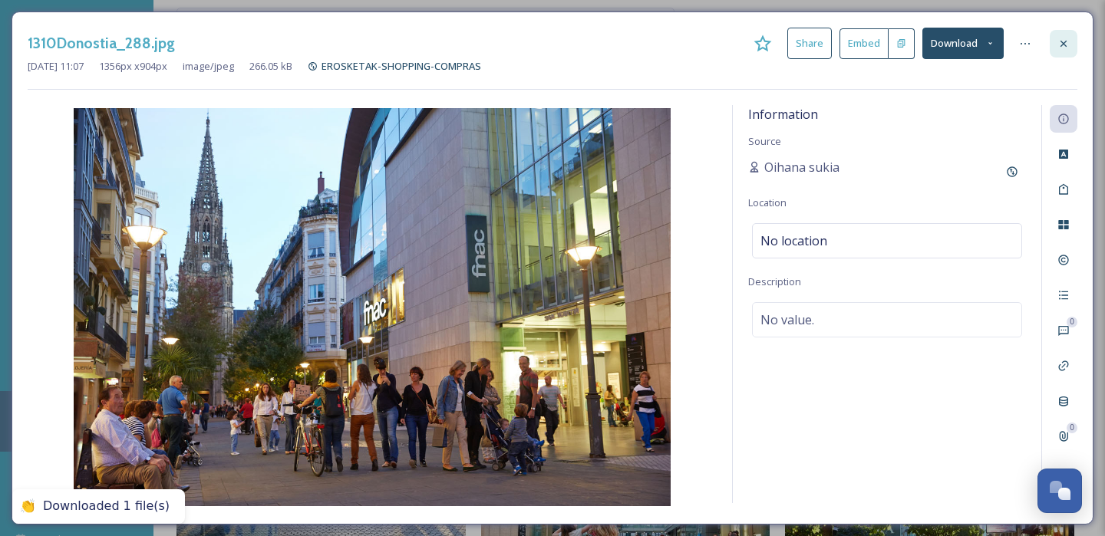
click at [1061, 43] on icon at bounding box center [1063, 44] width 12 height 12
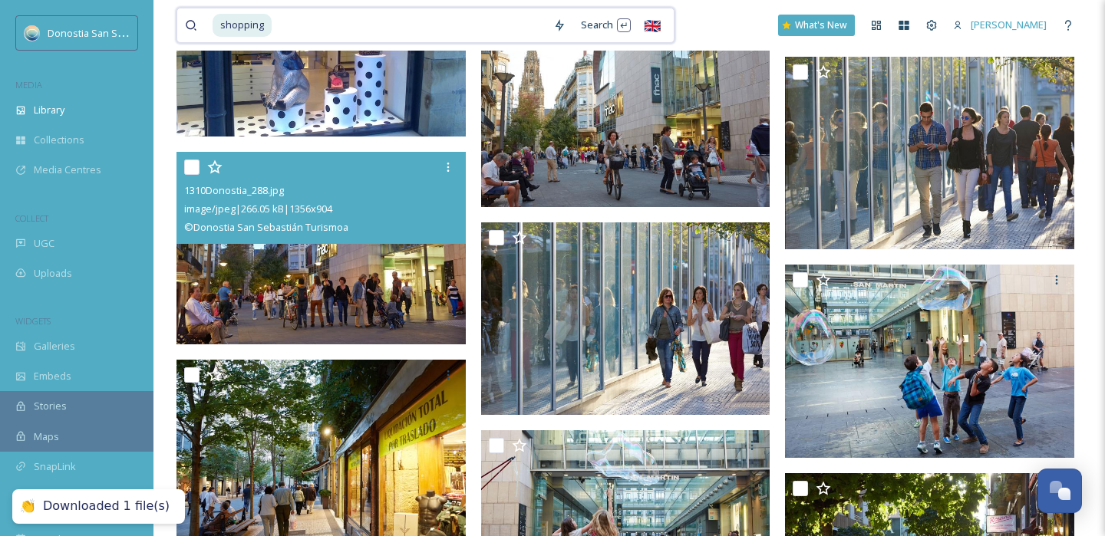
click at [308, 23] on input at bounding box center [409, 25] width 272 height 34
type input "s"
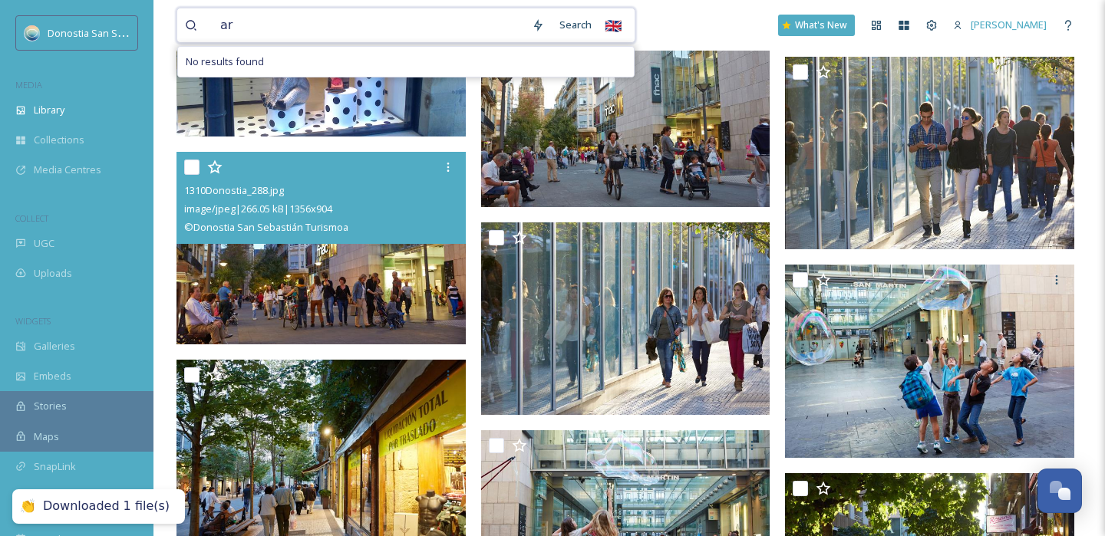
type input "a"
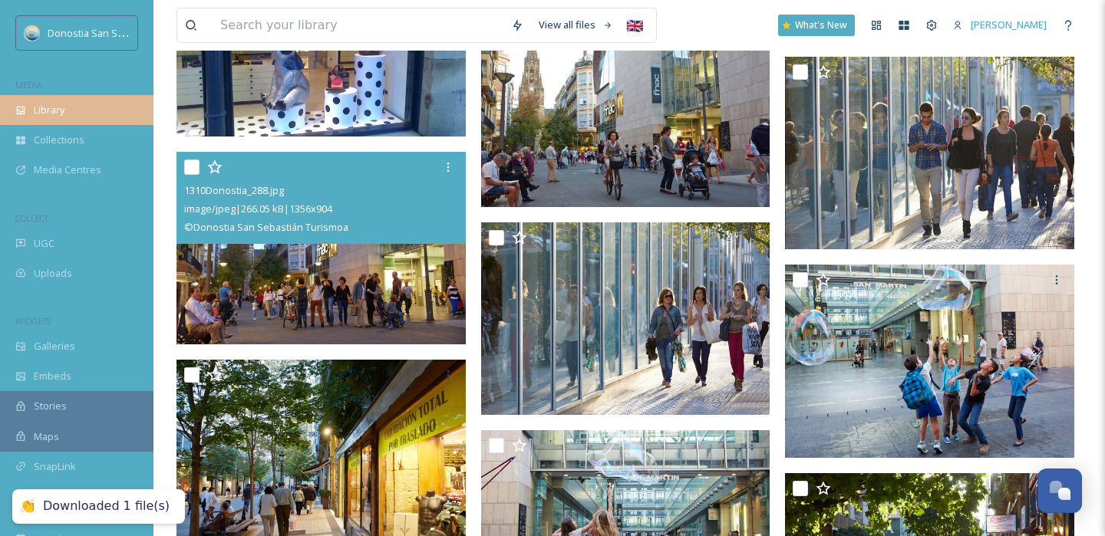
click at [93, 111] on div "Library" at bounding box center [76, 110] width 153 height 30
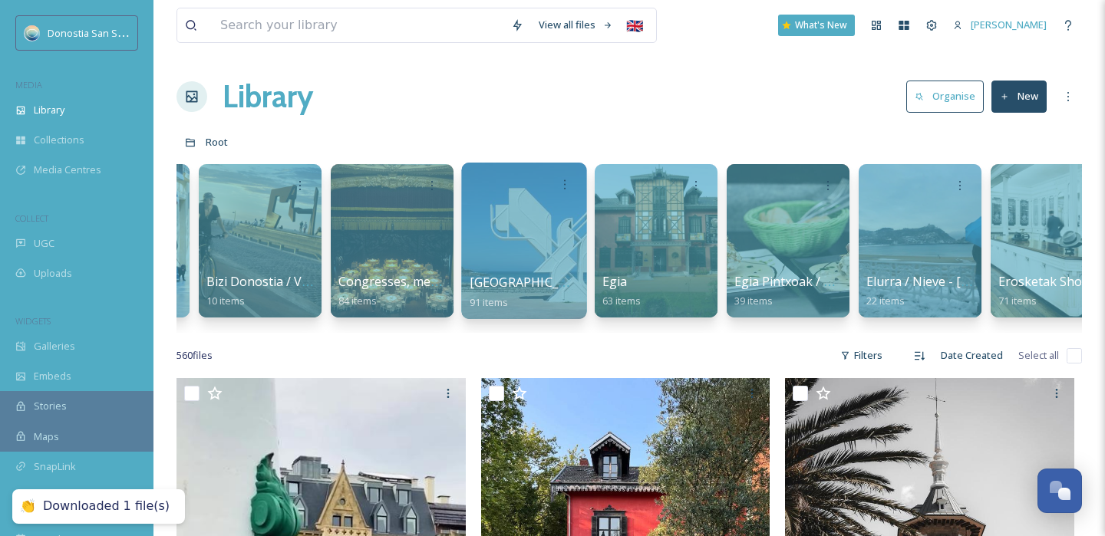
scroll to position [0, 847]
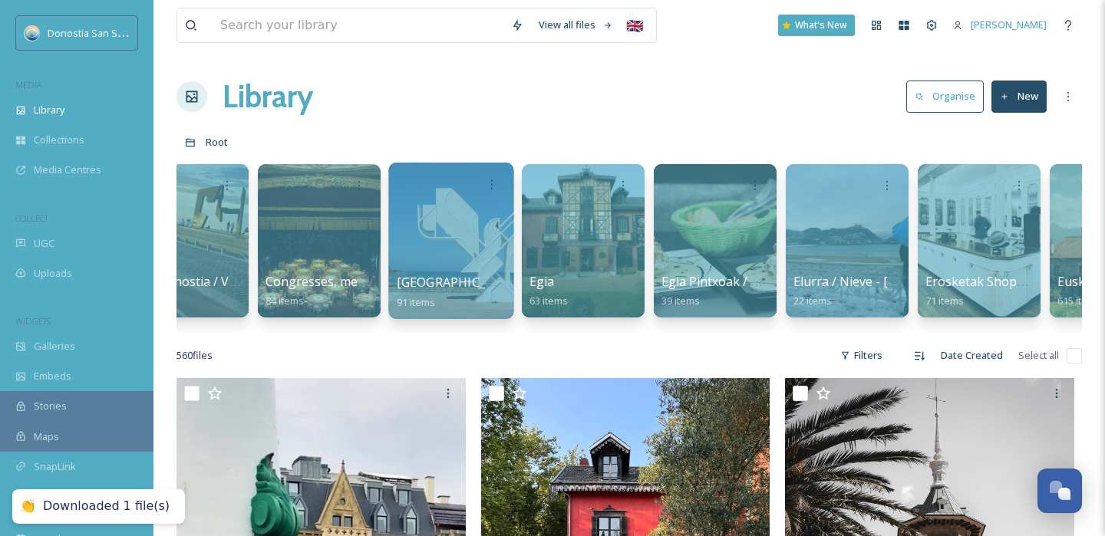
click at [453, 252] on div at bounding box center [450, 241] width 125 height 156
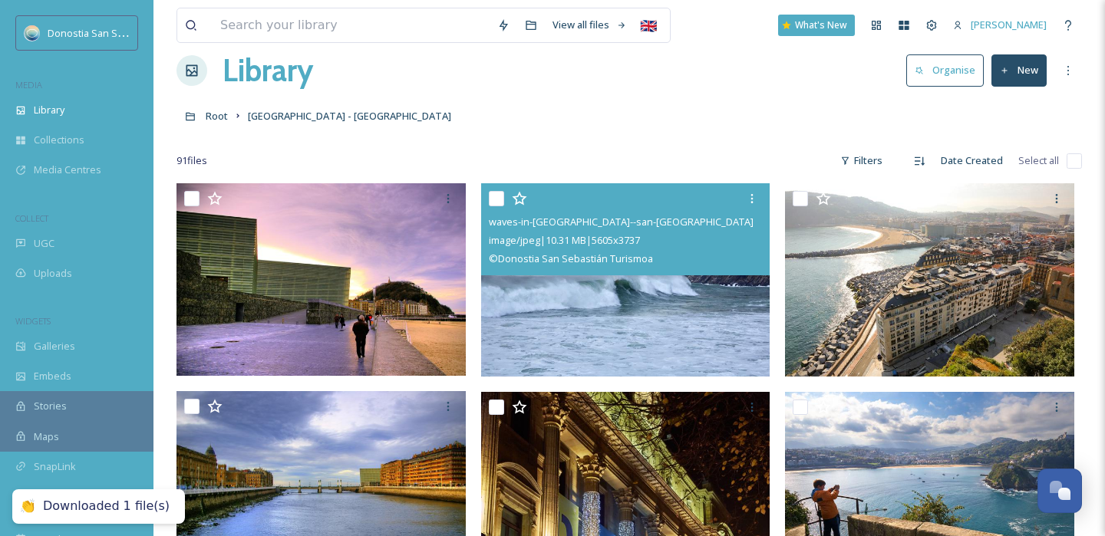
scroll to position [312, 0]
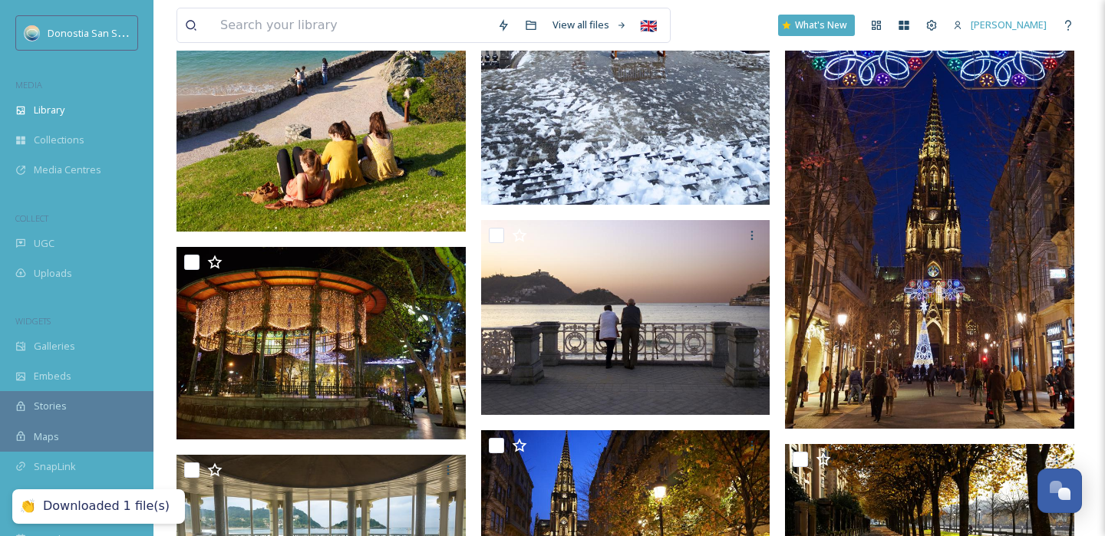
scroll to position [1006, 0]
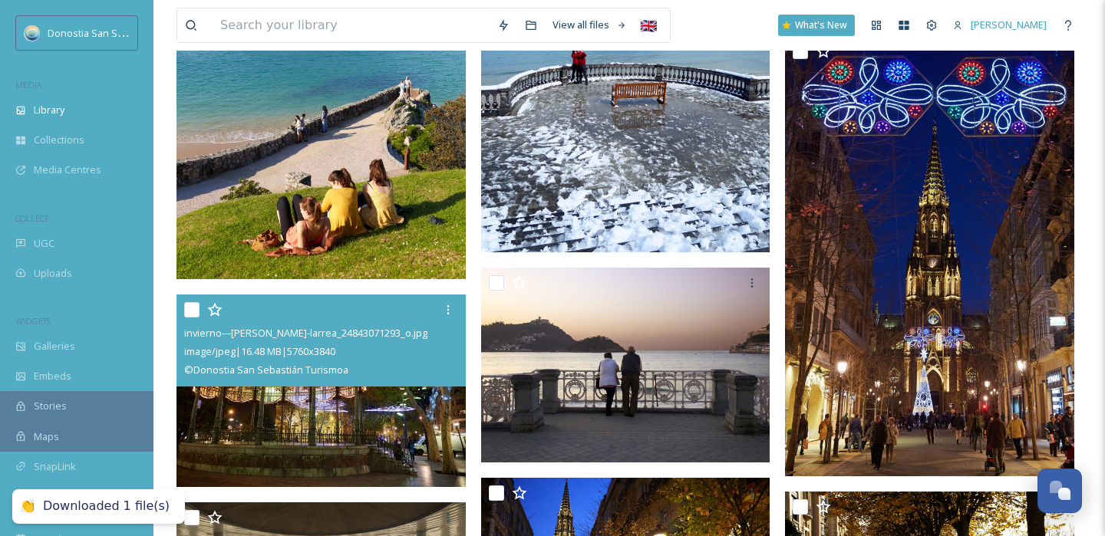
click at [335, 354] on span "image/jpeg | 16.48 MB | 5760 x 3840" at bounding box center [259, 351] width 151 height 14
click at [415, 426] on img at bounding box center [320, 391] width 289 height 193
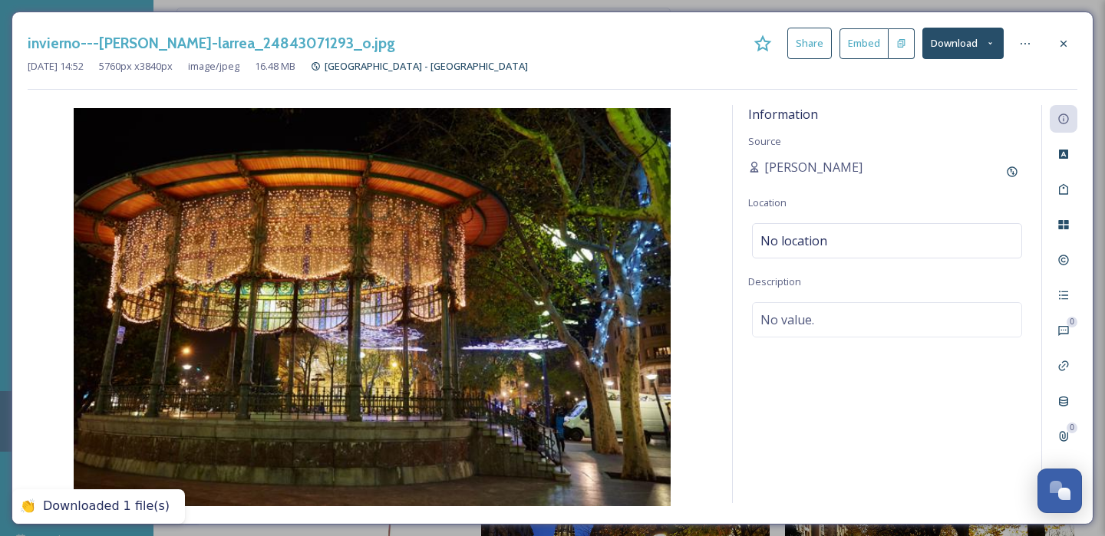
click at [1058, 43] on icon at bounding box center [1063, 44] width 12 height 12
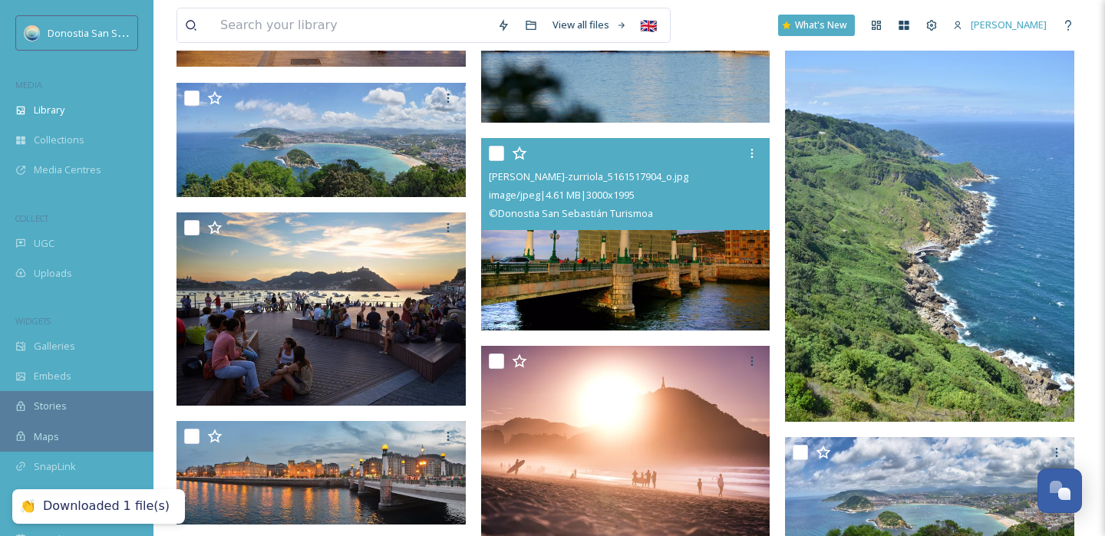
scroll to position [3447, 0]
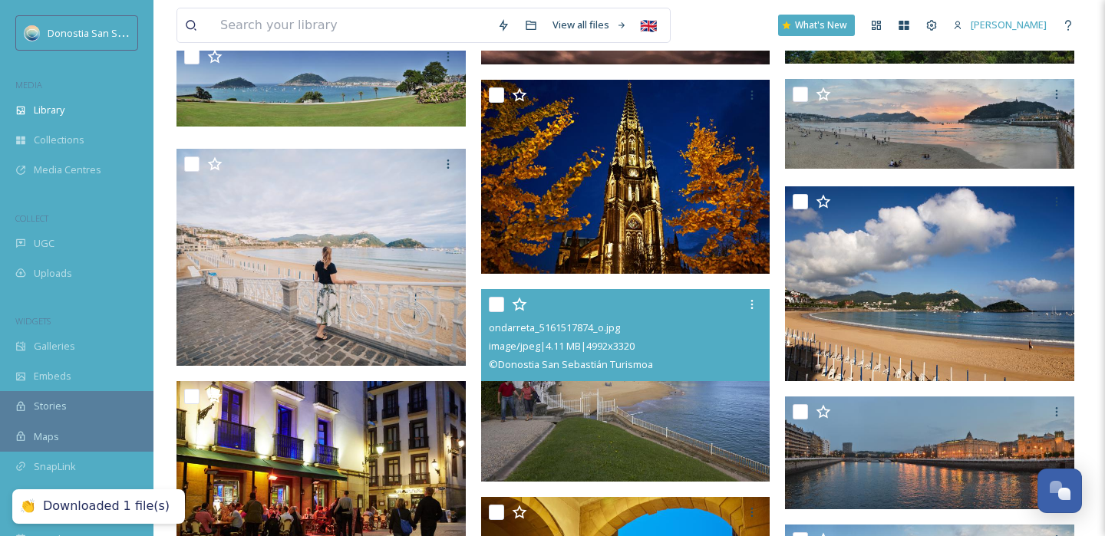
scroll to position [3845, 0]
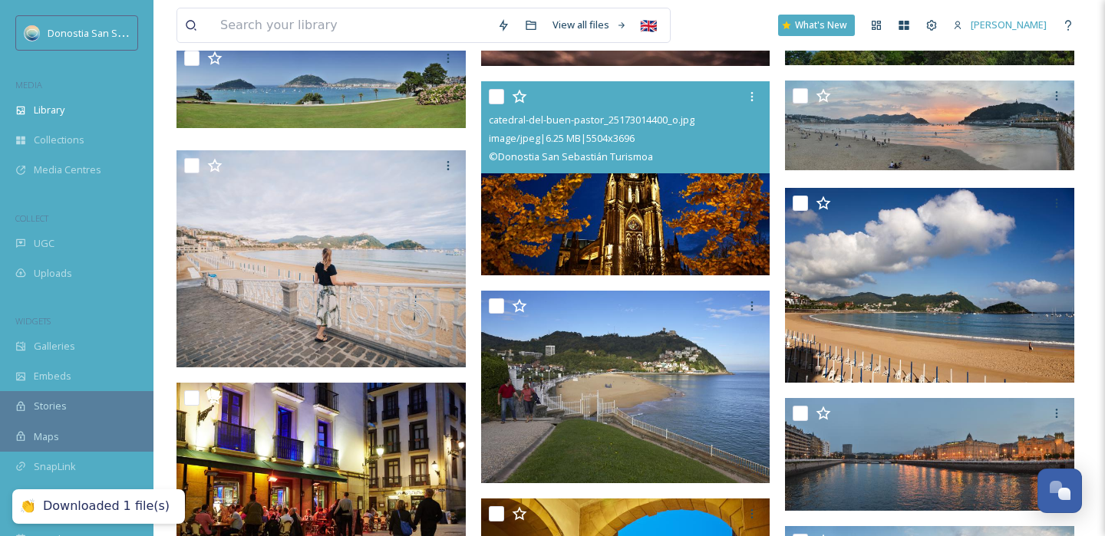
click at [667, 209] on img at bounding box center [625, 178] width 289 height 194
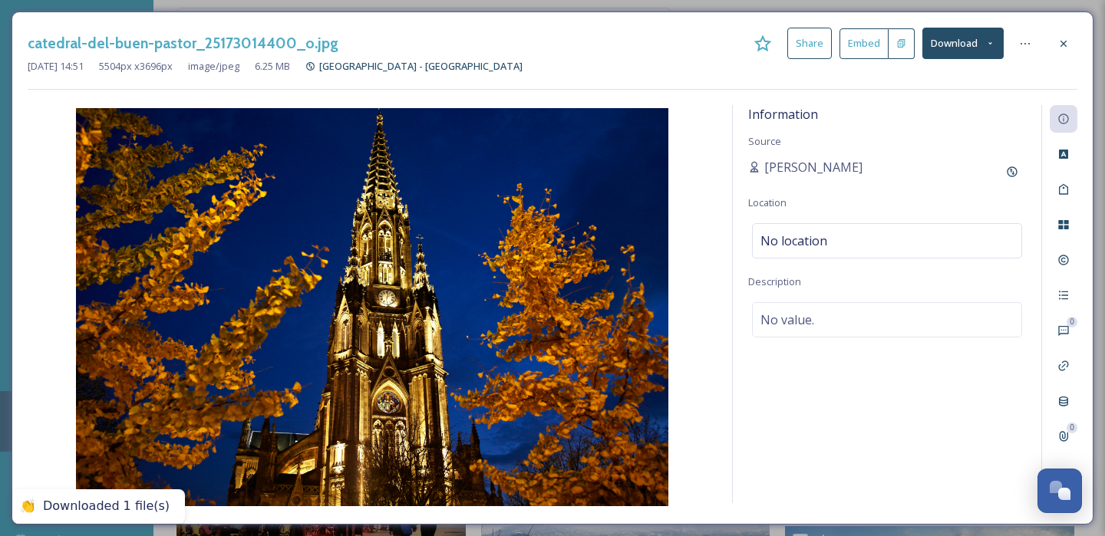
click at [974, 44] on button "Download" at bounding box center [962, 43] width 81 height 31
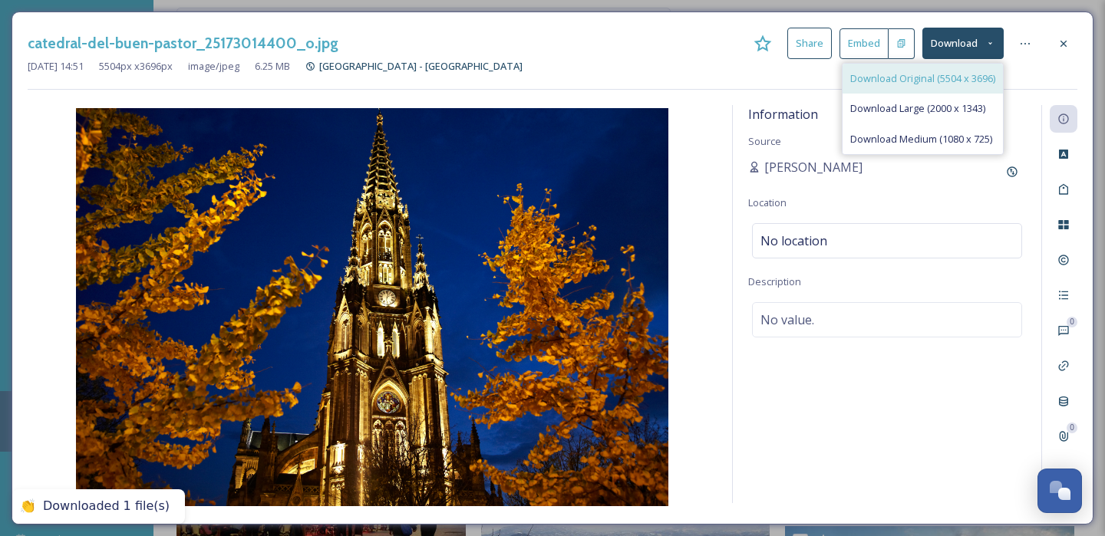
click at [933, 81] on span "Download Original (5504 x 3696)" at bounding box center [922, 78] width 145 height 15
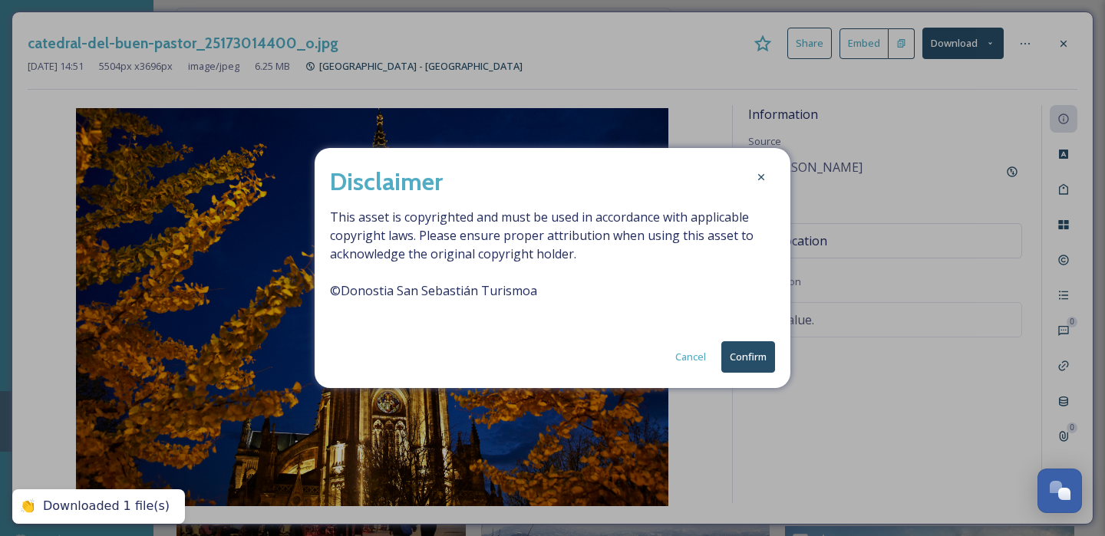
click at [749, 357] on button "Confirm" at bounding box center [748, 356] width 54 height 31
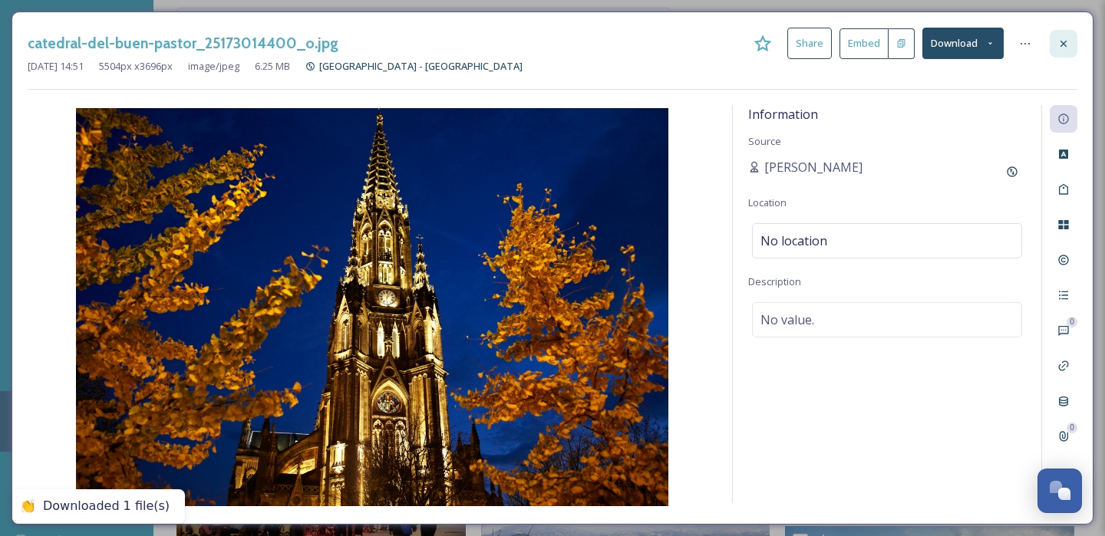
click at [1059, 43] on icon at bounding box center [1063, 44] width 12 height 12
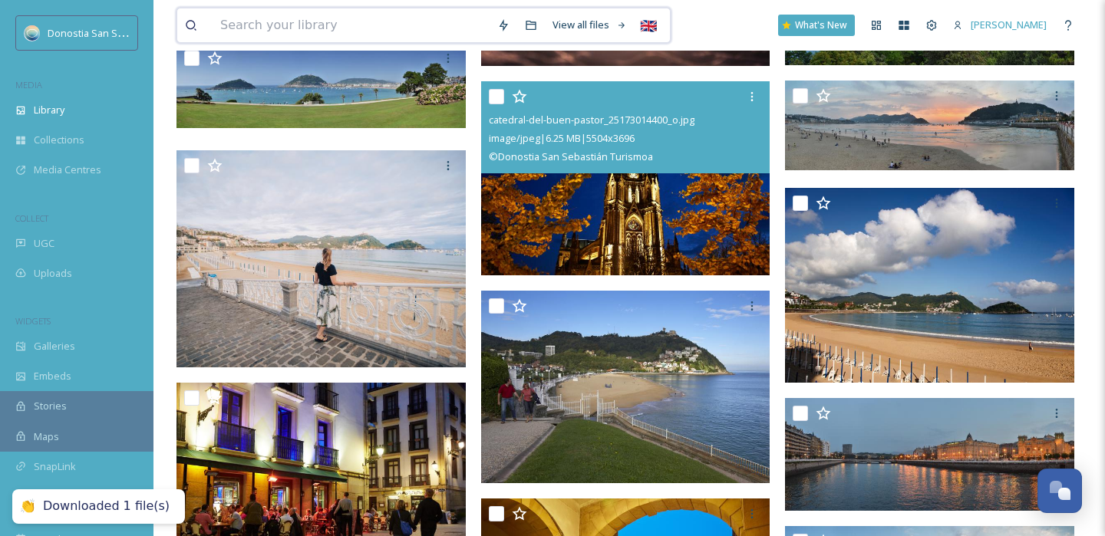
click at [380, 34] on input at bounding box center [350, 25] width 277 height 34
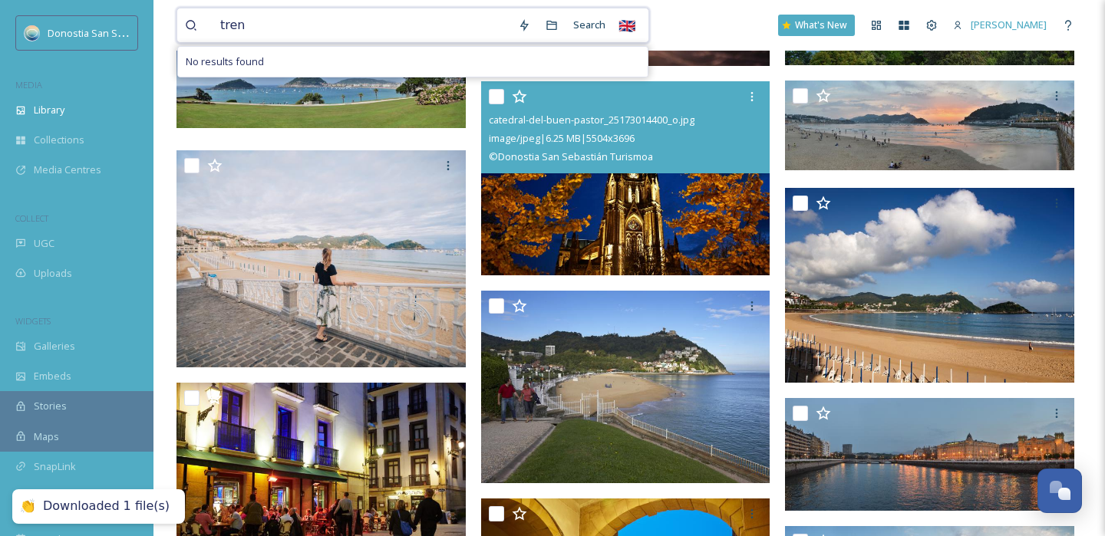
click at [288, 39] on input "tren" at bounding box center [361, 25] width 298 height 34
type input "rekon"
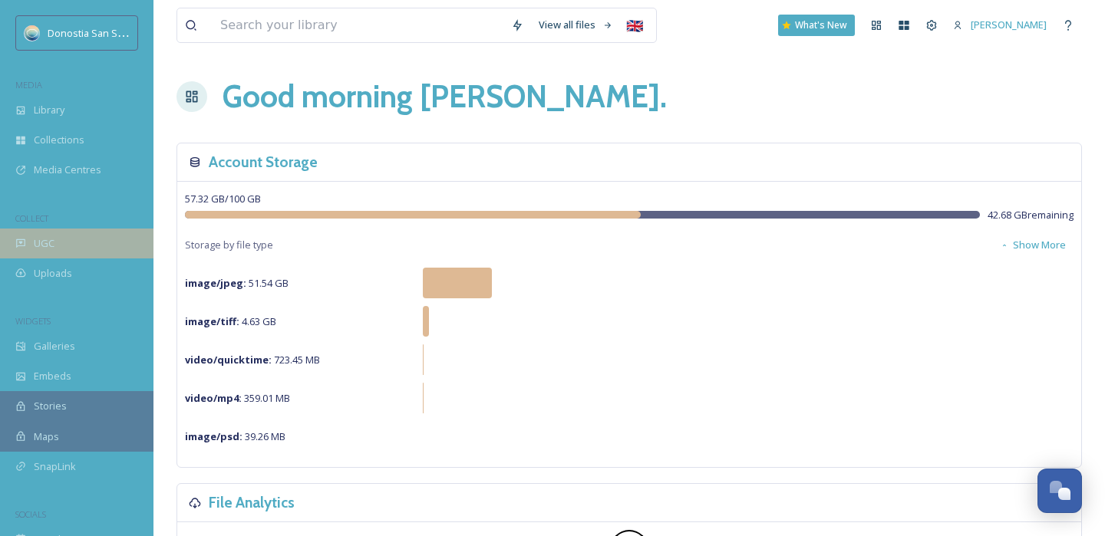
click at [30, 240] on div "UGC" at bounding box center [76, 244] width 153 height 30
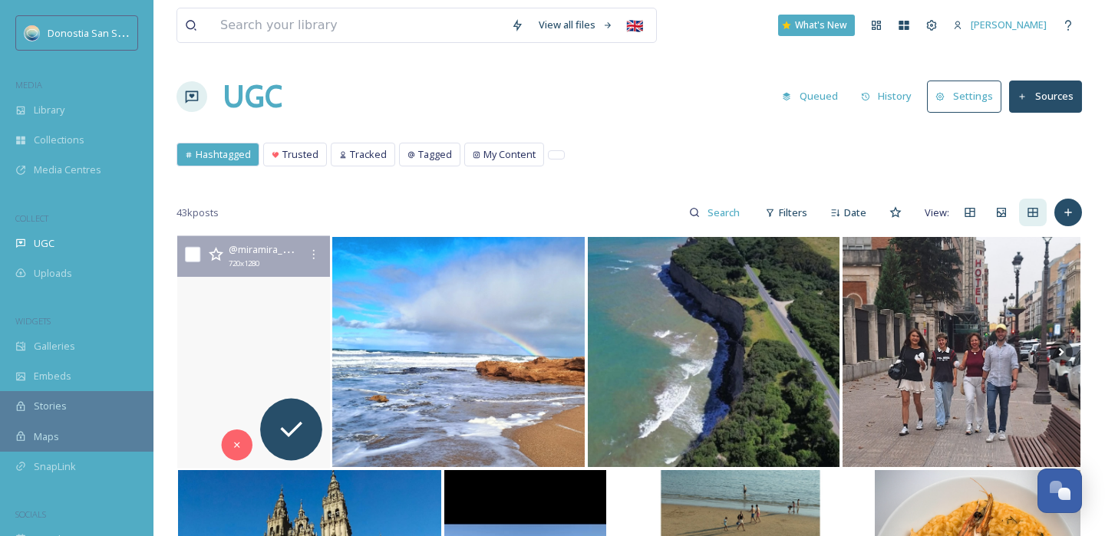
click at [217, 321] on video "La belleza de lo simple , tal vez lo cotidiano , tal vez solo instantes, pero s…" at bounding box center [253, 352] width 153 height 232
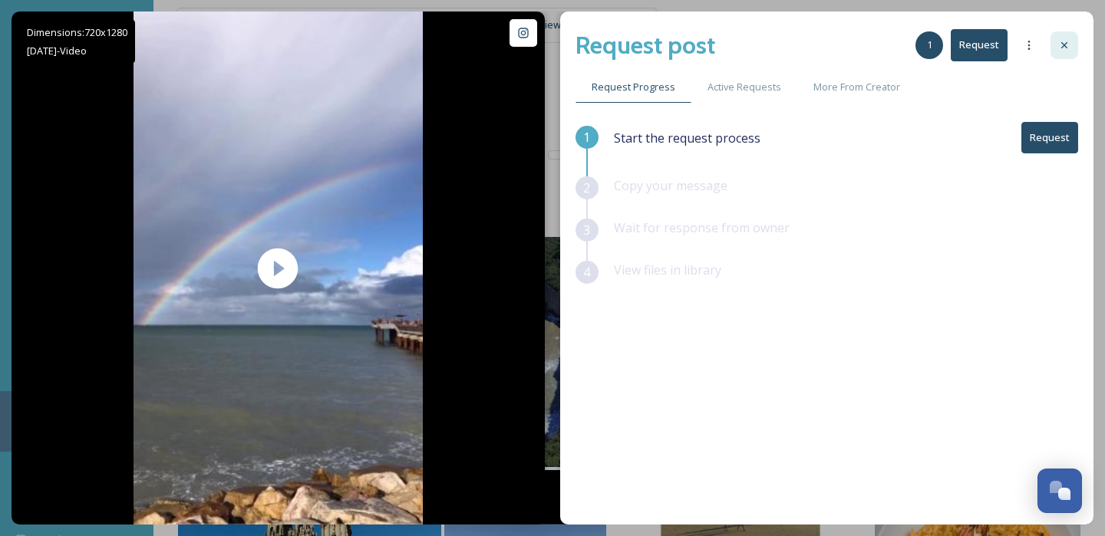
click at [1059, 44] on icon at bounding box center [1064, 45] width 12 height 12
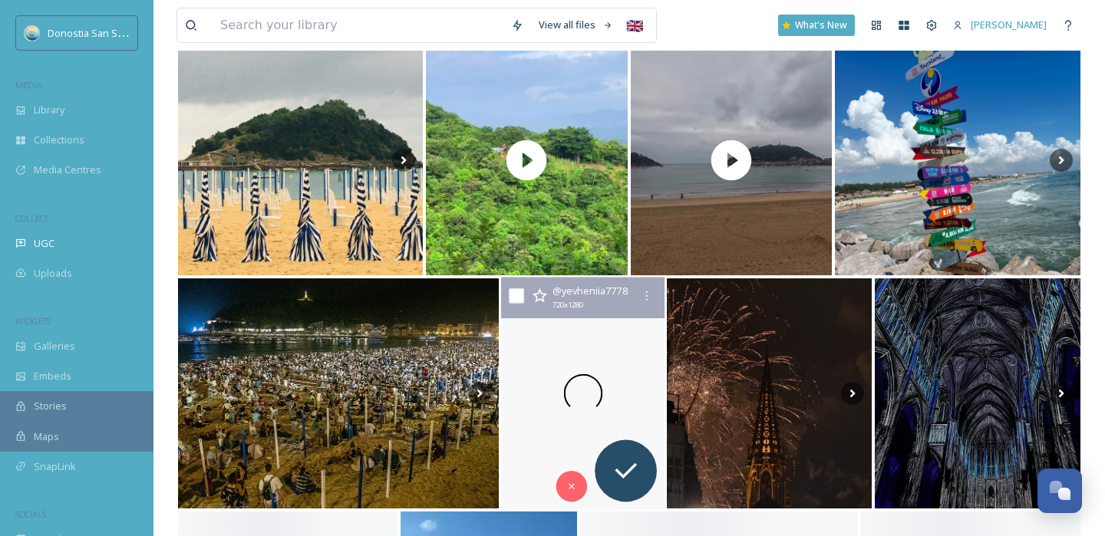
scroll to position [1436, 0]
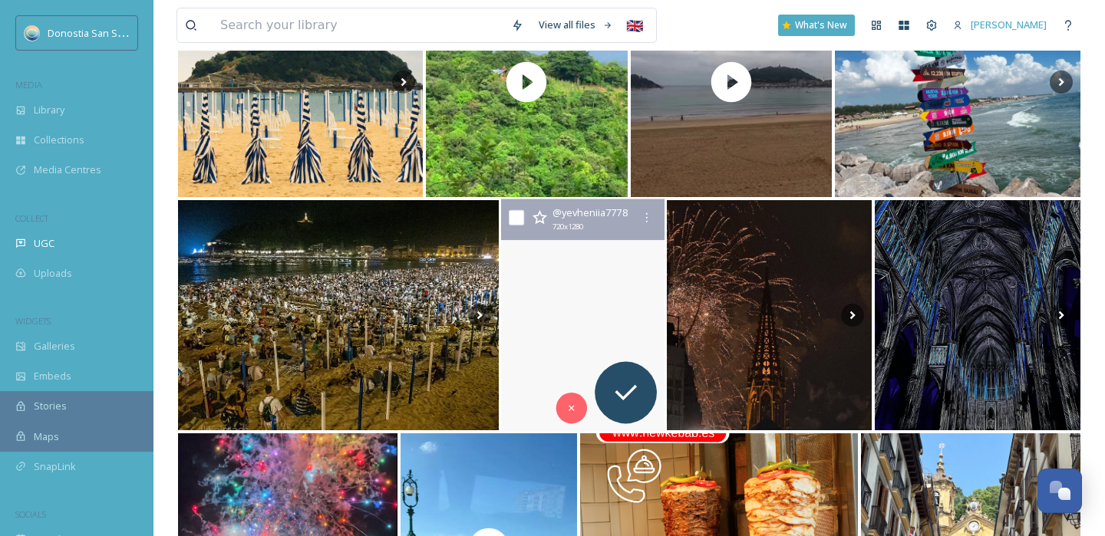
click at [585, 346] on video "#españa #vacation #donostia #viajar" at bounding box center [582, 315] width 163 height 232
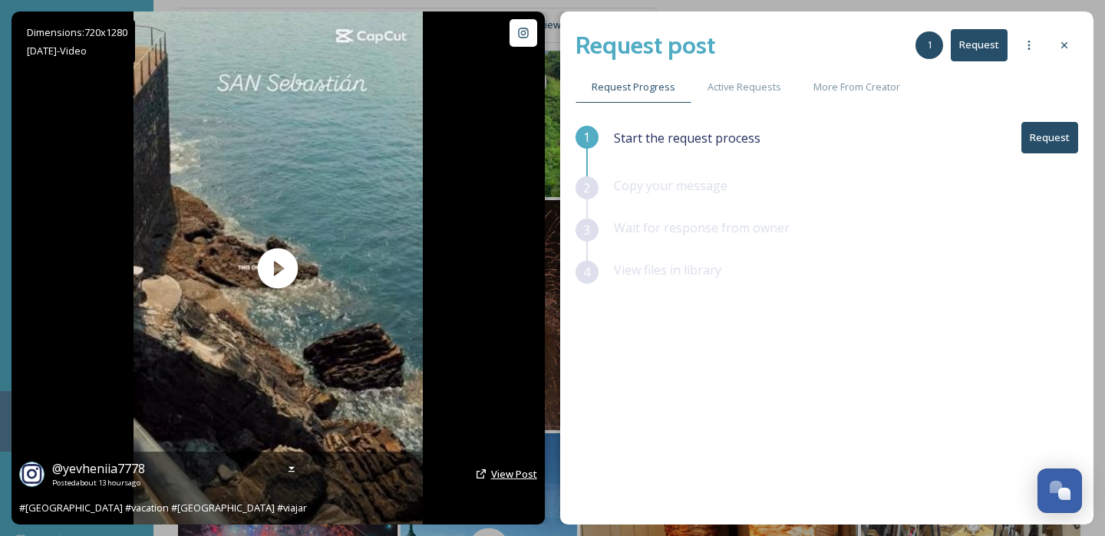
click at [510, 467] on span "View Post" at bounding box center [514, 474] width 46 height 14
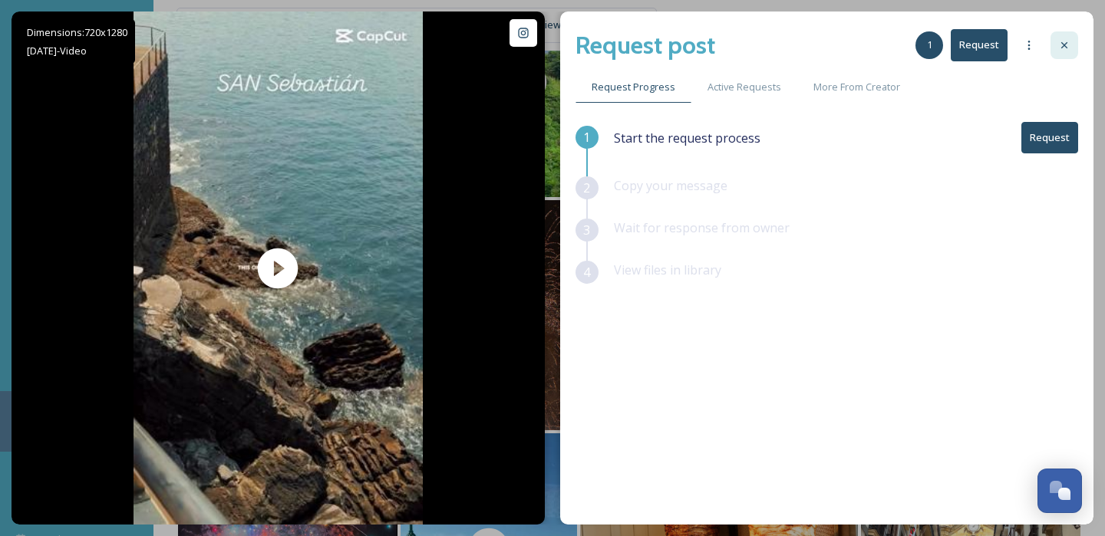
click at [1064, 36] on div at bounding box center [1064, 45] width 28 height 28
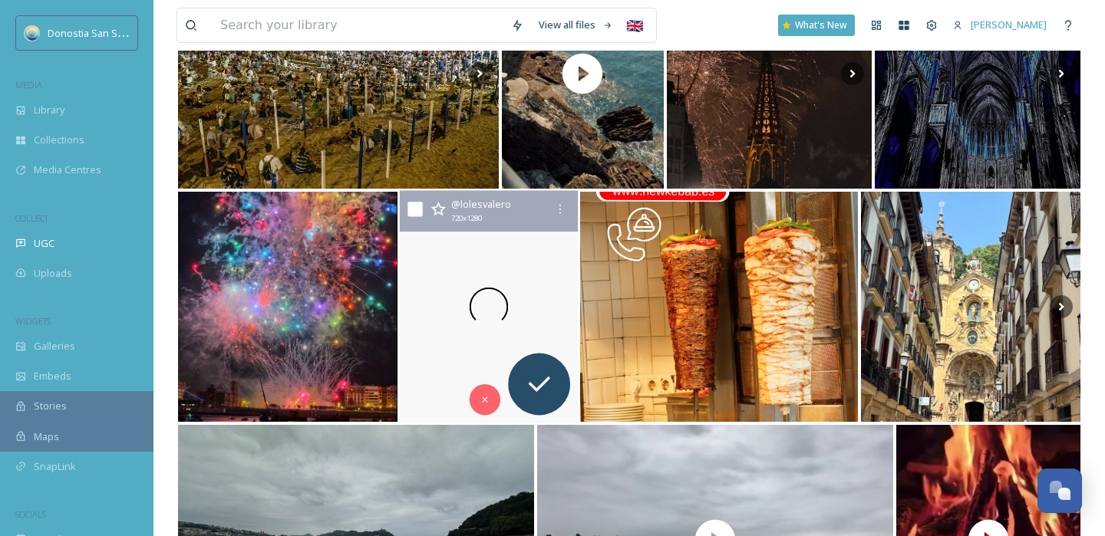
scroll to position [1688, 0]
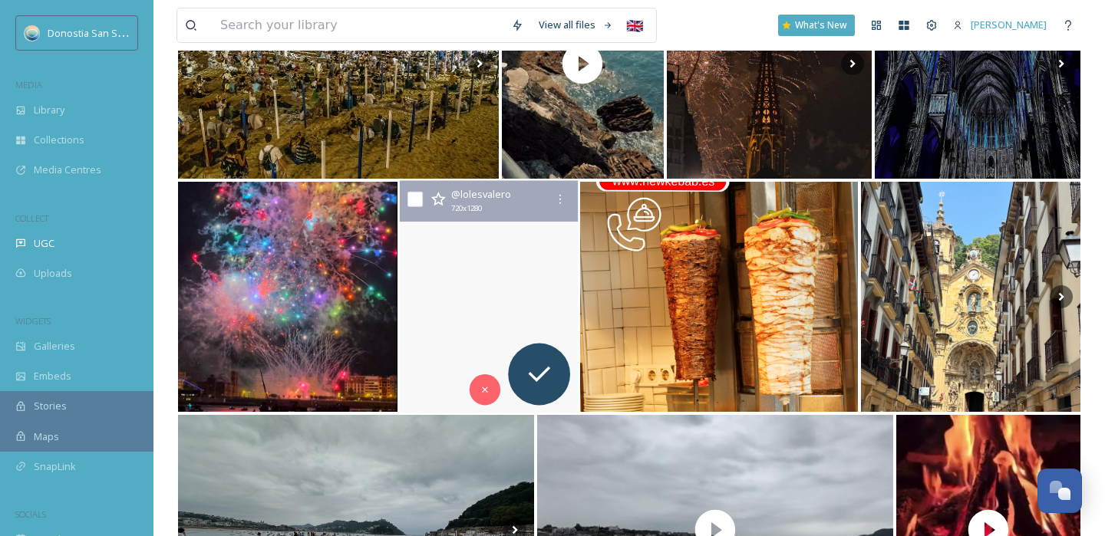
click at [496, 267] on video "📍San Sebastián, País Vasco\a\aEntre el mar y la montaña, una ciudad que roba el…" at bounding box center [489, 297] width 178 height 232
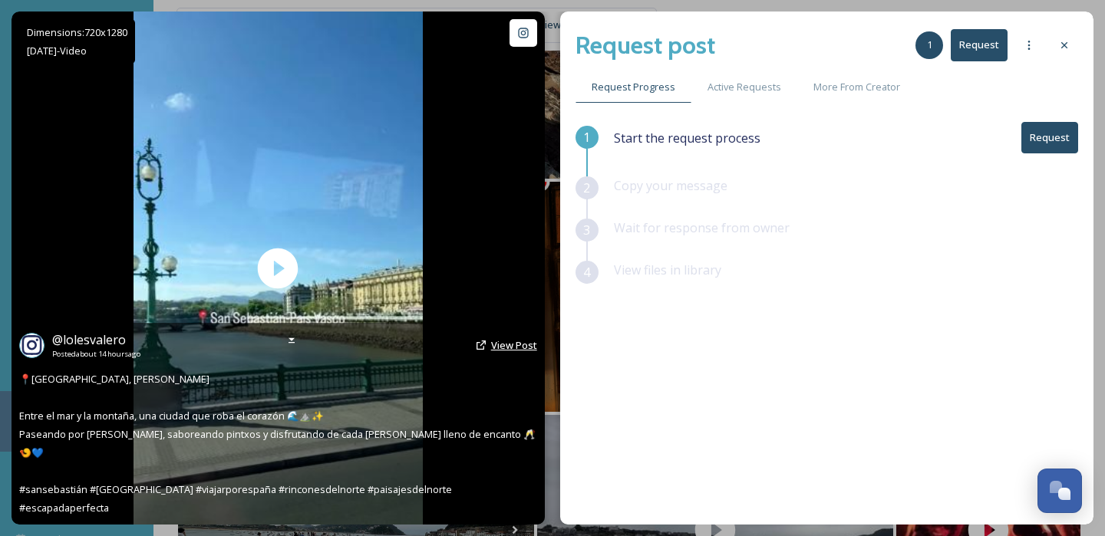
click at [504, 352] on span "View Post" at bounding box center [514, 345] width 46 height 14
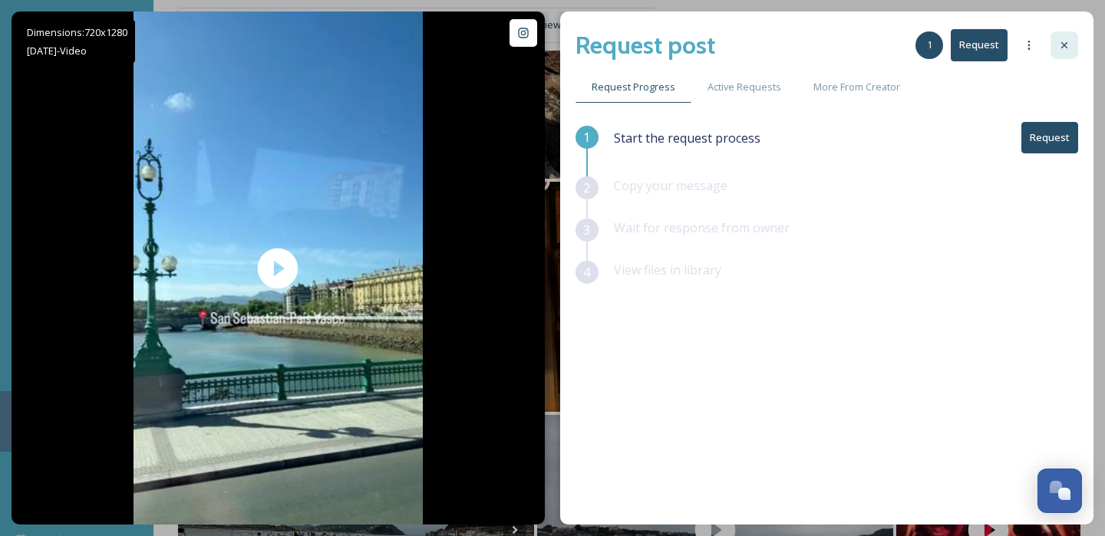
click at [1061, 44] on icon at bounding box center [1064, 45] width 12 height 12
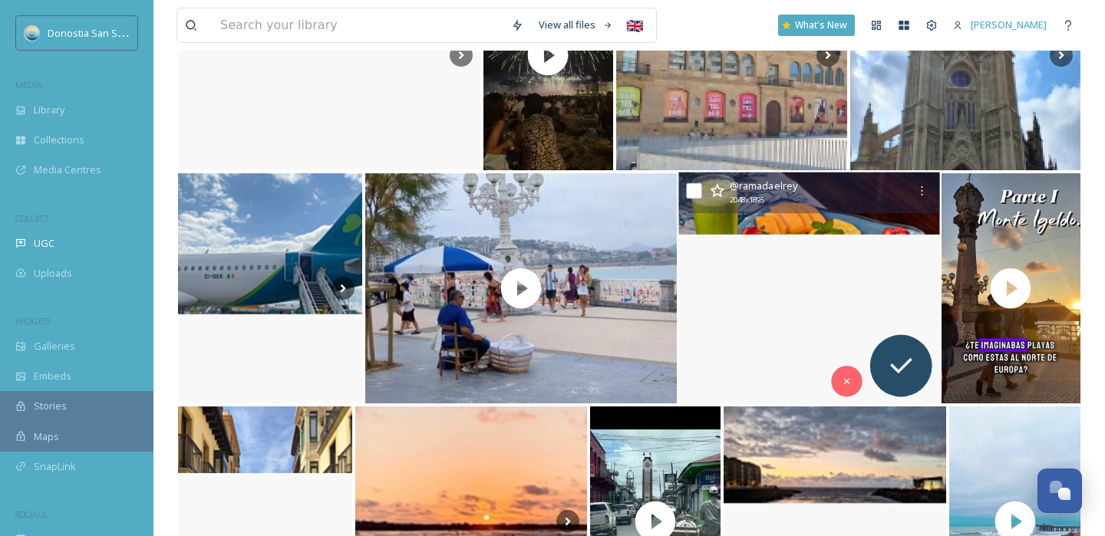
scroll to position [11046, 0]
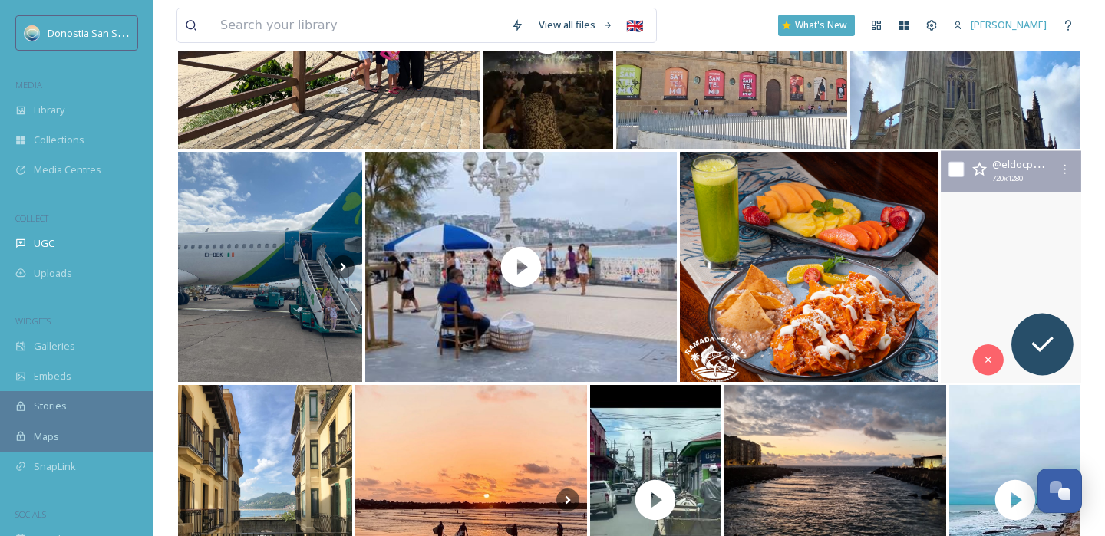
click at [1005, 272] on video "🎥 Mini Blog «Conociendo San Sebastián» Parte I\a📍Monte Igeldo, San Sebastián ⛰️…" at bounding box center [1010, 267] width 140 height 232
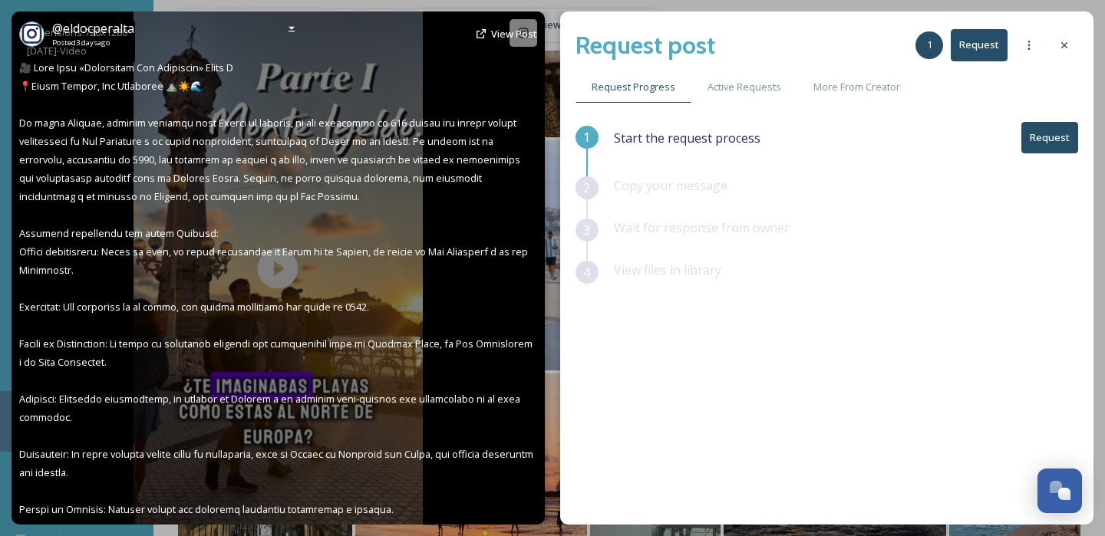
scroll to position [11059, 0]
click at [511, 38] on span "View Post" at bounding box center [514, 34] width 46 height 14
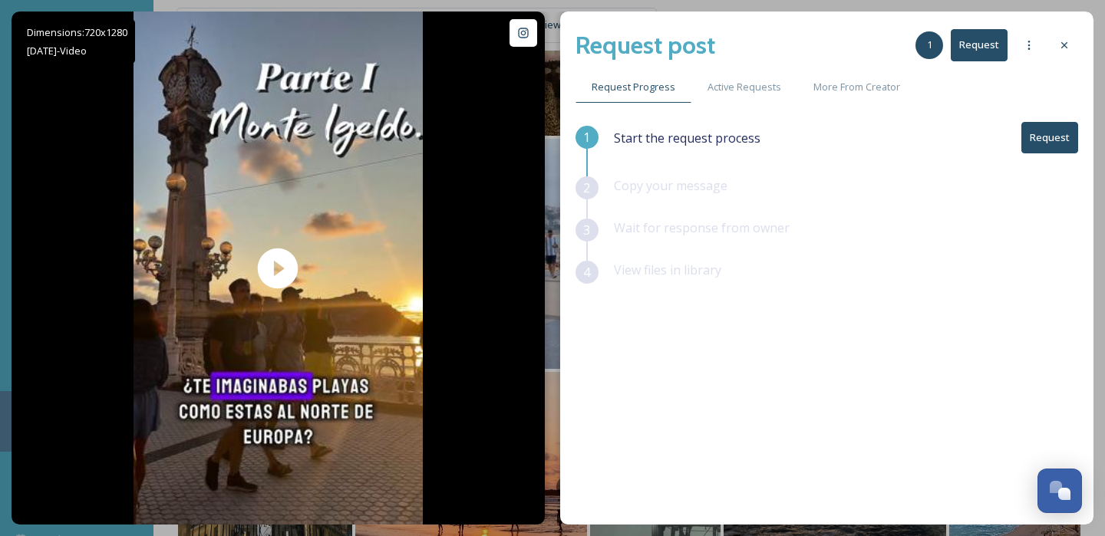
drag, startPoint x: 1069, startPoint y: 47, endPoint x: 1003, endPoint y: 68, distance: 69.9
click at [1069, 47] on icon at bounding box center [1064, 45] width 12 height 12
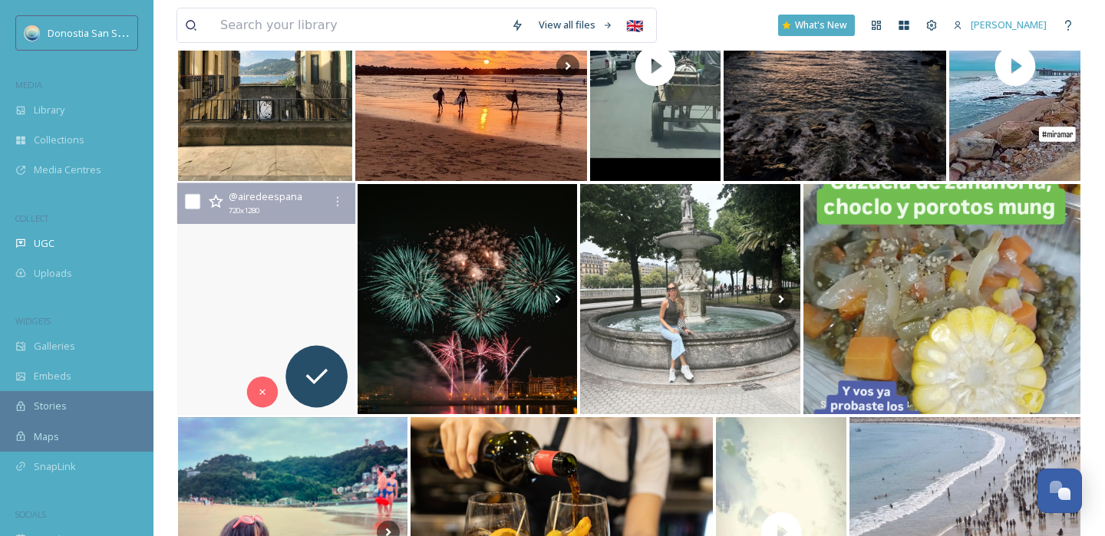
scroll to position [11482, 0]
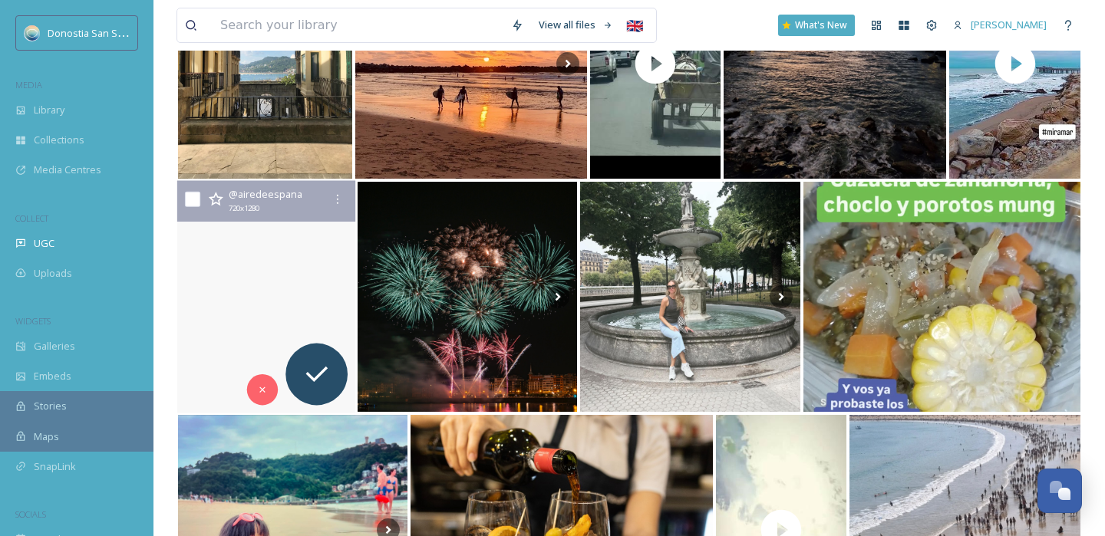
click at [272, 264] on video "Un verano así 🌇🏝️🌊\a\a#spain #barcelona #sansebastian #sunsets #summervibes #su…" at bounding box center [266, 297] width 178 height 232
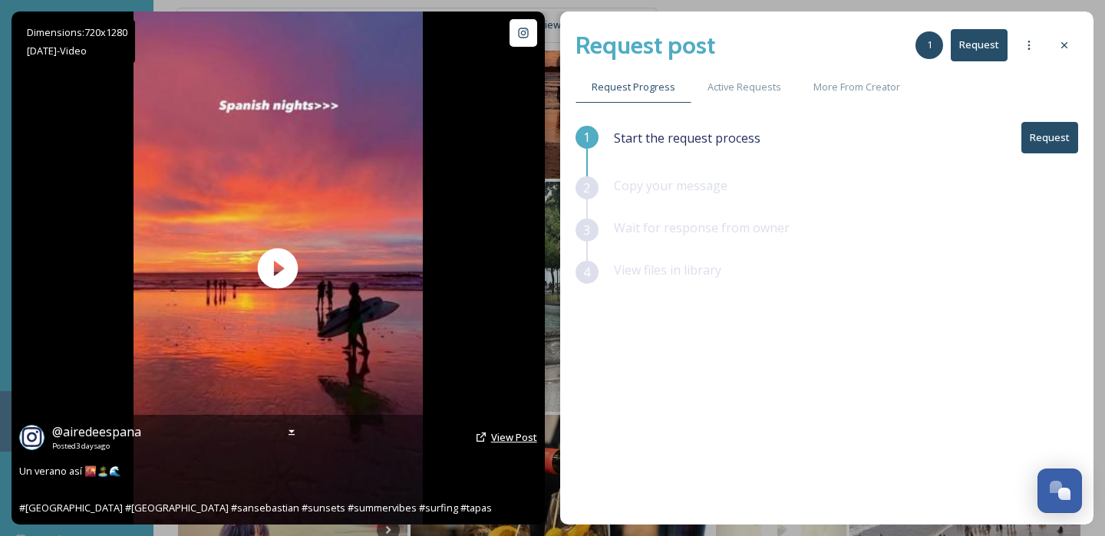
click at [506, 435] on span "View Post" at bounding box center [514, 437] width 46 height 14
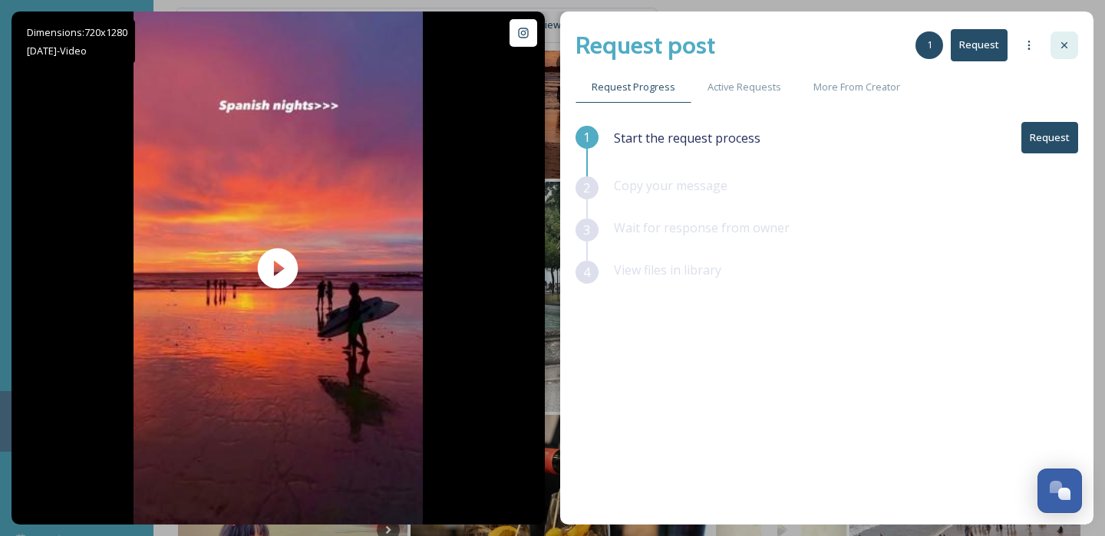
click at [1060, 50] on icon at bounding box center [1064, 45] width 12 height 12
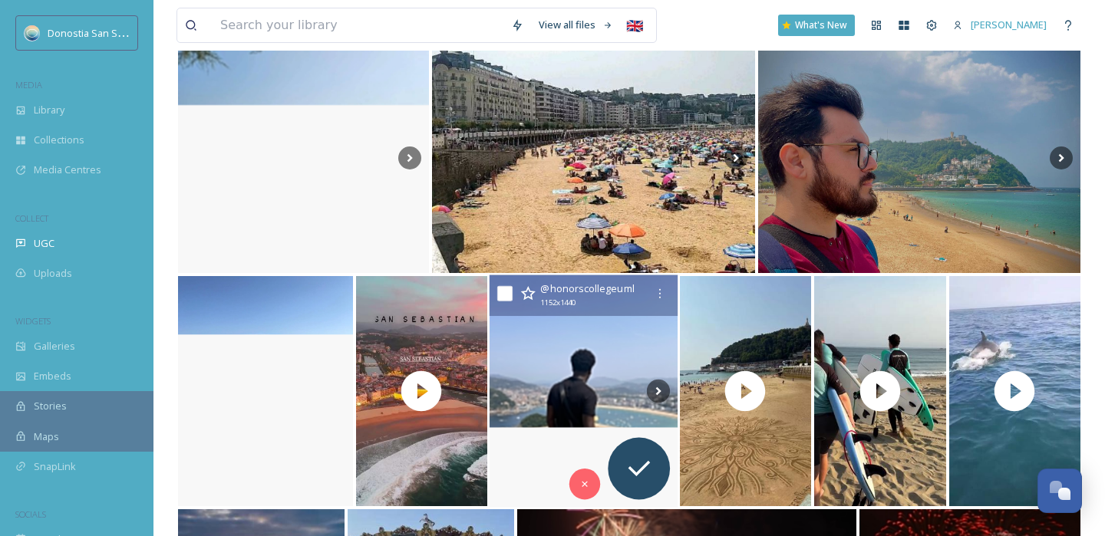
scroll to position [16108, 0]
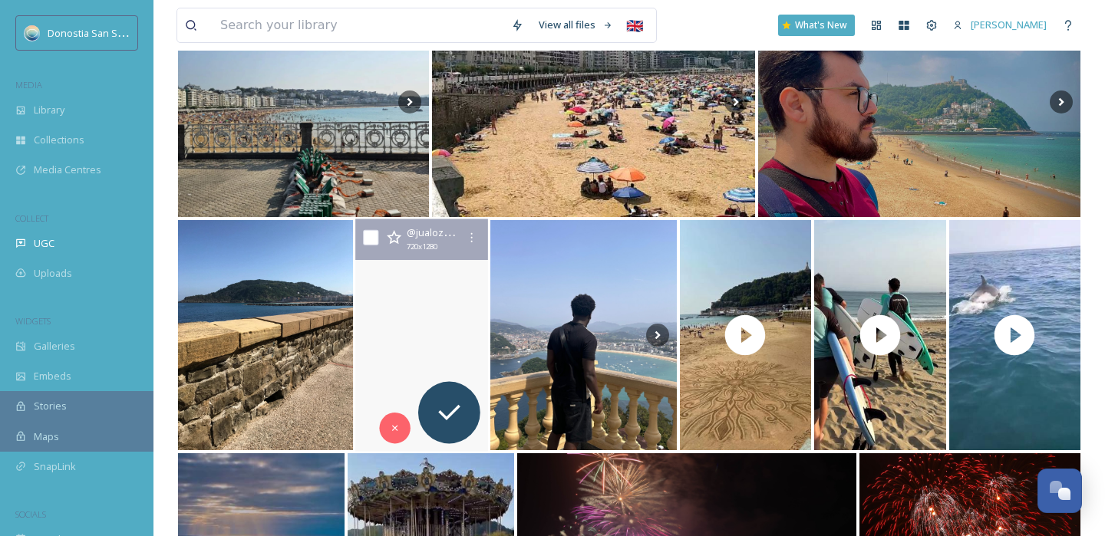
click at [456, 347] on video "#paisvazco#marcantabrico#Donostia#turismo#España #vacacionesen Nortede España #…" at bounding box center [421, 335] width 140 height 232
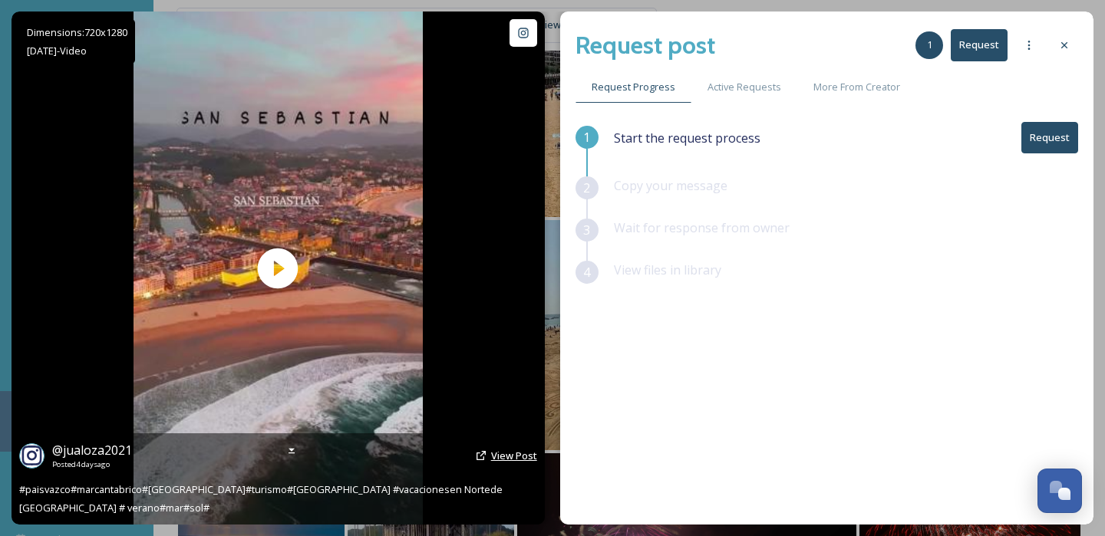
click at [504, 463] on span "View Post" at bounding box center [514, 456] width 46 height 14
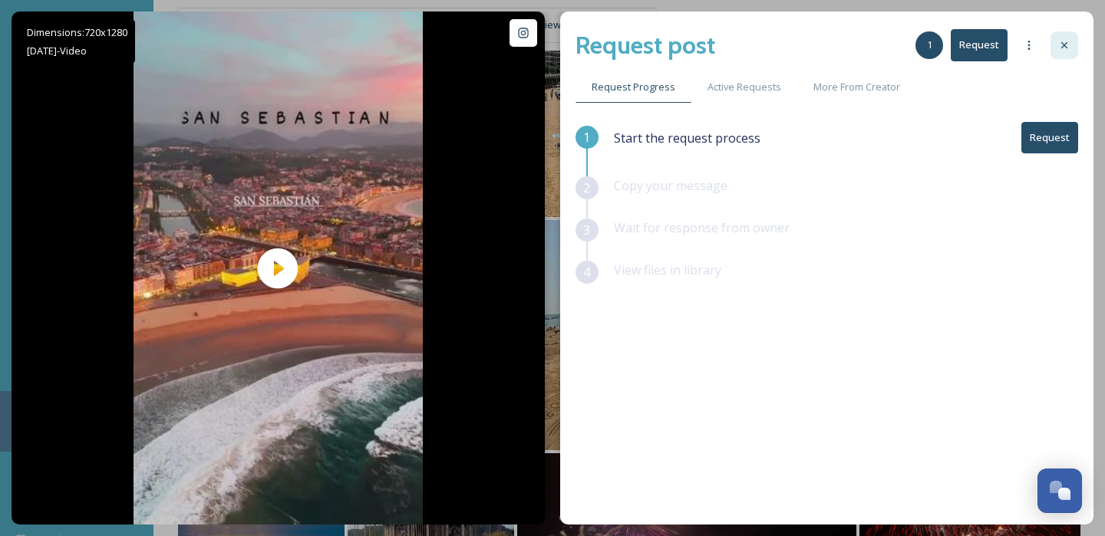
click at [1052, 42] on div at bounding box center [1064, 45] width 28 height 28
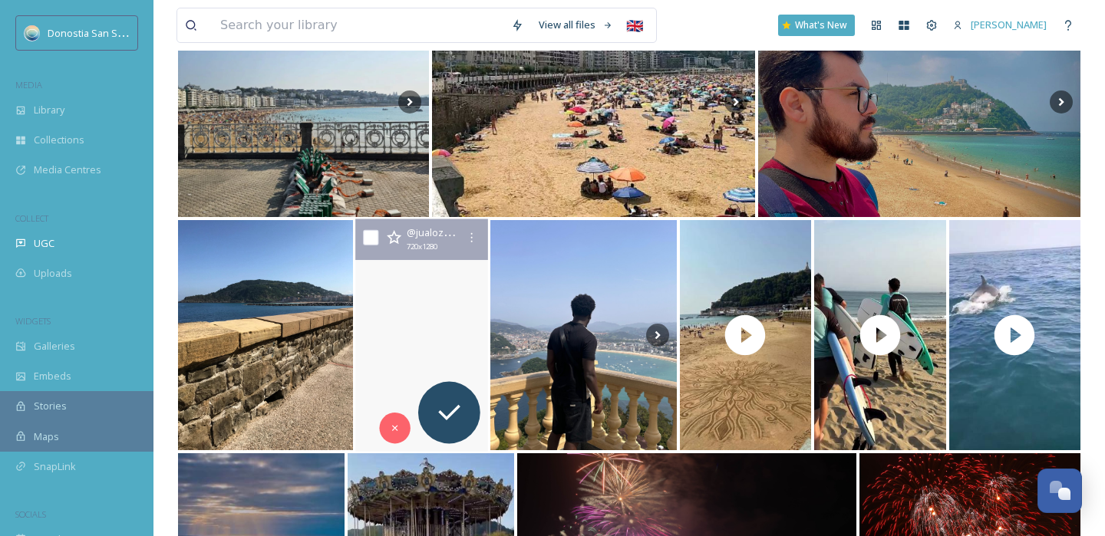
click at [450, 335] on video "#paisvazco#marcantabrico#Donostia#turismo#España #vacacionesen Nortede España #…" at bounding box center [421, 335] width 140 height 232
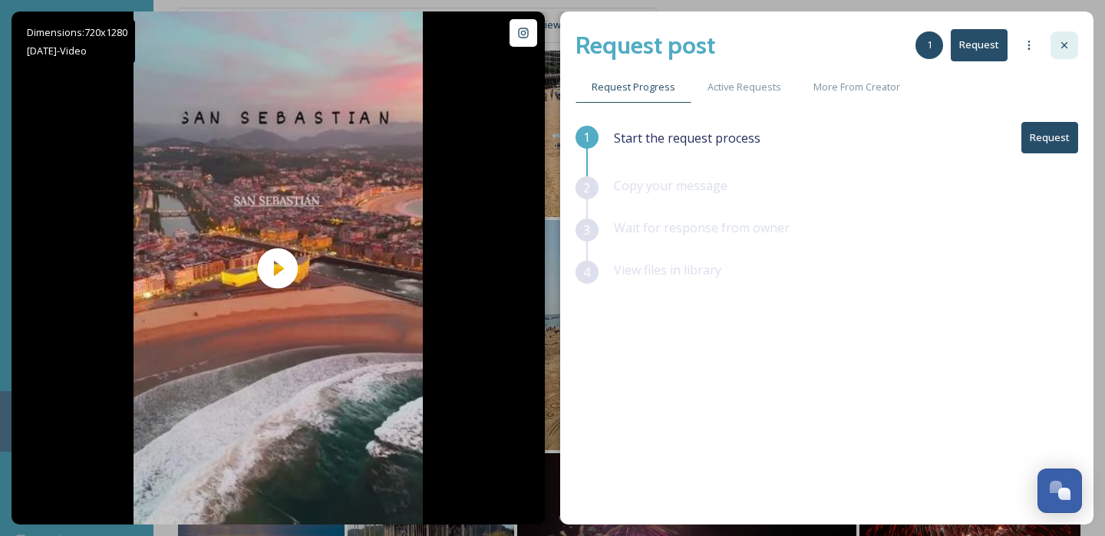
click at [1062, 46] on icon at bounding box center [1064, 45] width 6 height 6
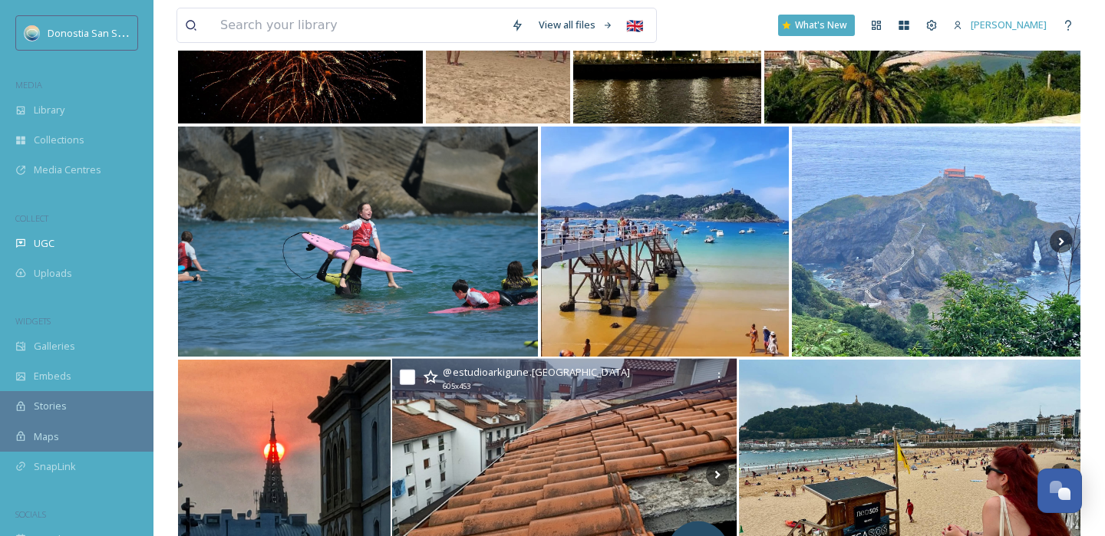
scroll to position [17247, 0]
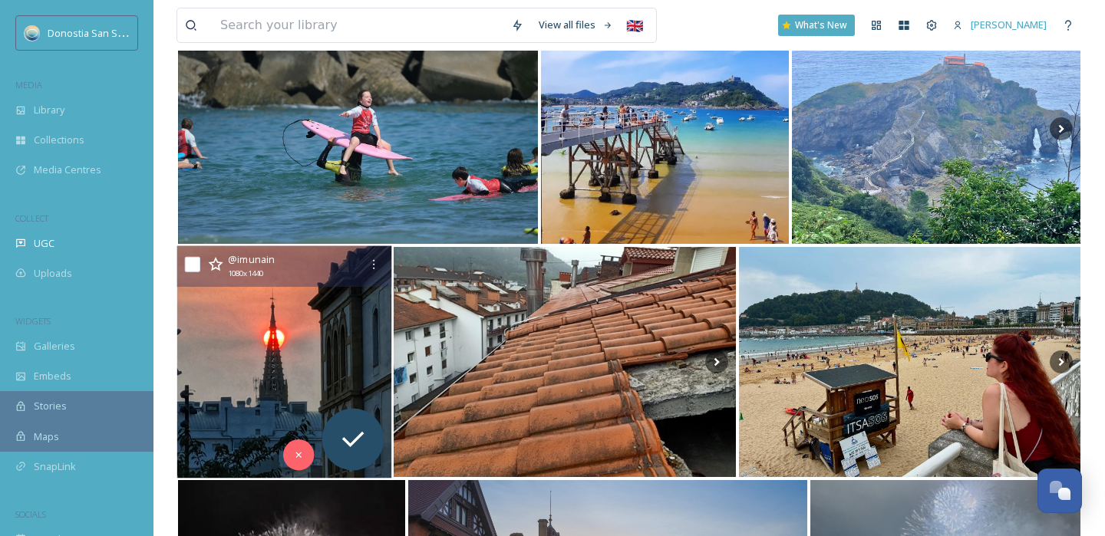
click at [319, 372] on img at bounding box center [284, 362] width 215 height 232
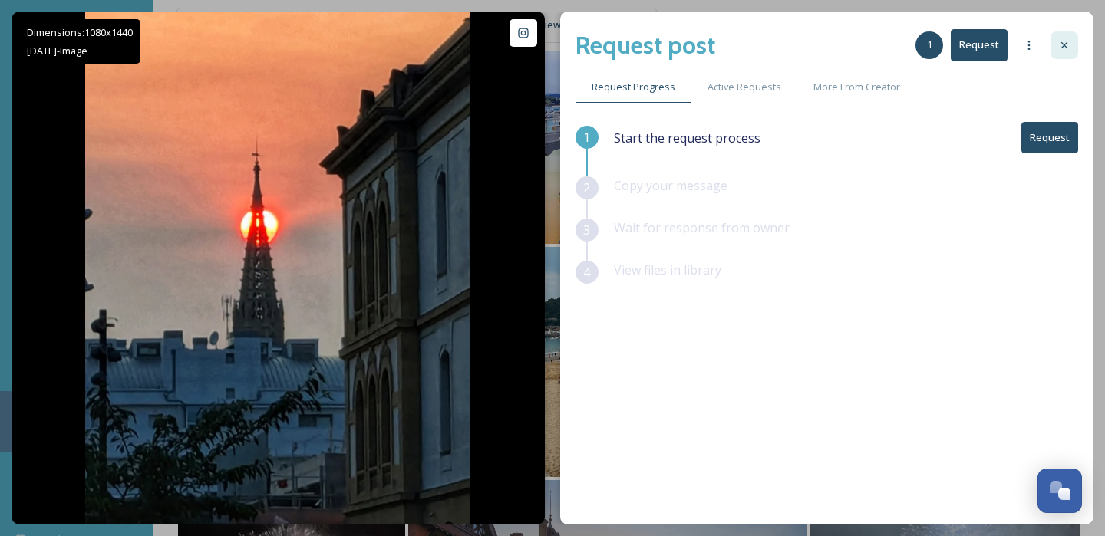
click at [1071, 47] on div at bounding box center [1064, 45] width 28 height 28
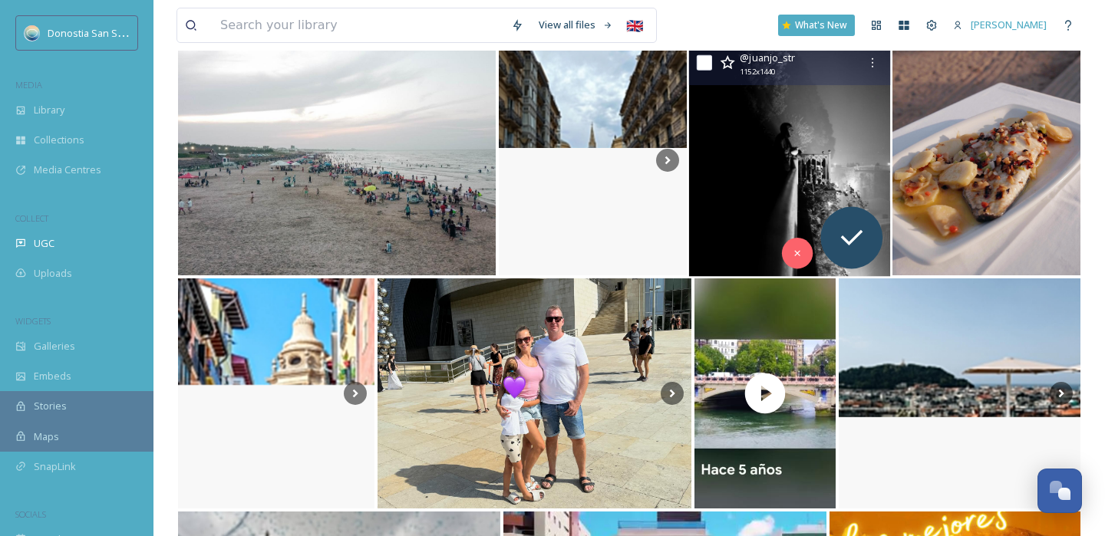
scroll to position [25786, 0]
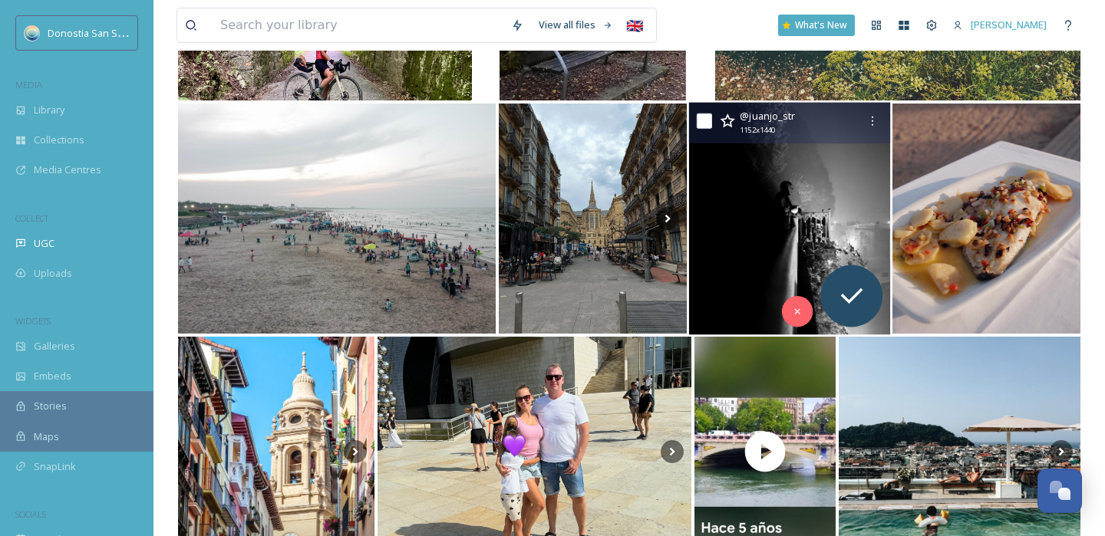
click at [747, 219] on img at bounding box center [789, 219] width 202 height 232
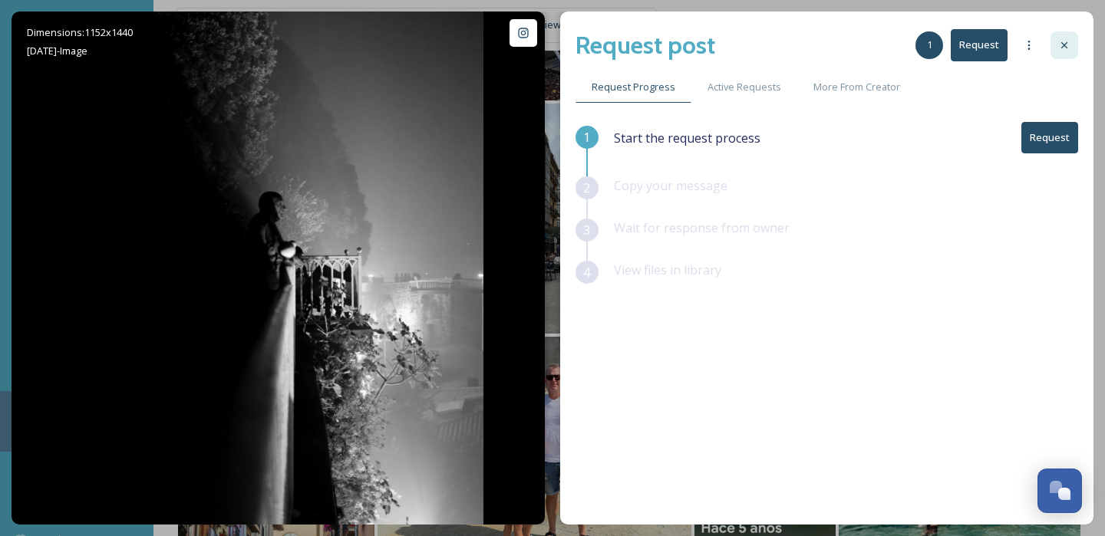
click at [1056, 43] on div at bounding box center [1064, 45] width 28 height 28
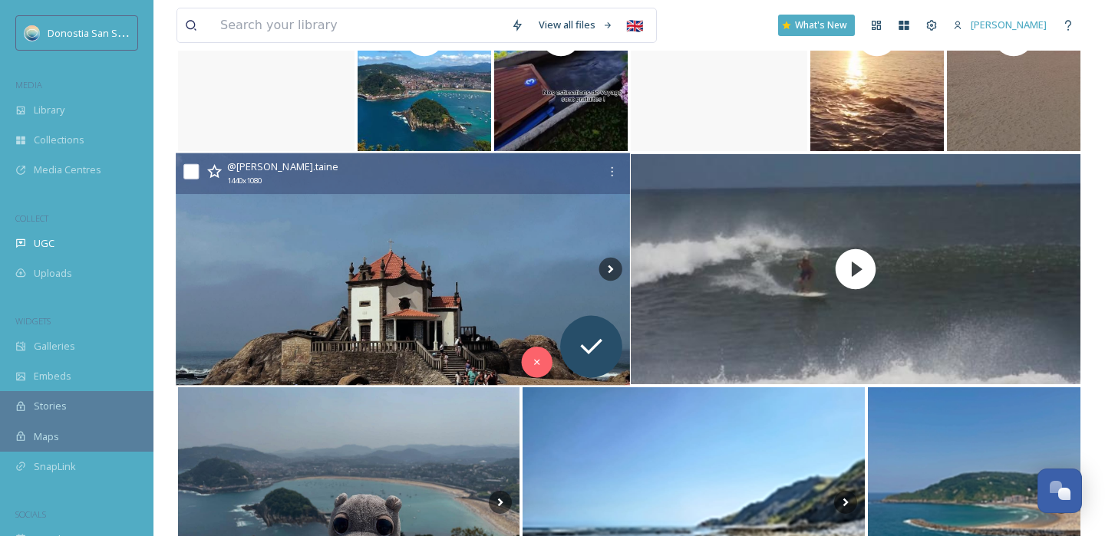
scroll to position [32782, 0]
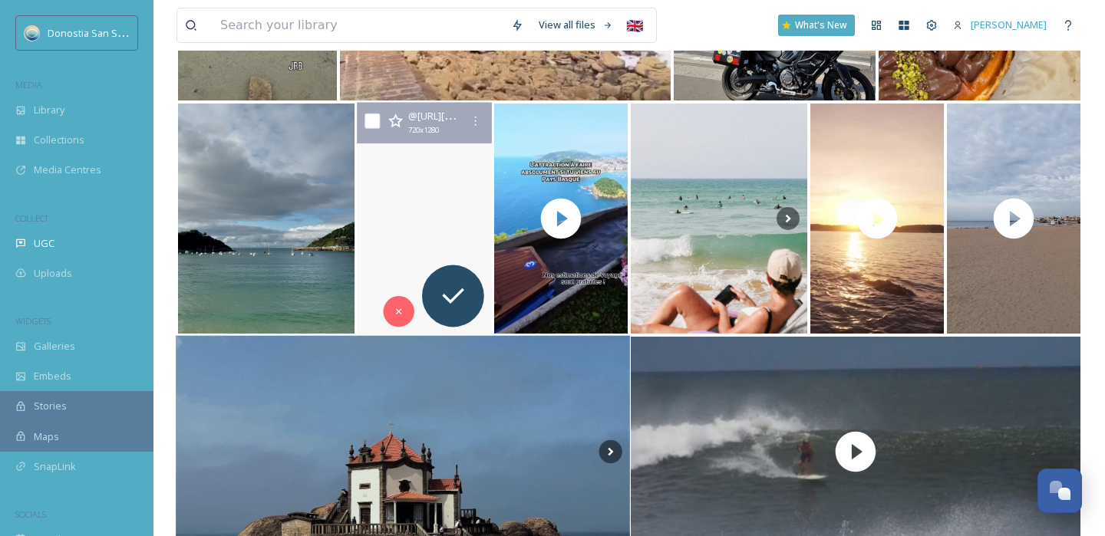
click at [456, 233] on video "🌊¿Sin plan para este puente? 🇪🇸 \a💬 Comenta “Yo Quiero” si este viernes 15 de a…" at bounding box center [424, 219] width 140 height 232
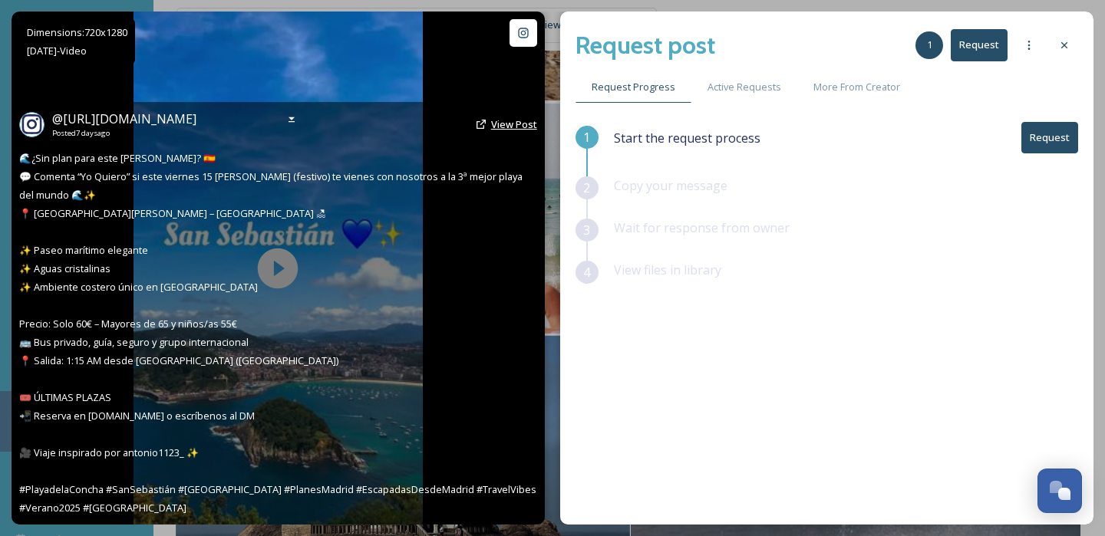
click at [518, 125] on span "View Post" at bounding box center [514, 124] width 46 height 14
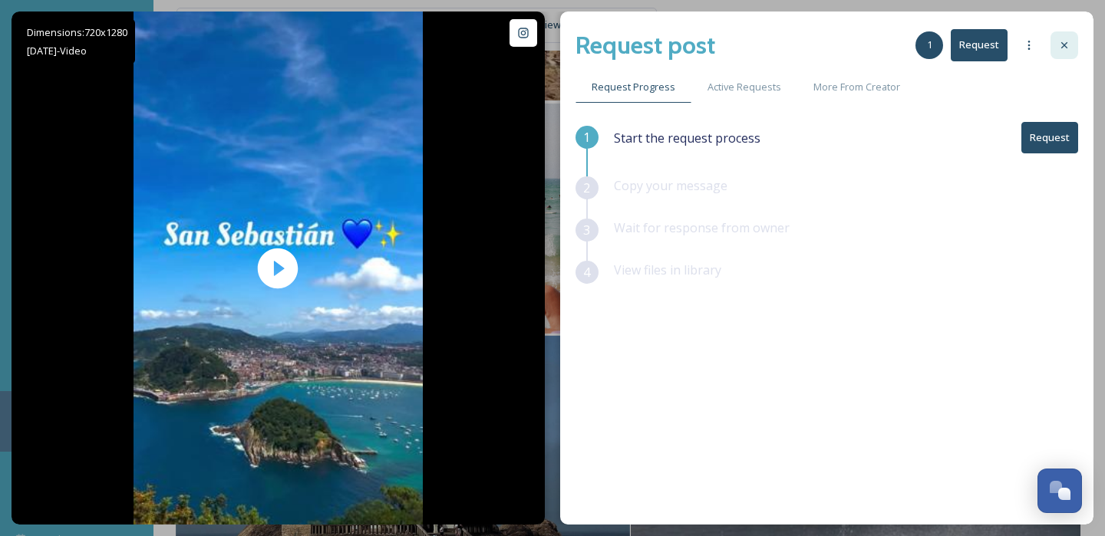
click at [1071, 48] on div at bounding box center [1064, 45] width 28 height 28
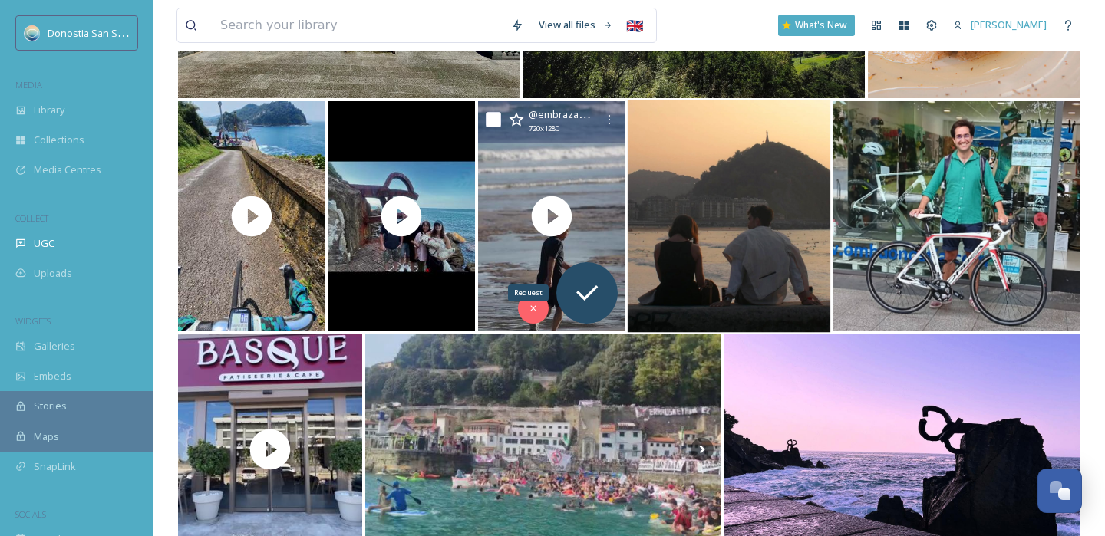
scroll to position [37468, 0]
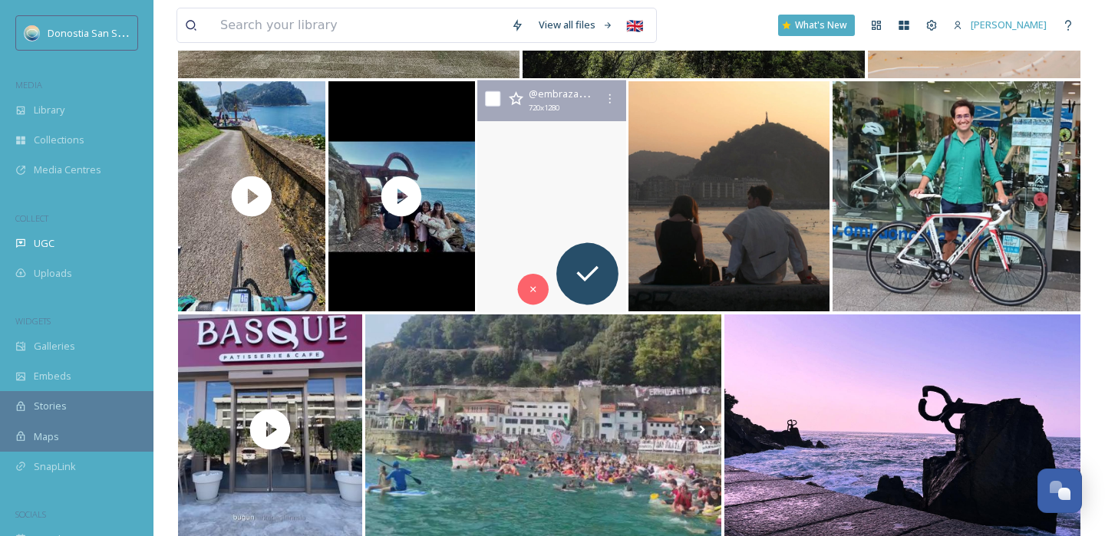
click at [586, 221] on video "Esa época del año donde las mañanas se empiezan entre olas y longboards en el a…" at bounding box center [551, 197] width 148 height 232
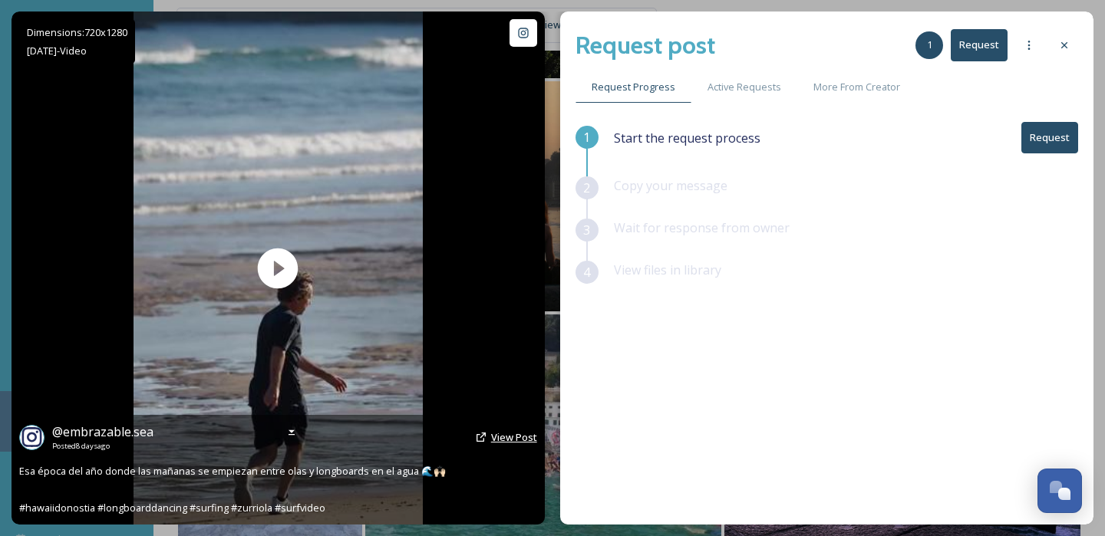
click at [509, 439] on span "View Post" at bounding box center [514, 437] width 46 height 14
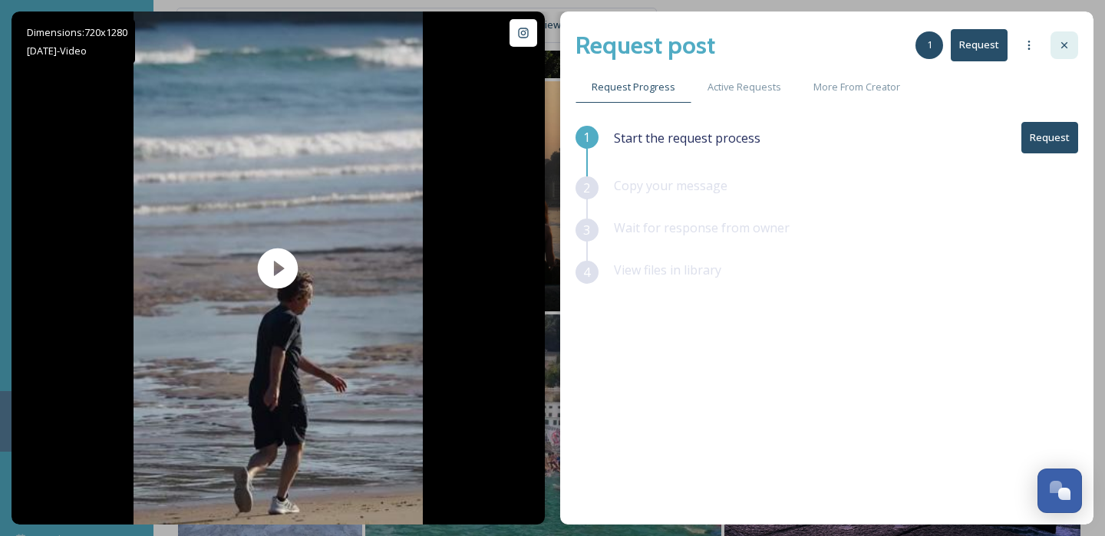
click at [1065, 47] on icon at bounding box center [1064, 45] width 6 height 6
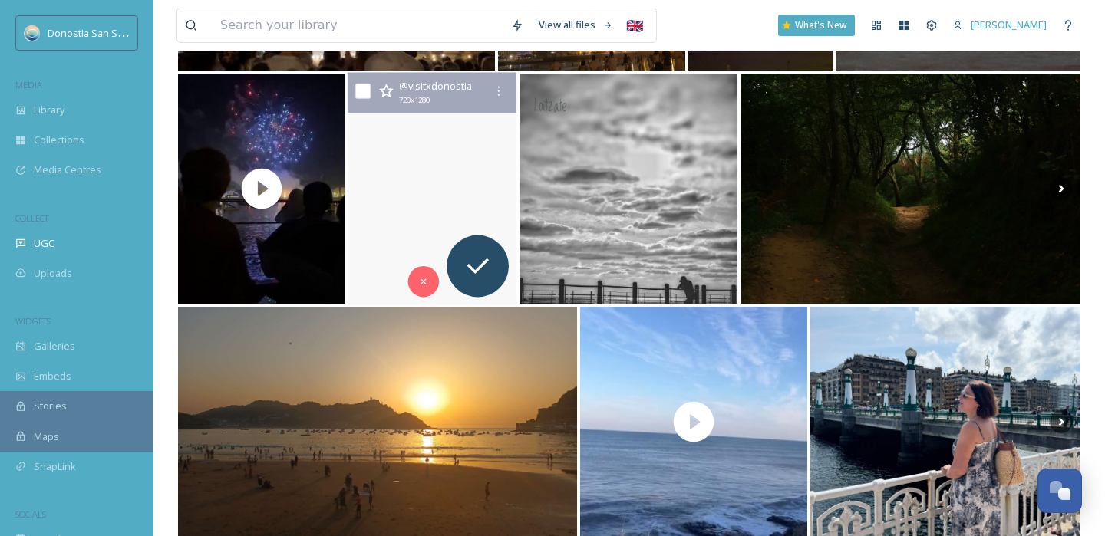
scroll to position [41906, 0]
click at [437, 182] on video "If you feel like discovering a new place while running, this is for you!! 🤝🤝🤝\a…" at bounding box center [433, 190] width 170 height 232
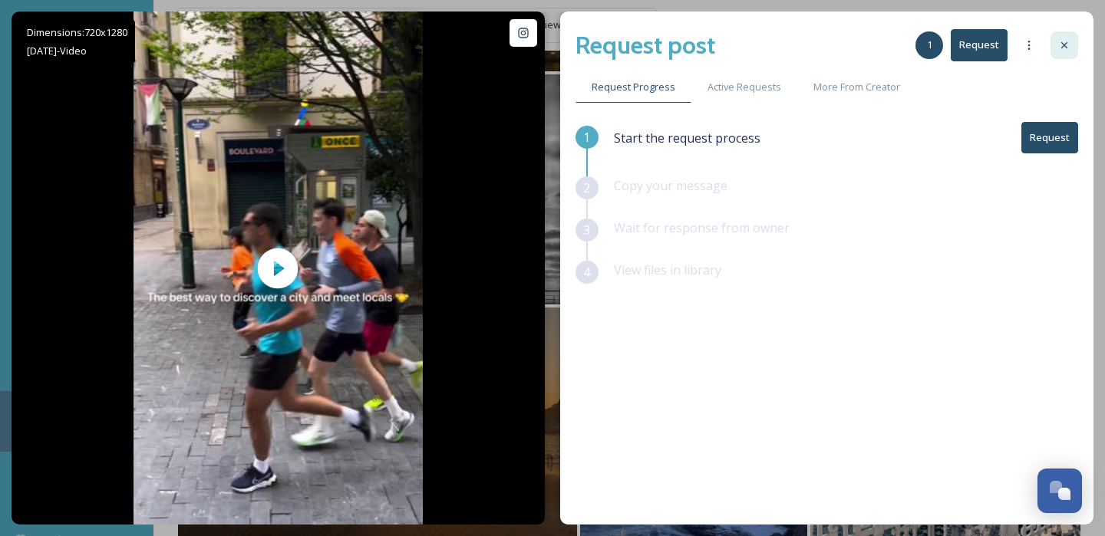
click at [1066, 47] on icon at bounding box center [1064, 45] width 12 height 12
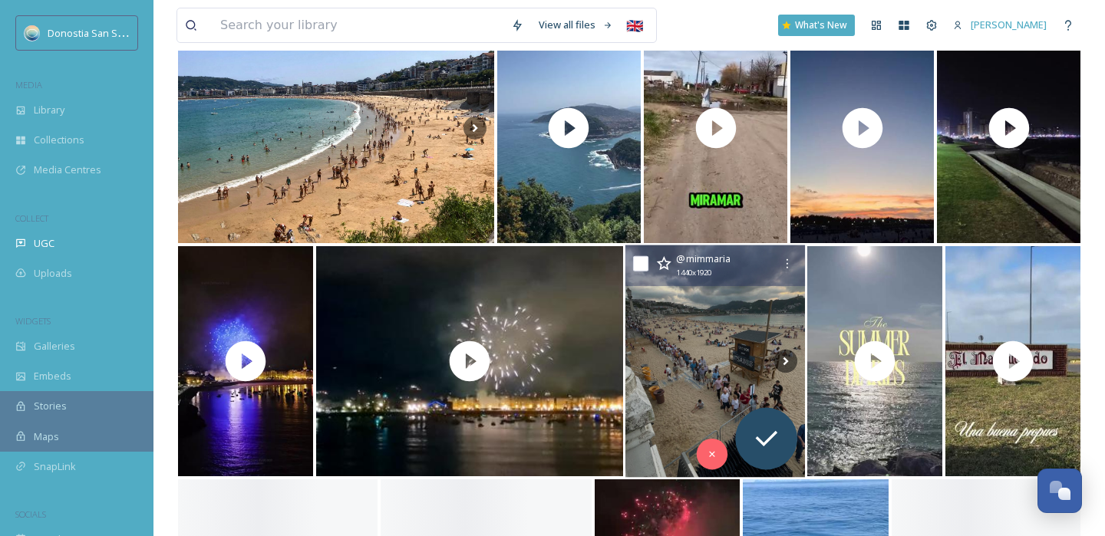
scroll to position [46506, 0]
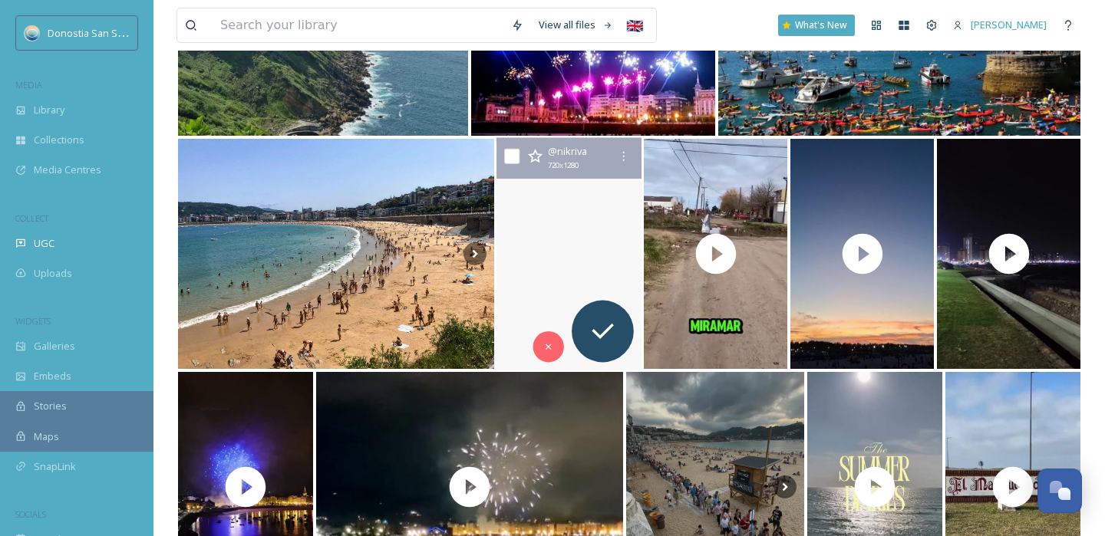
click at [573, 281] on video "Euskadi 🇪🇸\a\a#sansebastian #donostia #travel" at bounding box center [568, 254] width 145 height 232
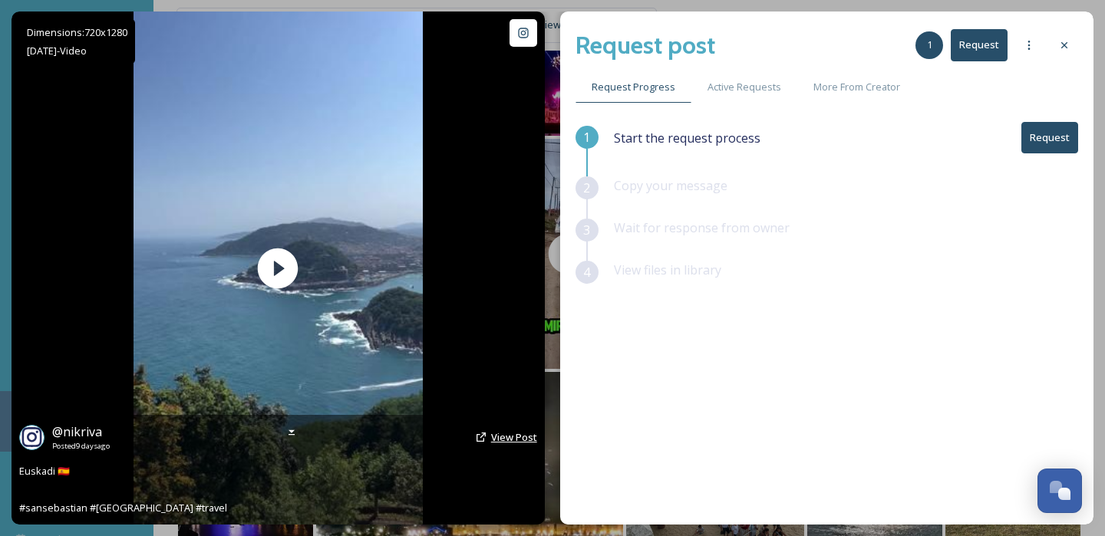
click at [496, 434] on span "View Post" at bounding box center [514, 437] width 46 height 14
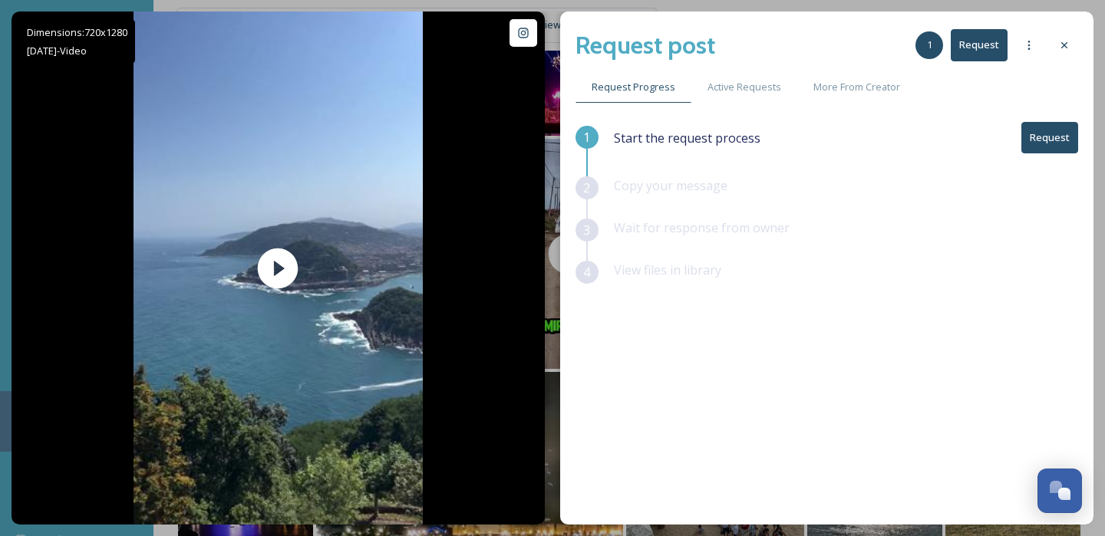
click at [1065, 41] on icon at bounding box center [1064, 45] width 12 height 12
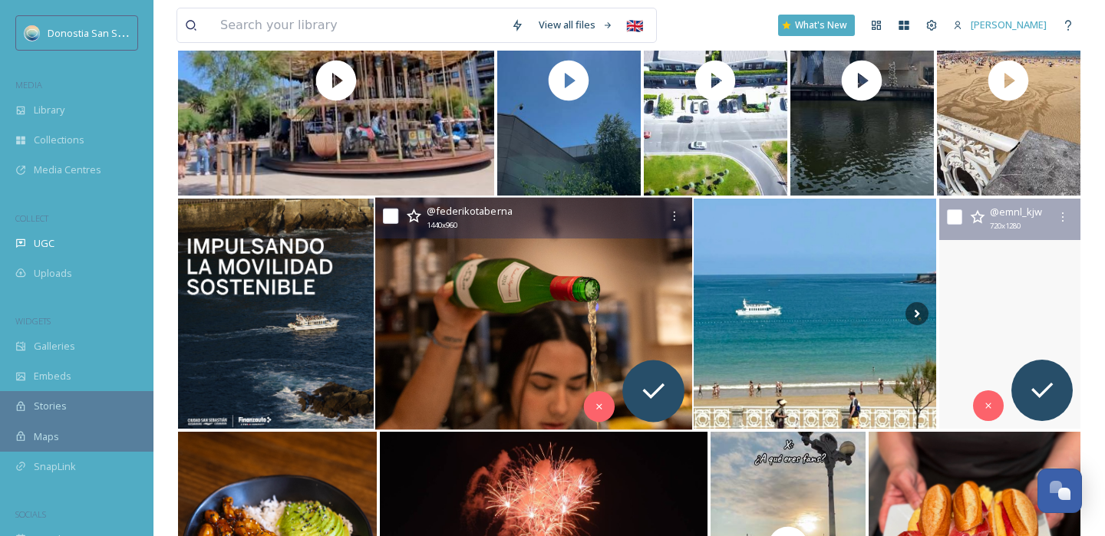
scroll to position [52990, 0]
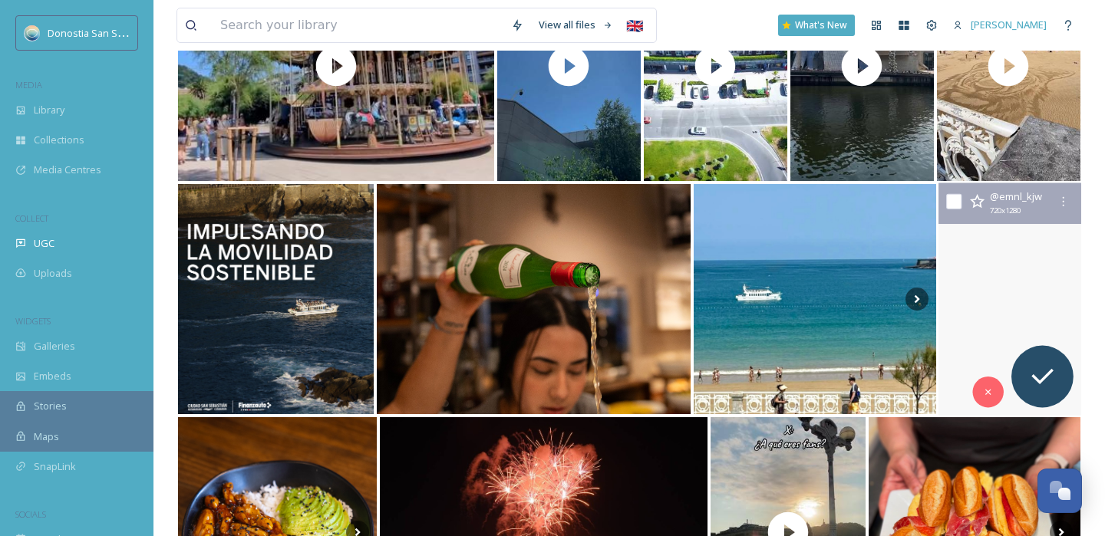
click at [1043, 313] on video "One day in Spain ~ sun above, sea ahead, pinchos on the table. ☀️\a\a#daily #sp…" at bounding box center [1009, 299] width 143 height 232
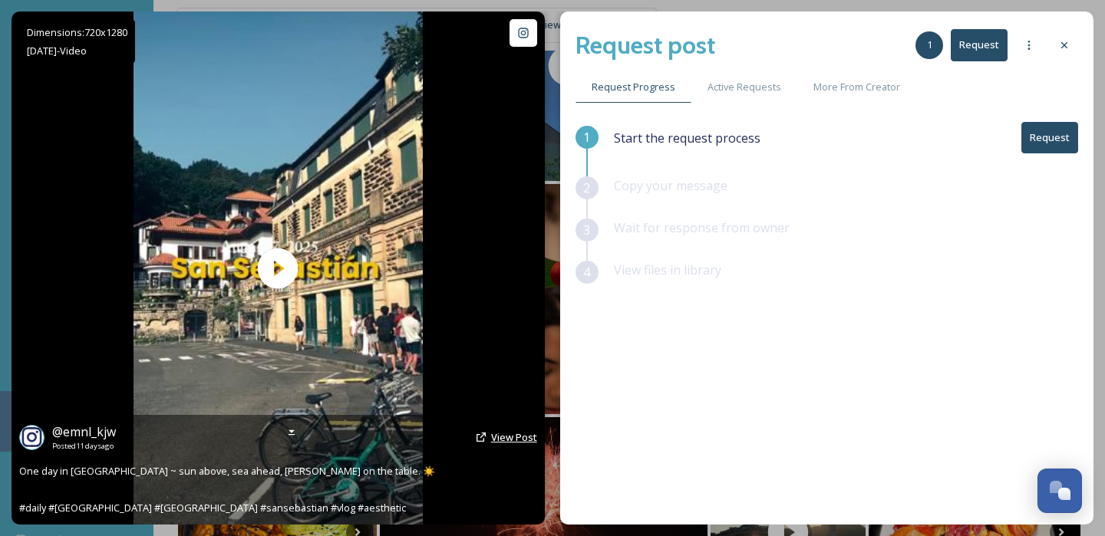
click at [503, 433] on span "View Post" at bounding box center [514, 437] width 46 height 14
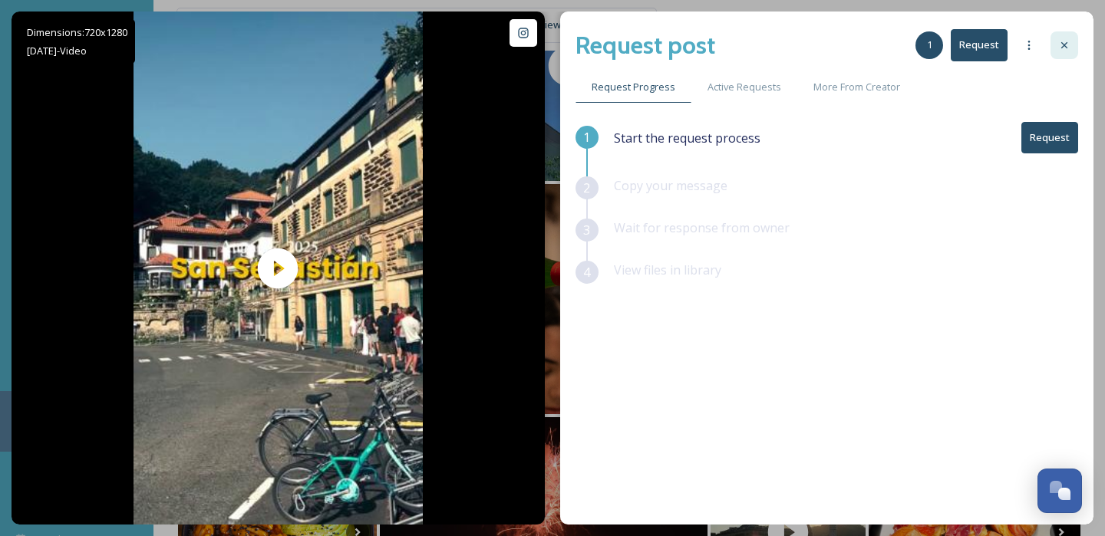
click at [1062, 45] on icon at bounding box center [1064, 45] width 12 height 12
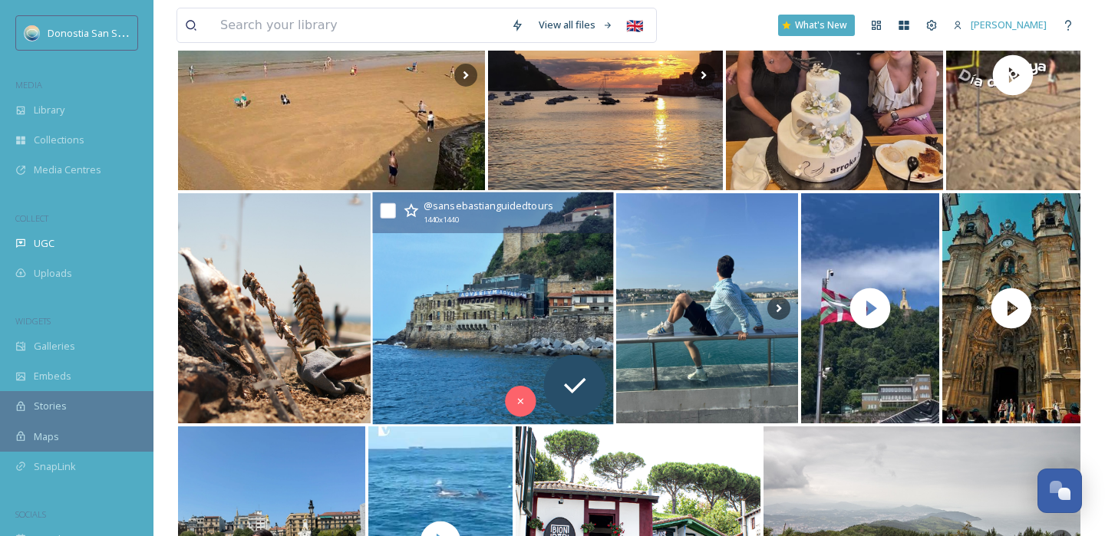
scroll to position [54003, 0]
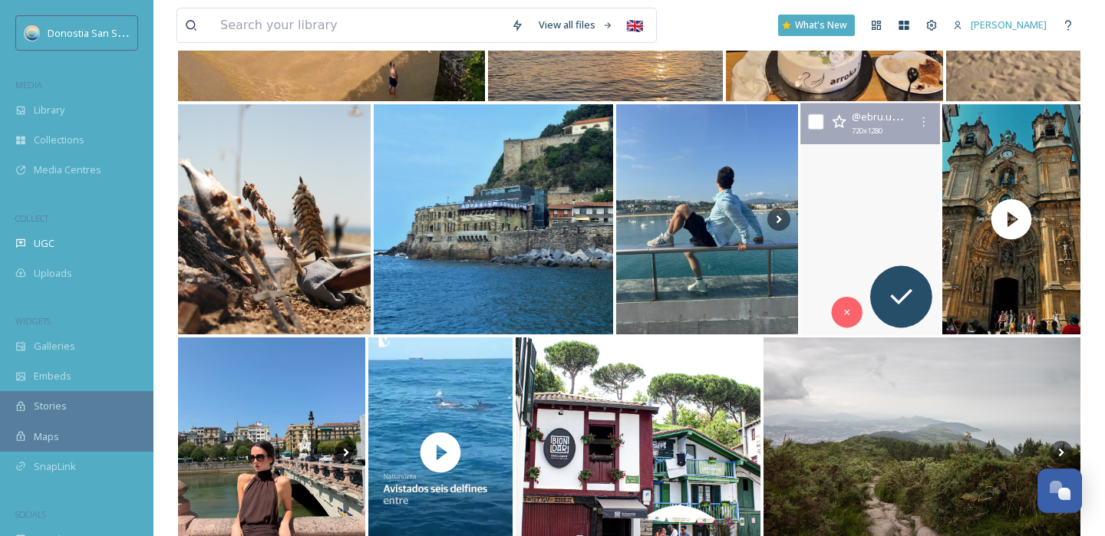
click at [848, 241] on video "one day in #donostiasansebastian 🌞" at bounding box center [870, 220] width 140 height 232
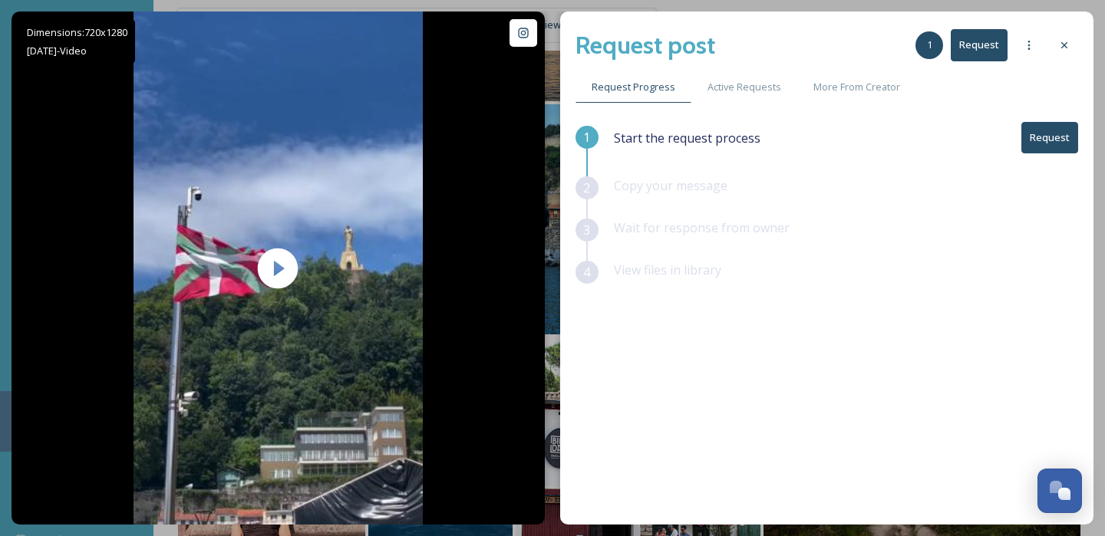
scroll to position [54004, 0]
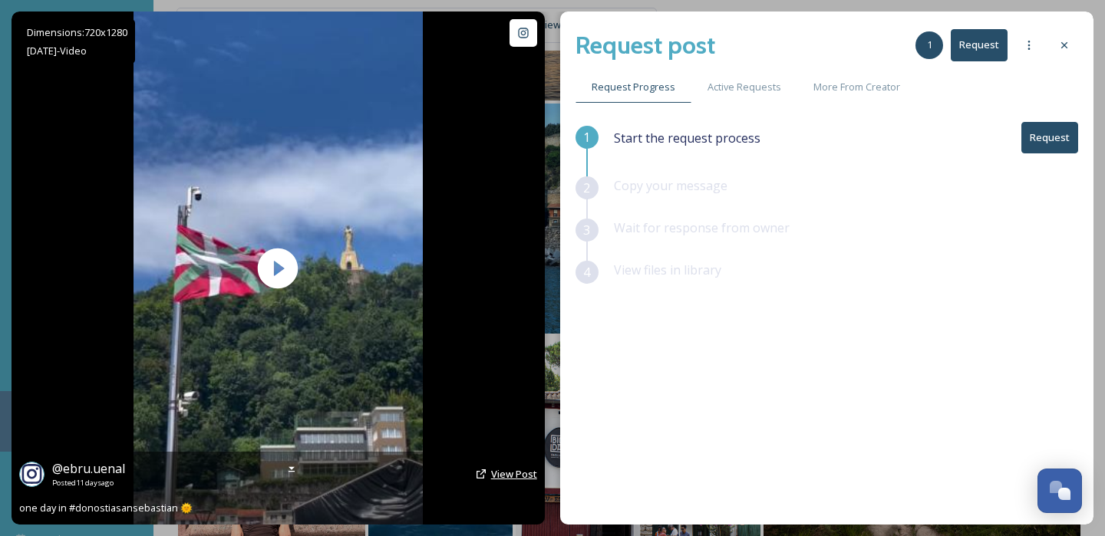
click at [496, 473] on span "View Post" at bounding box center [514, 474] width 46 height 14
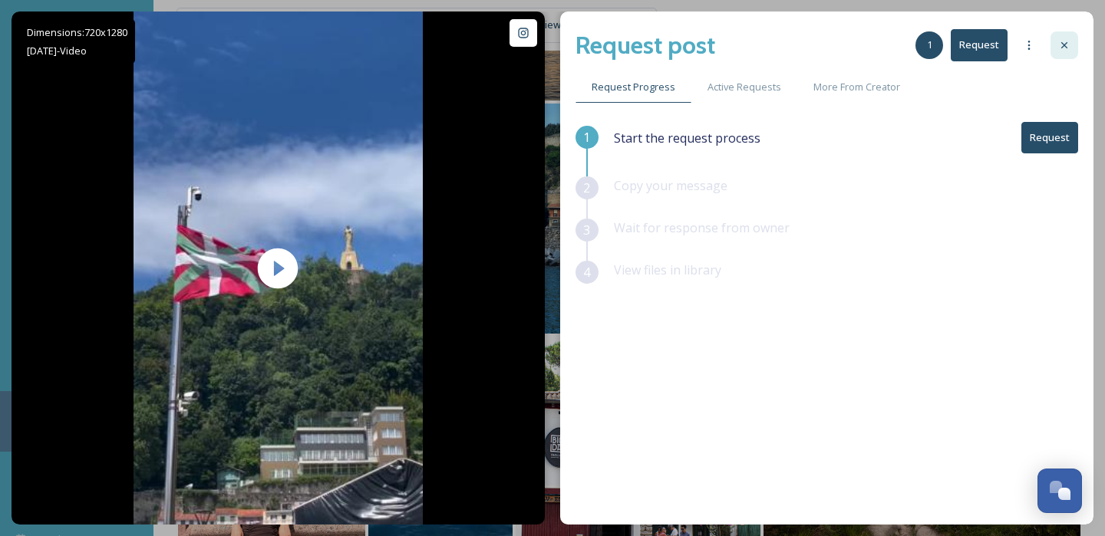
click at [1065, 51] on icon at bounding box center [1064, 45] width 12 height 12
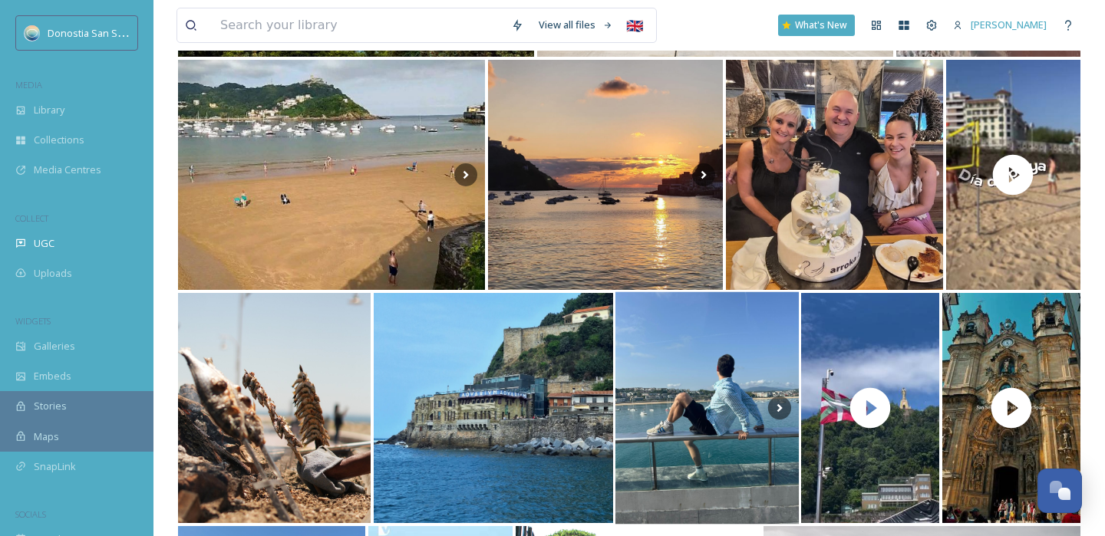
scroll to position [53806, 0]
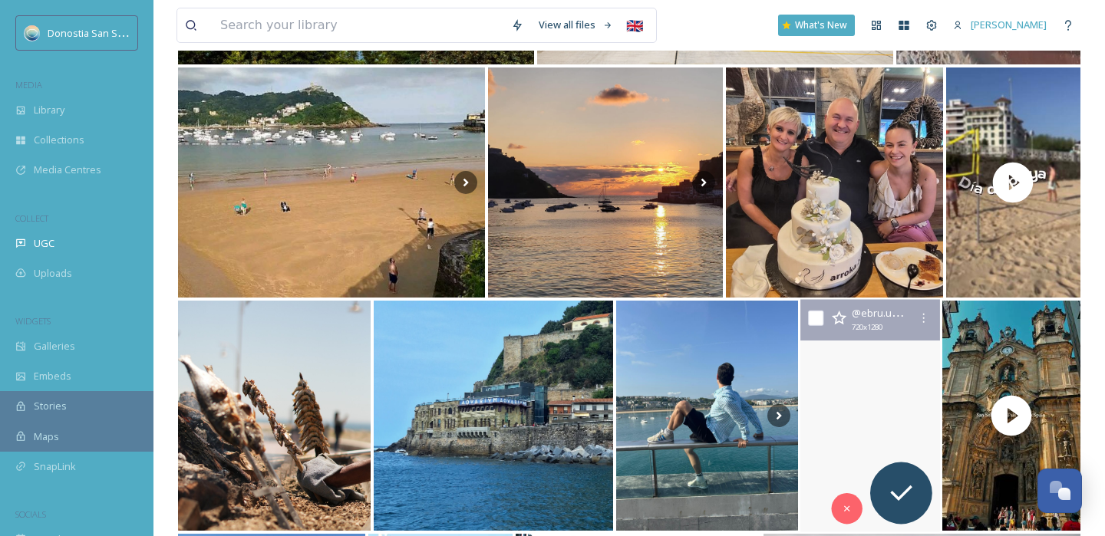
click at [838, 424] on video "one day in #donostiasansebastian 🌞" at bounding box center [870, 416] width 140 height 232
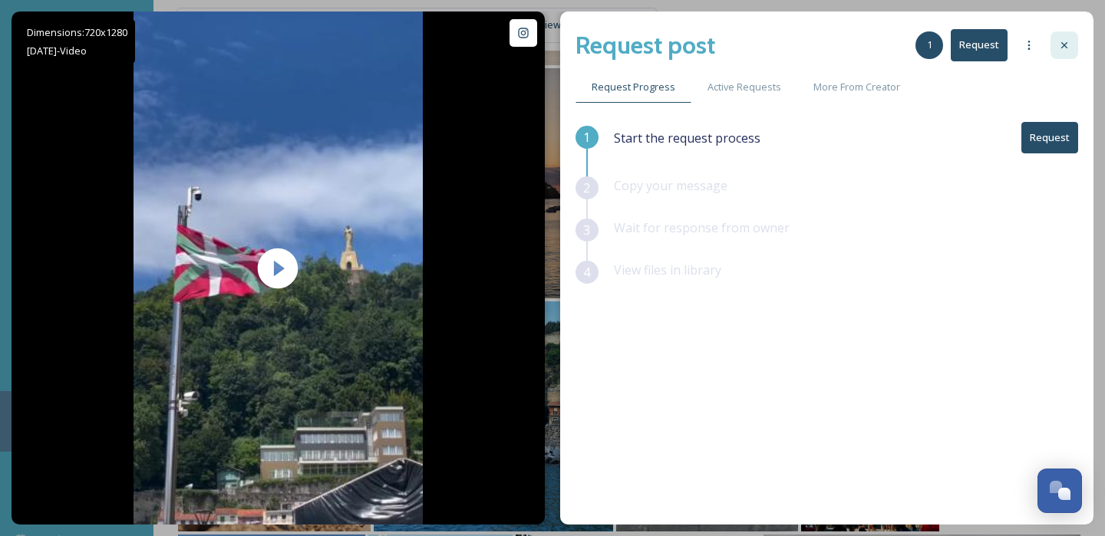
click at [1061, 49] on icon at bounding box center [1064, 45] width 12 height 12
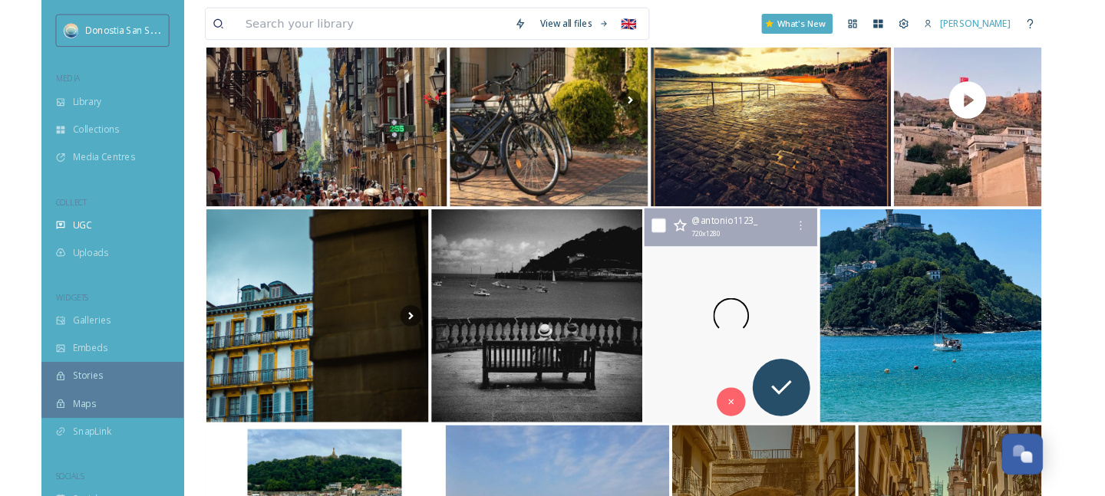
scroll to position [66966, 0]
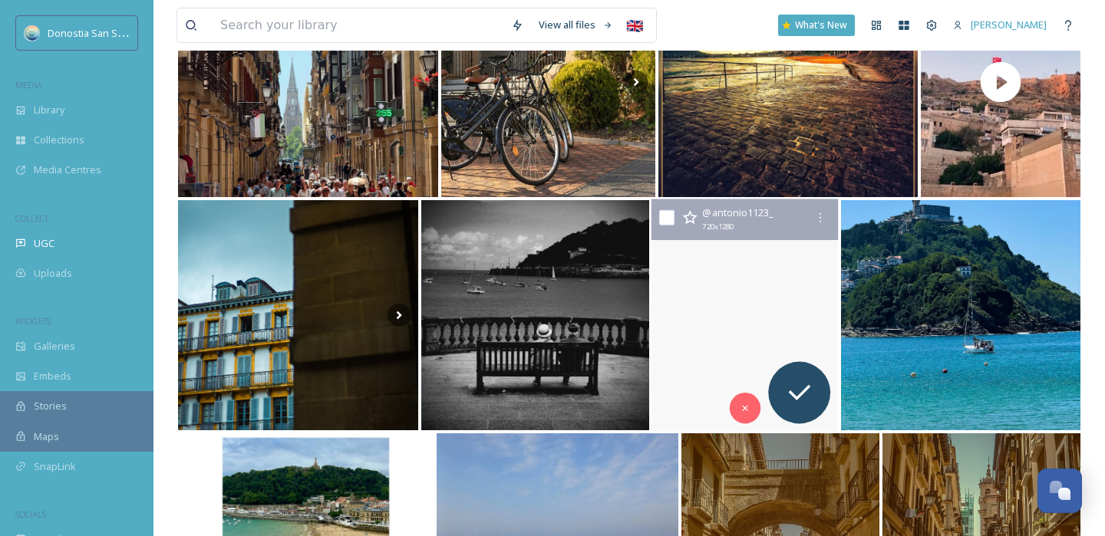
click at [713, 341] on video "Mi lugar favorito😍🏖️✨💙\aBonito, maravilloso, lindo, espectacular y fantástico😊🌟…" at bounding box center [744, 315] width 187 height 232
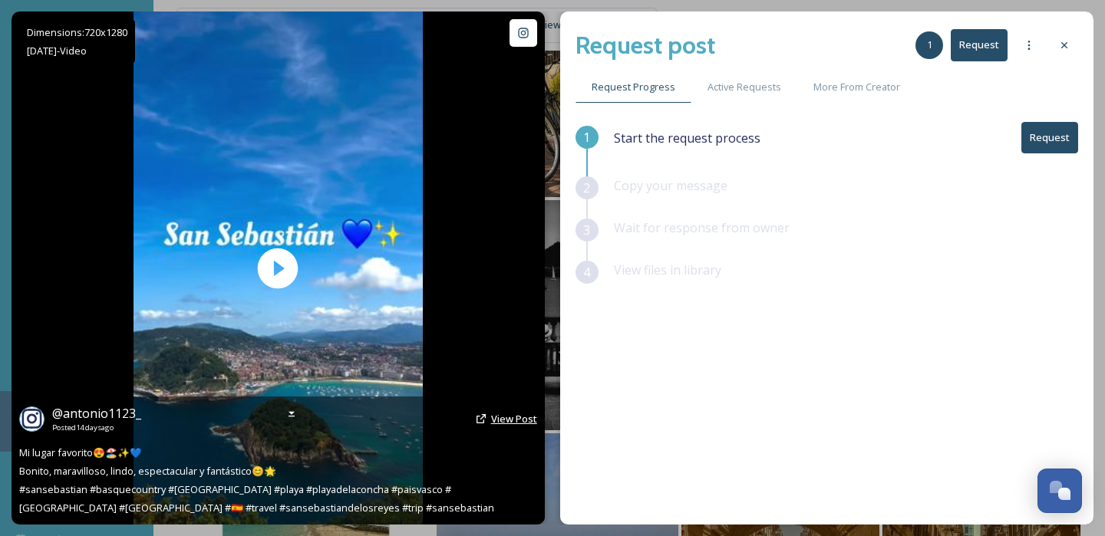
click at [499, 419] on span "View Post" at bounding box center [514, 419] width 46 height 14
